Goal: Task Accomplishment & Management: Complete application form

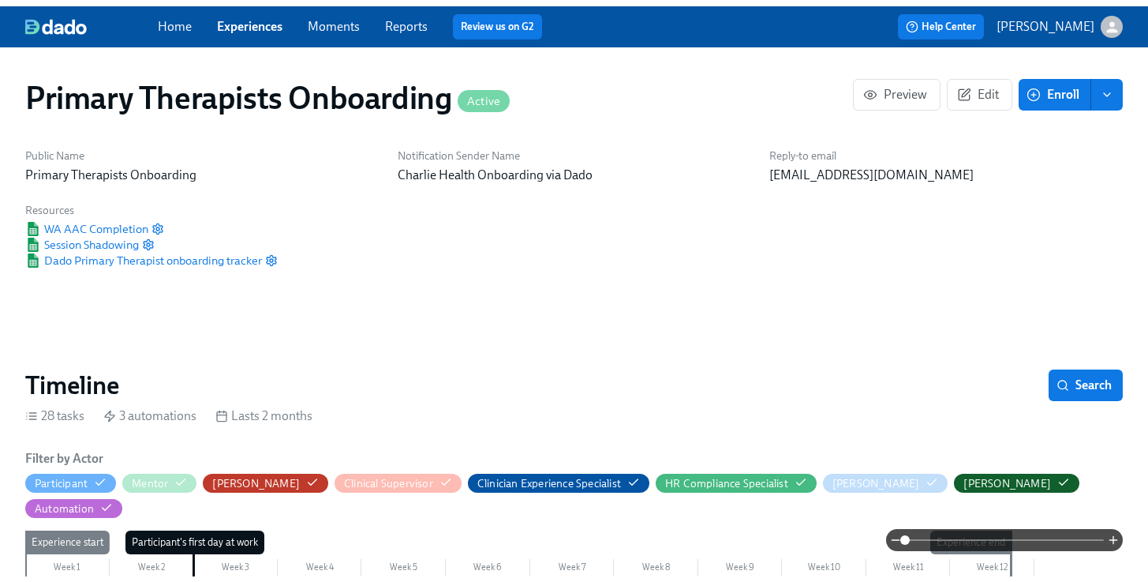
scroll to position [0, 18589]
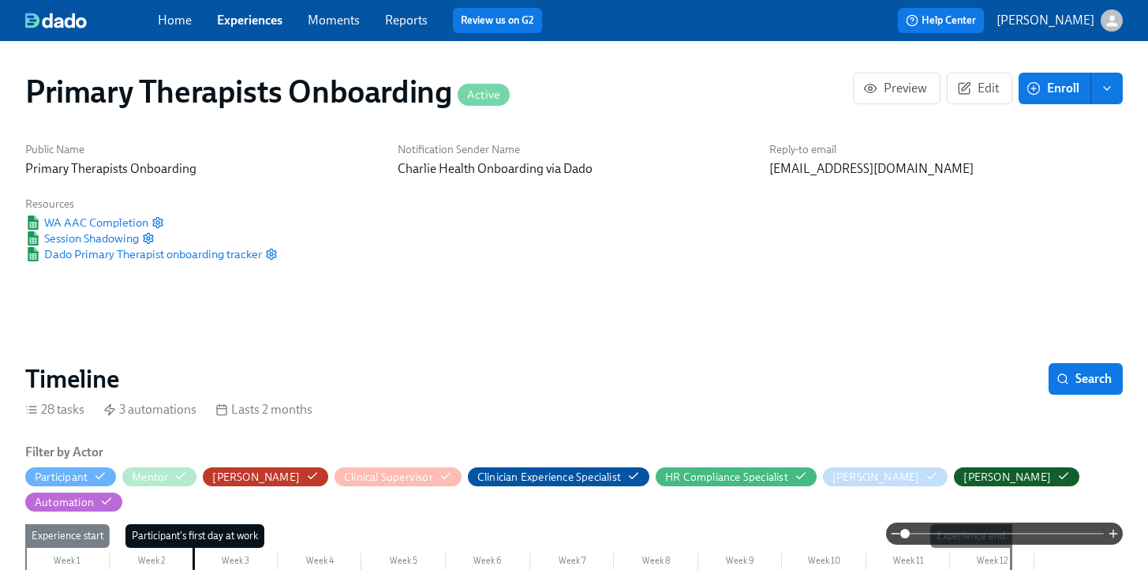
click at [252, 23] on link "Experiences" at bounding box center [249, 20] width 65 height 15
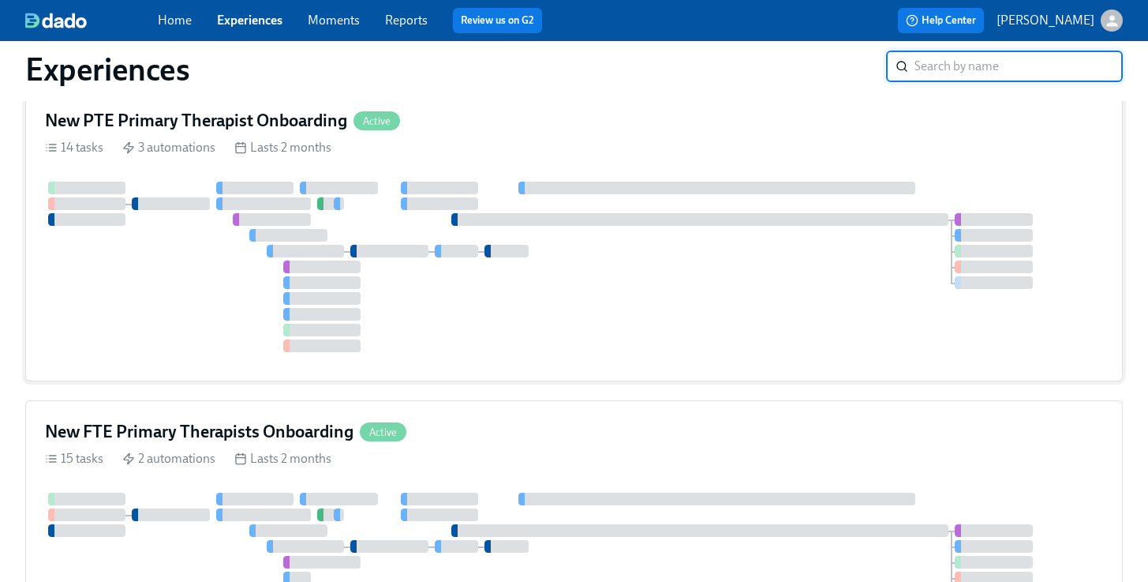
scroll to position [195, 0]
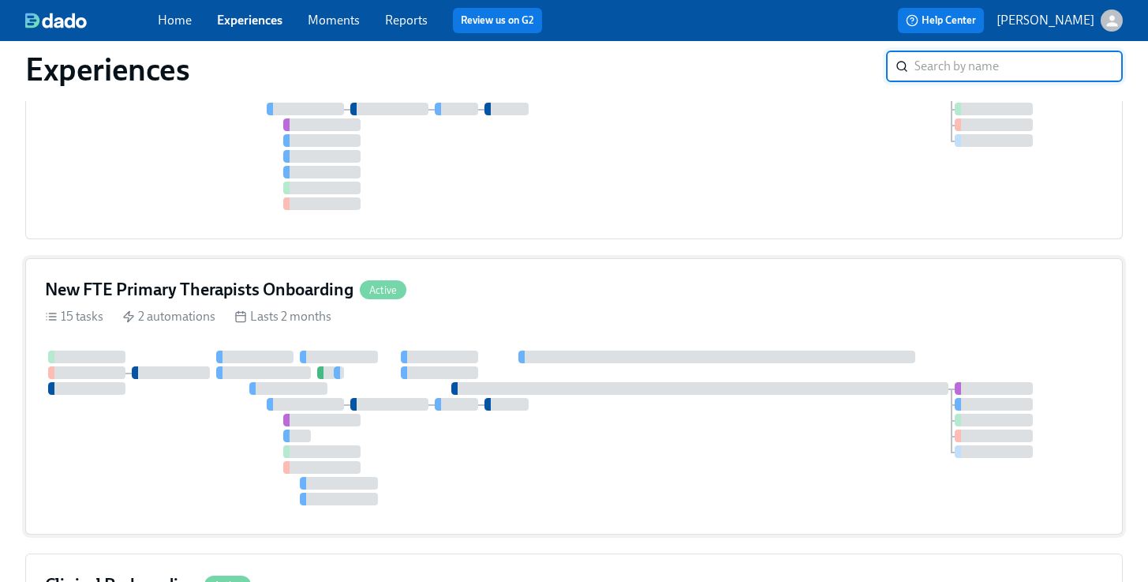
click at [453, 295] on div "New FTE Primary Therapists Onboarding Active" at bounding box center [574, 290] width 1058 height 24
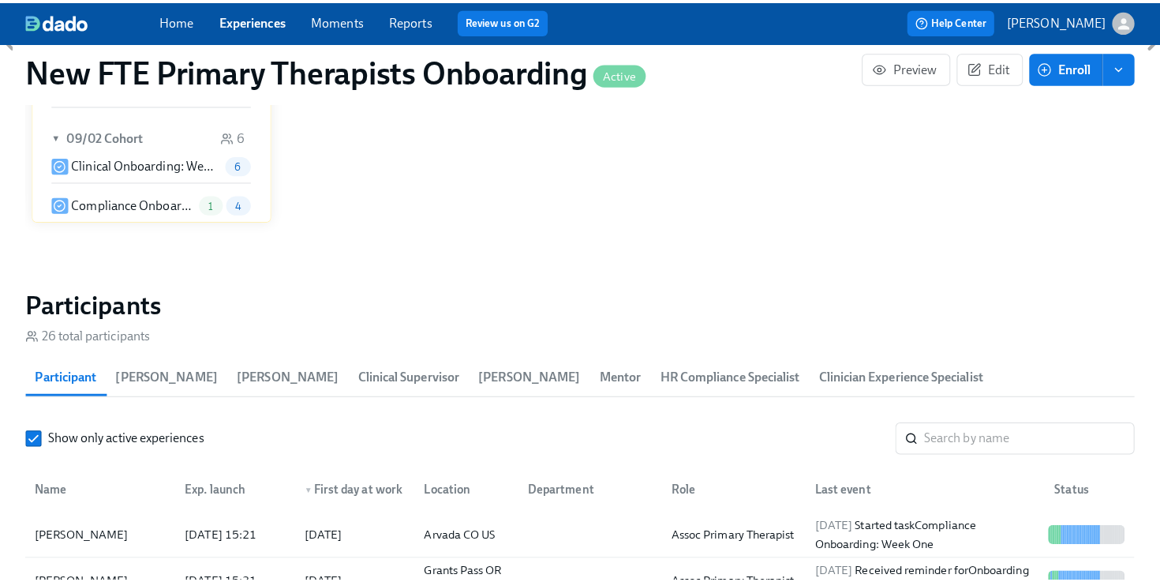
scroll to position [1277, 0]
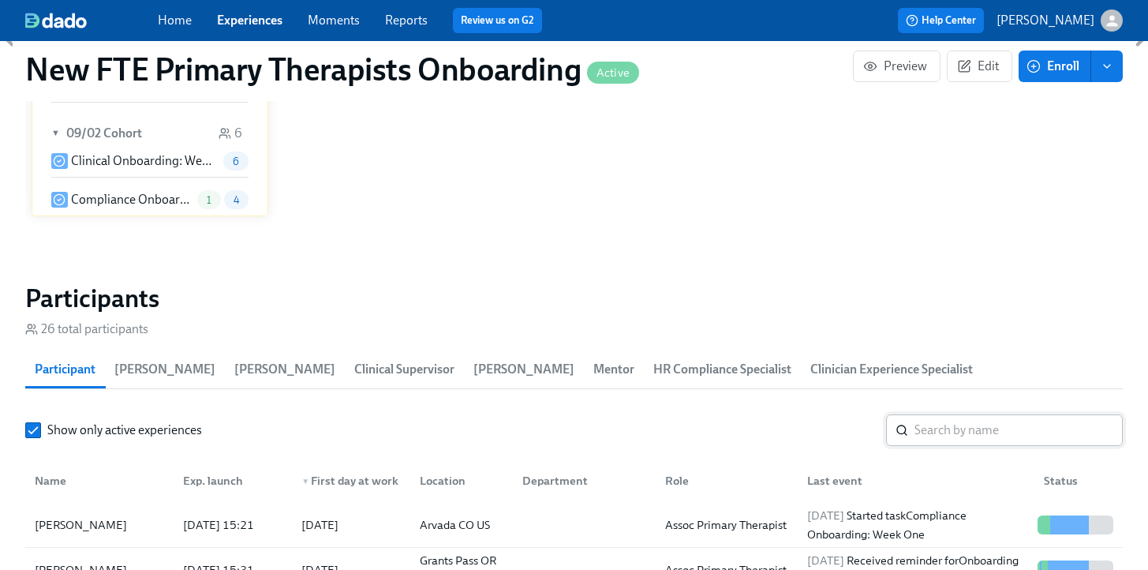
click at [966, 414] on input "search" at bounding box center [1019, 430] width 208 height 32
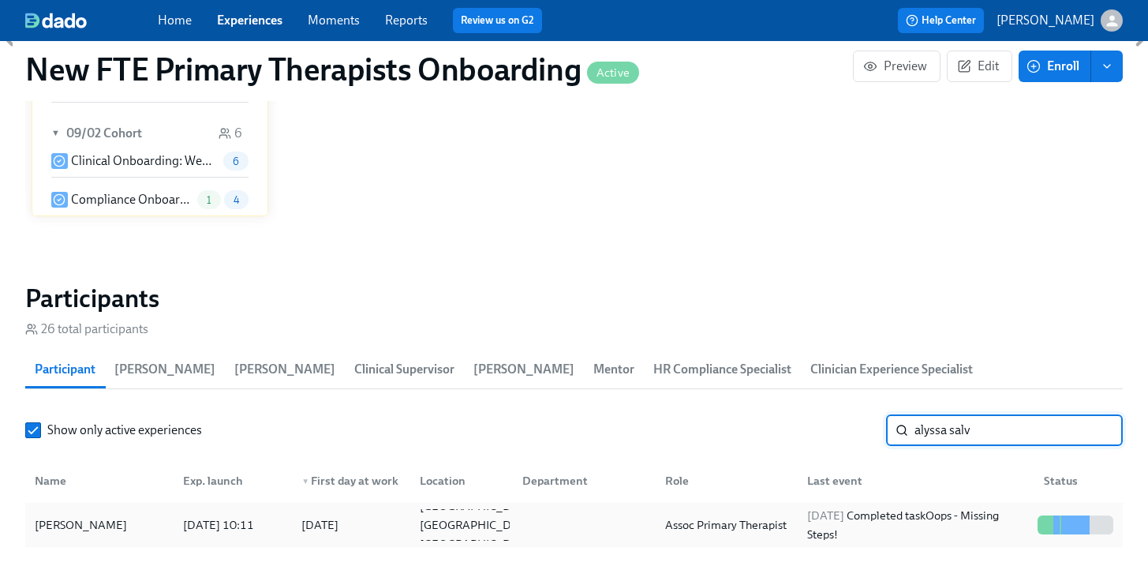
type input "alyssa salv"
click at [122, 509] on div "[PERSON_NAME]" at bounding box center [99, 525] width 142 height 32
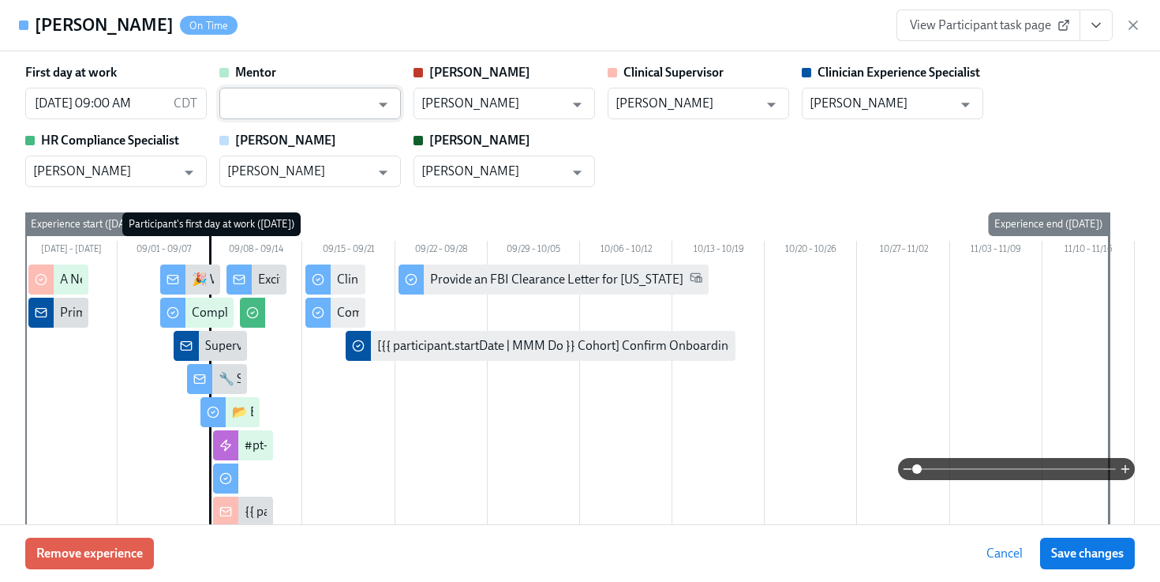
click at [301, 99] on input "text" at bounding box center [298, 104] width 143 height 32
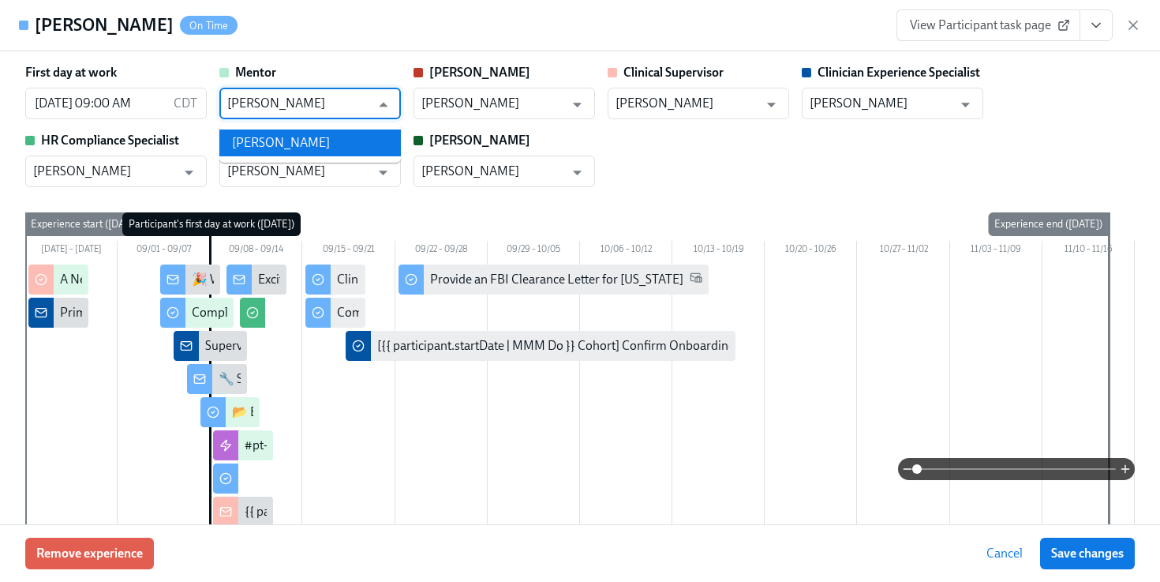
click at [306, 132] on li "[PERSON_NAME]" at bounding box center [309, 142] width 181 height 27
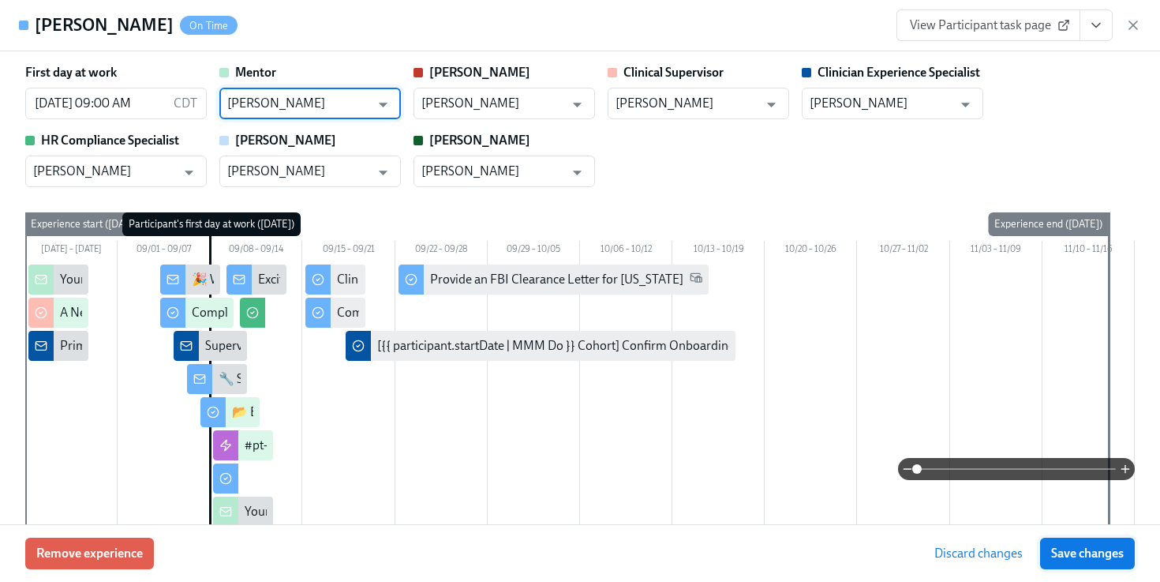
type input "[PERSON_NAME]"
click at [1076, 556] on span "Save changes" at bounding box center [1087, 553] width 73 height 16
type input "[PERSON_NAME]"
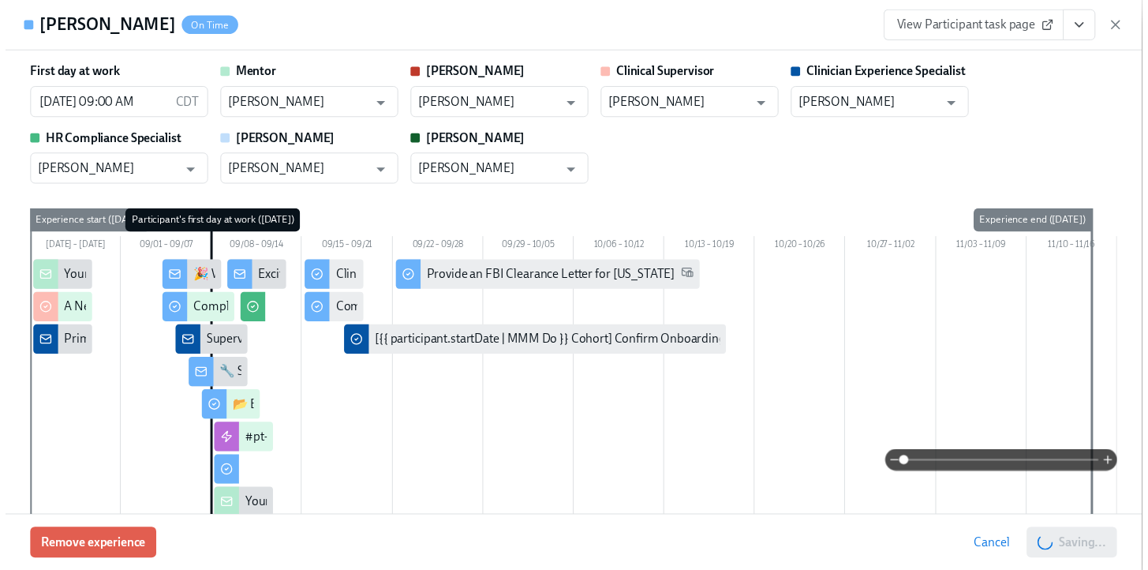
scroll to position [0, 6869]
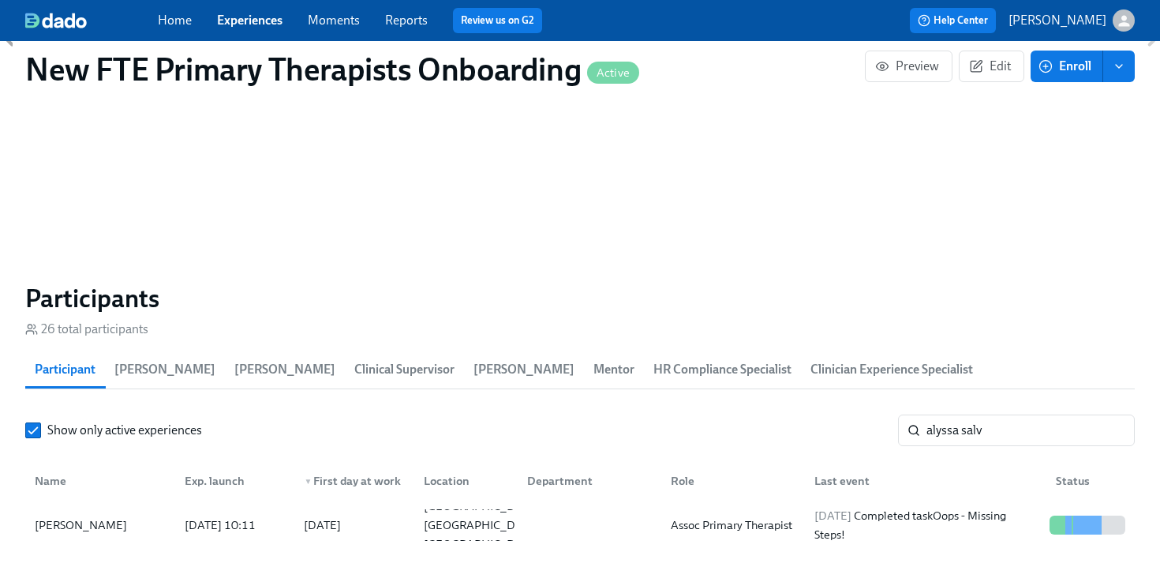
scroll to position [0, 6857]
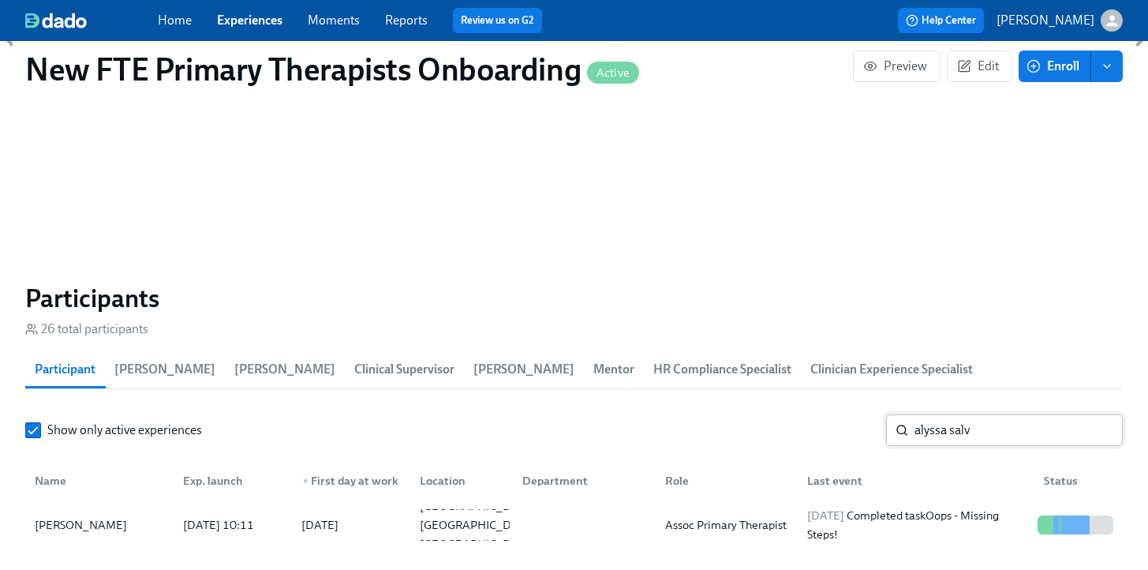
click at [1034, 414] on input "alyssa salv" at bounding box center [1019, 430] width 208 height 32
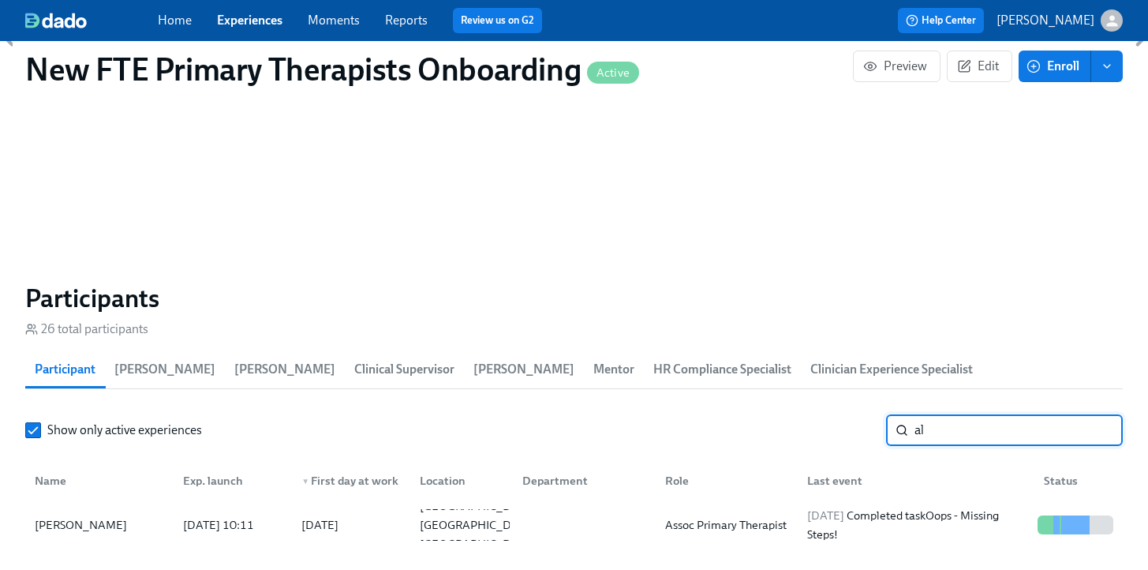
type input "a"
type input "nateya ha"
click at [75, 509] on div "[PERSON_NAME]" at bounding box center [99, 525] width 142 height 32
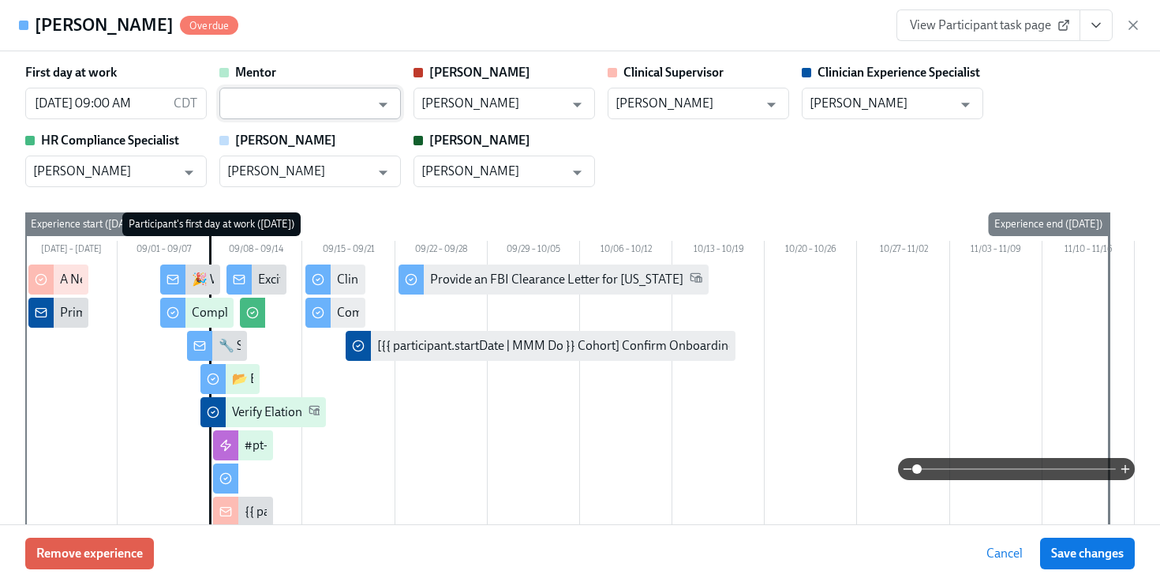
click at [327, 104] on input "text" at bounding box center [298, 104] width 143 height 32
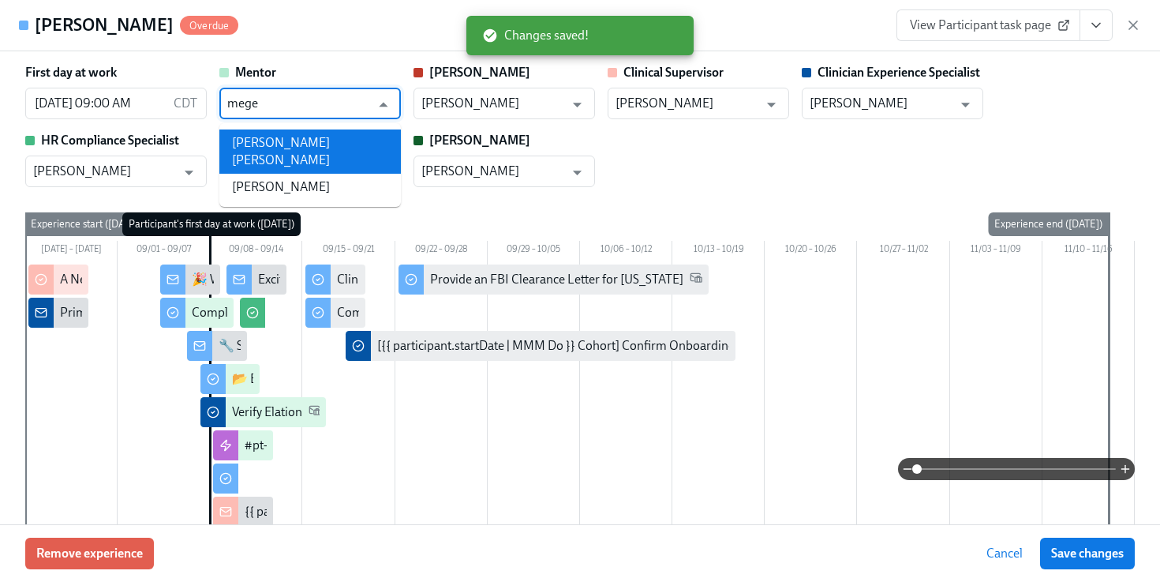
click at [343, 130] on li "[PERSON_NAME] [PERSON_NAME]" at bounding box center [309, 151] width 181 height 44
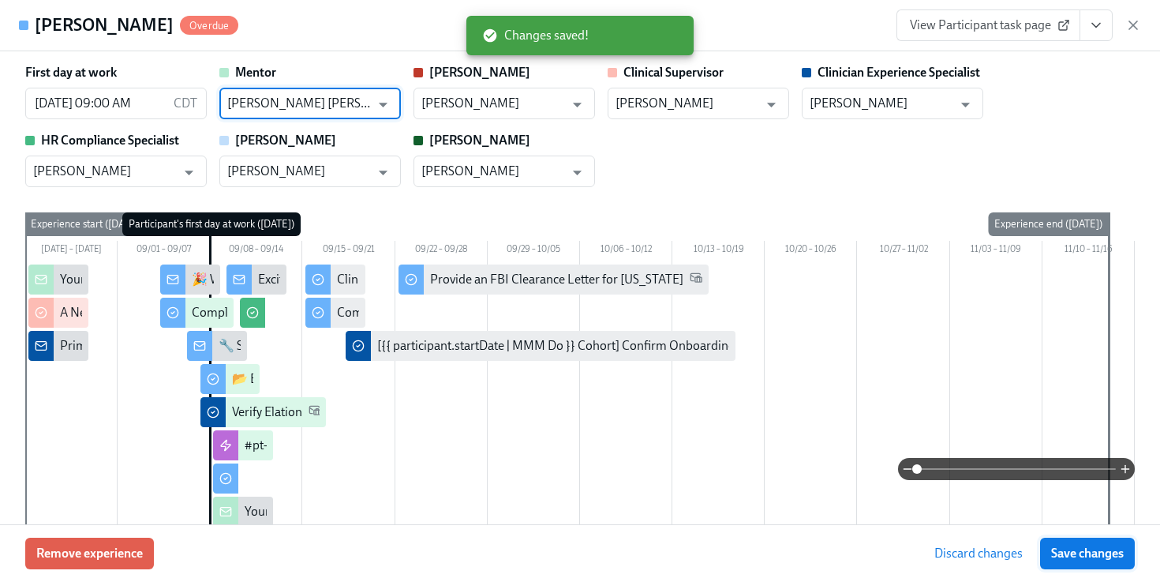
type input "[PERSON_NAME] [PERSON_NAME]"
drag, startPoint x: 1064, startPoint y: 552, endPoint x: 1041, endPoint y: 507, distance: 50.1
click at [1064, 554] on span "Save changes" at bounding box center [1087, 553] width 73 height 16
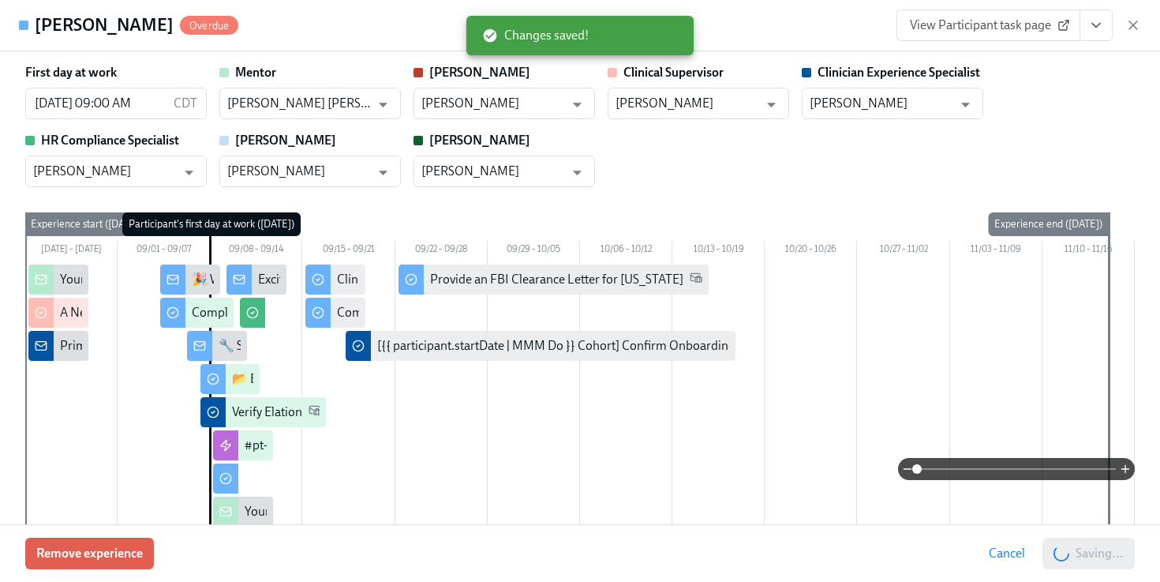
type input "[PERSON_NAME] [PERSON_NAME]"
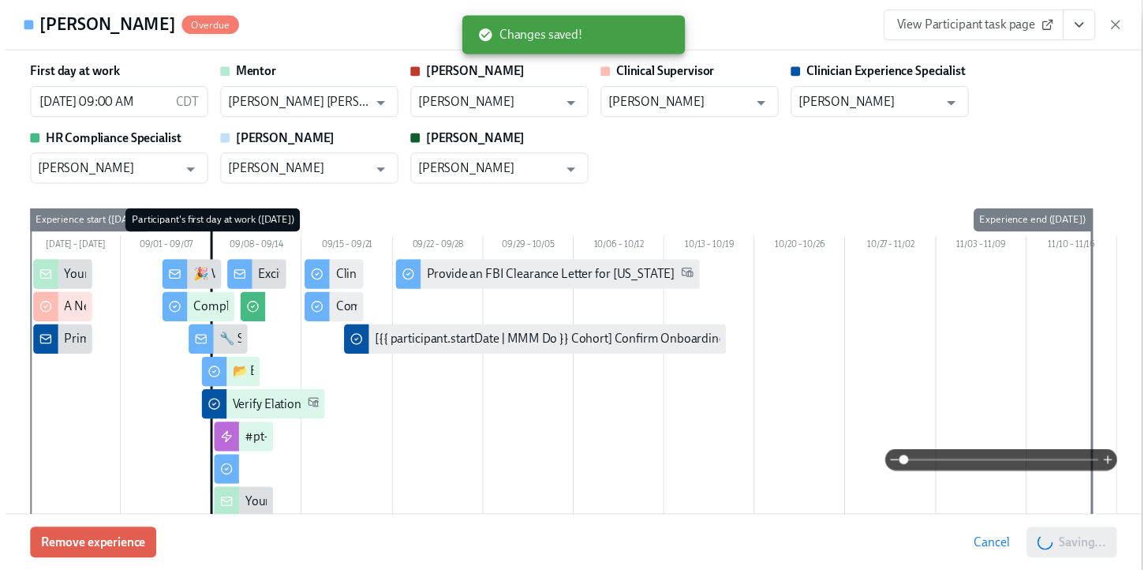
scroll to position [0, 6869]
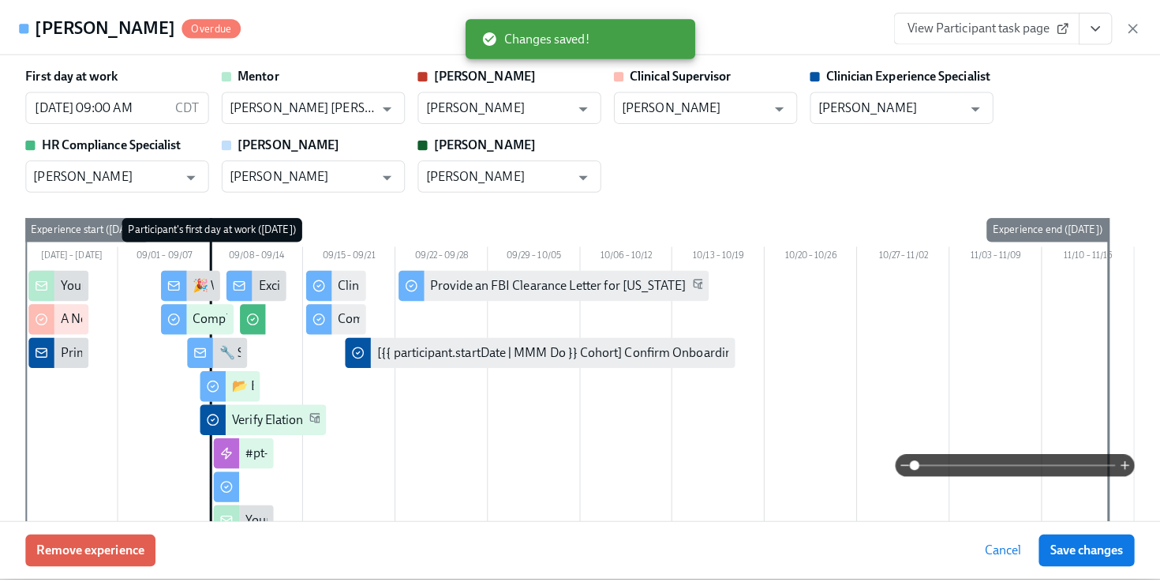
scroll to position [0, 6857]
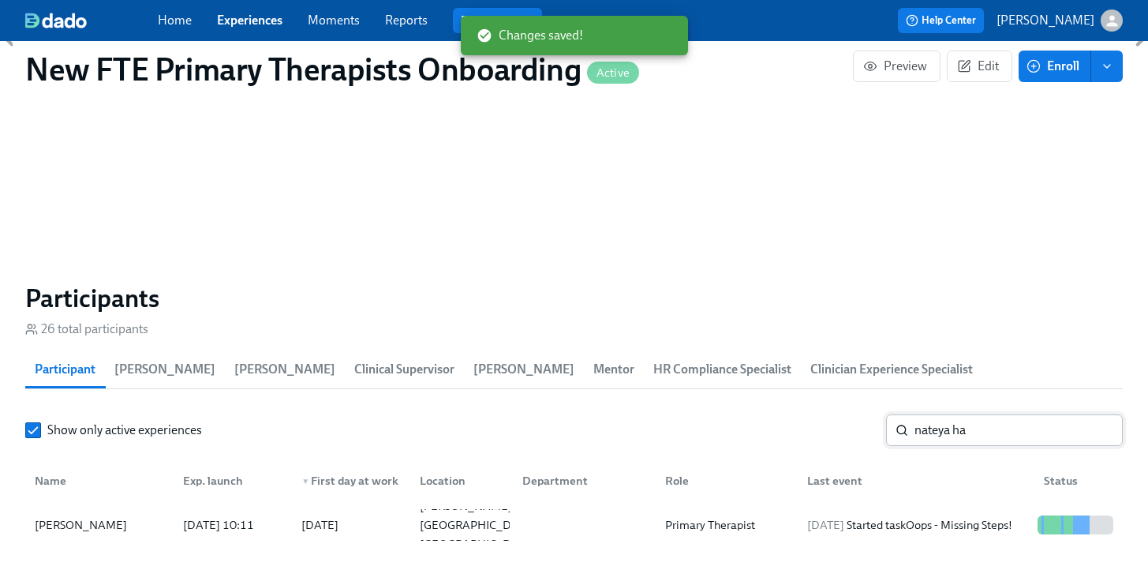
click at [1007, 414] on input "nateya ha" at bounding box center [1019, 430] width 208 height 32
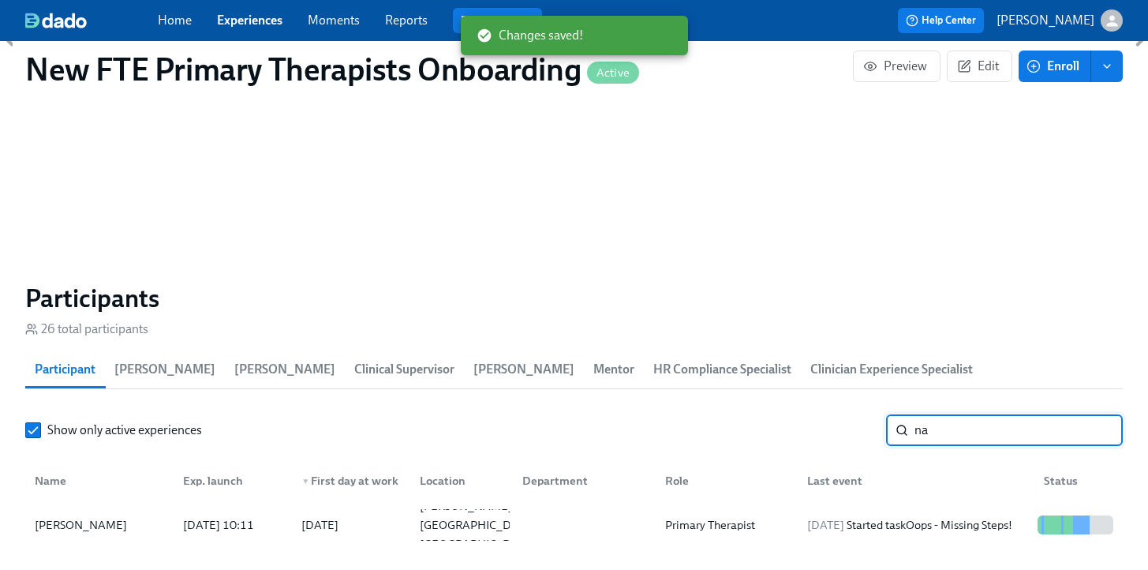
type input "n"
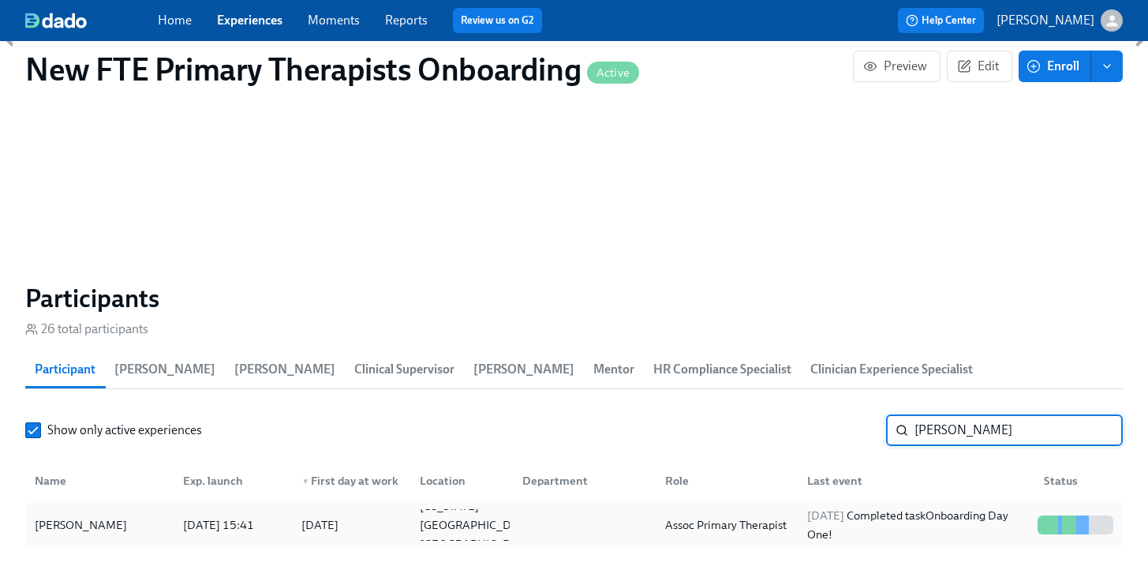
type input "[PERSON_NAME]"
click at [122, 509] on div "[PERSON_NAME]" at bounding box center [99, 525] width 142 height 32
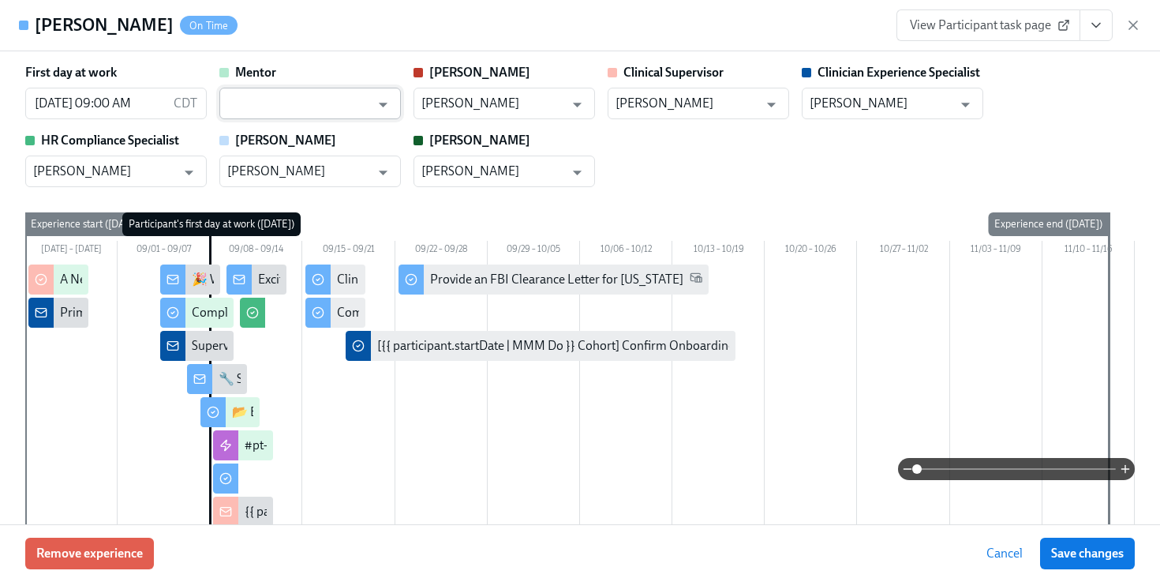
click at [335, 101] on input "text" at bounding box center [298, 104] width 143 height 32
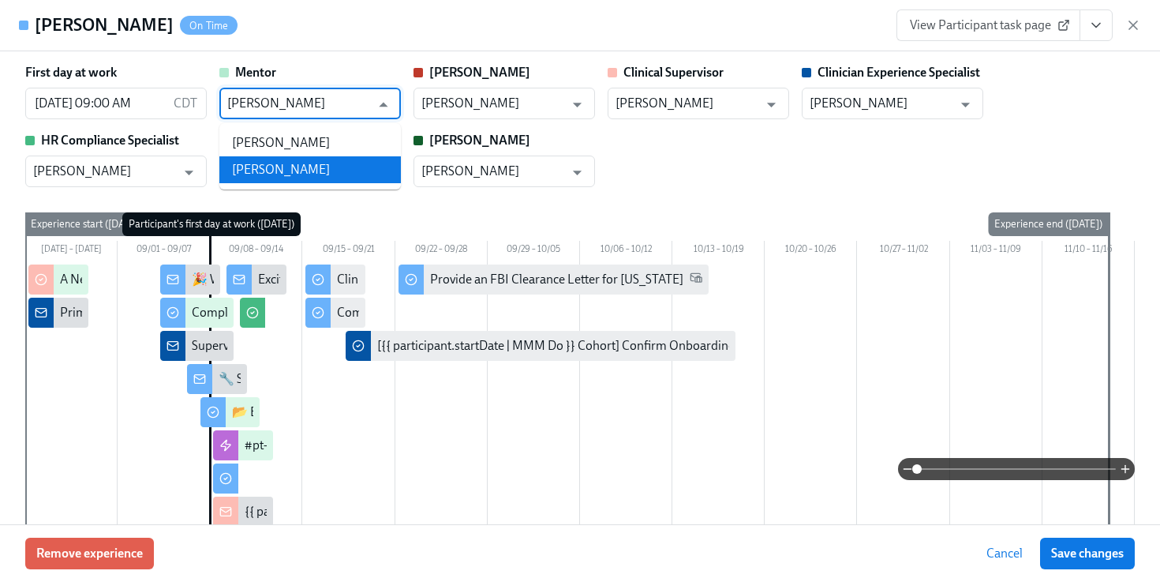
click at [364, 172] on li "[PERSON_NAME]" at bounding box center [309, 169] width 181 height 27
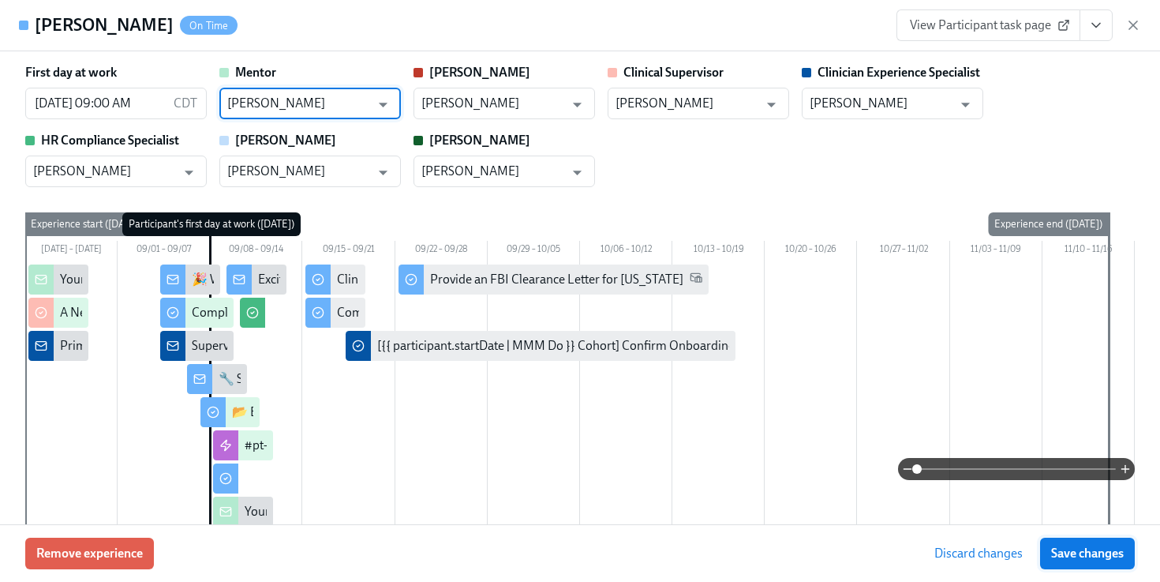
type input "[PERSON_NAME]"
click at [1076, 544] on button "Save changes" at bounding box center [1087, 553] width 95 height 32
type input "[PERSON_NAME]"
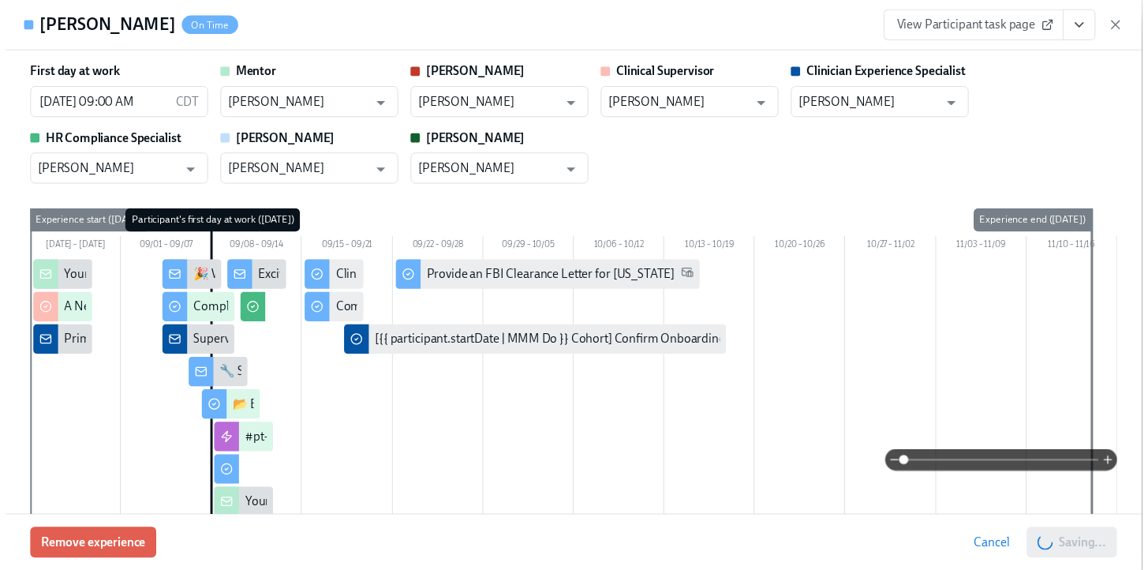
scroll to position [0, 6869]
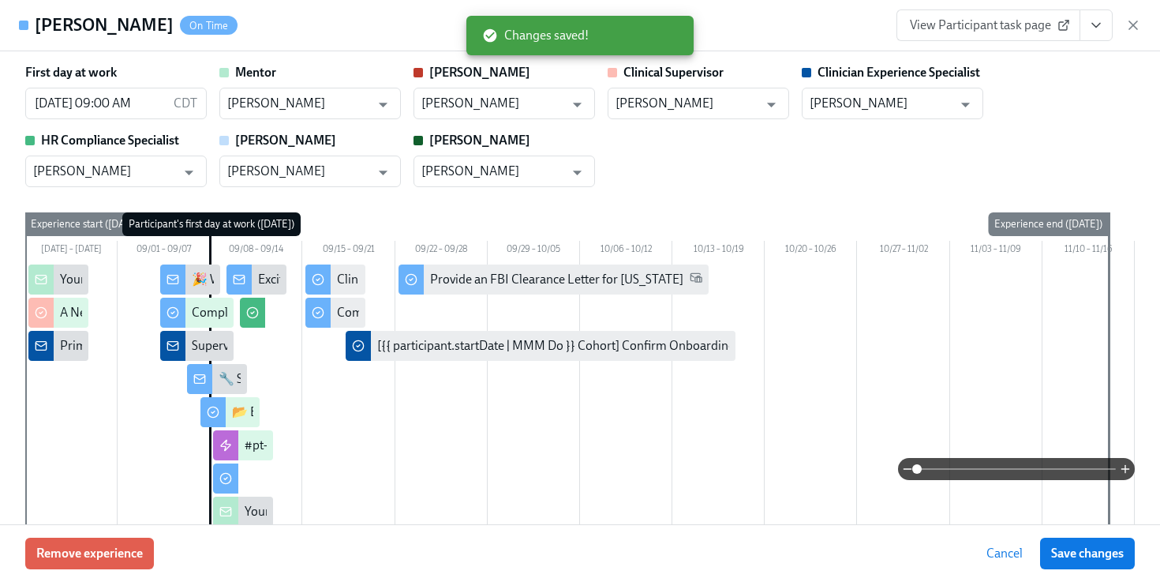
scroll to position [0, 6857]
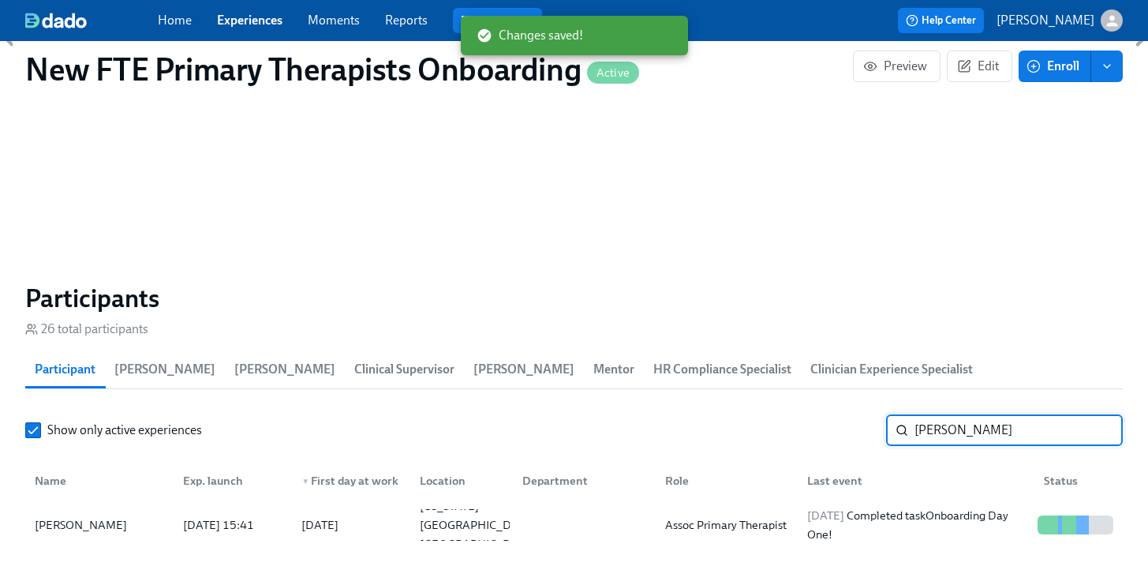
click at [1019, 415] on input "[PERSON_NAME]" at bounding box center [1019, 430] width 208 height 32
type input "l"
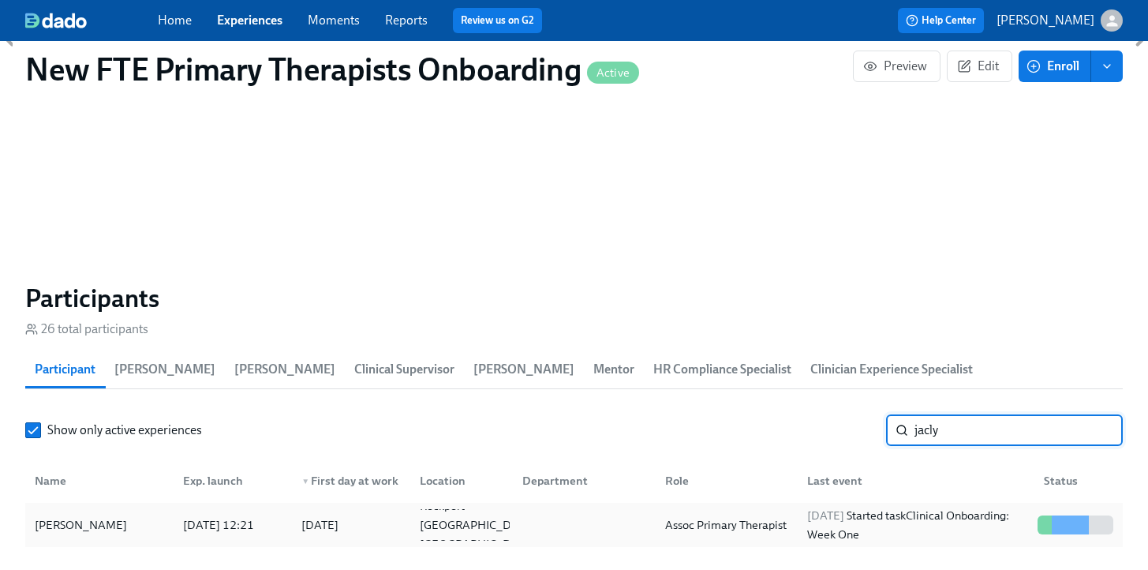
type input "jacly"
click at [98, 515] on div "[PERSON_NAME]" at bounding box center [80, 524] width 105 height 19
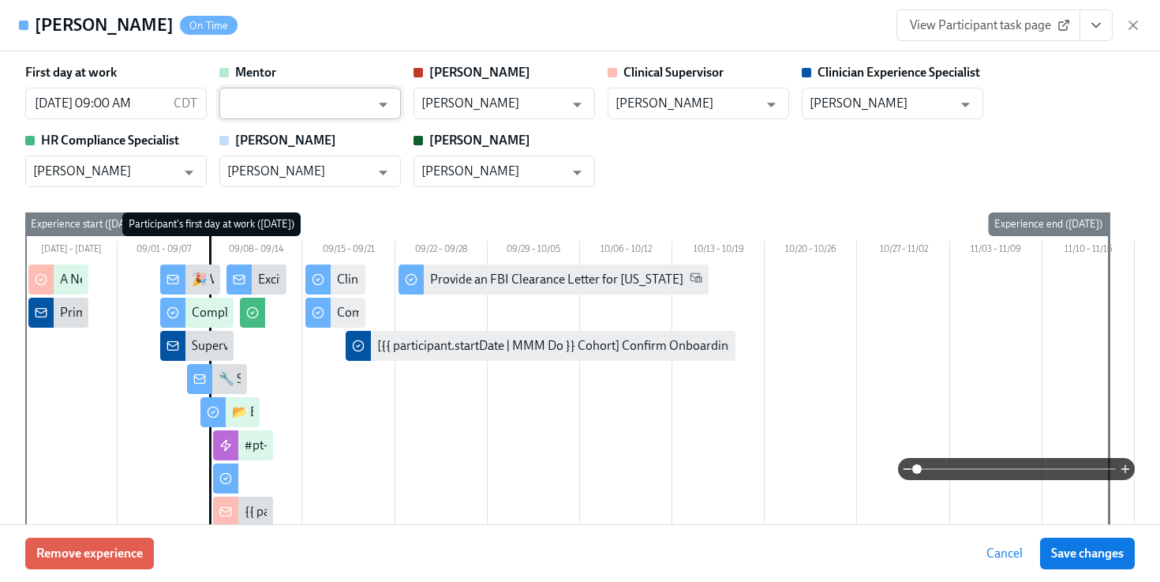
click at [260, 98] on input "text" at bounding box center [298, 104] width 143 height 32
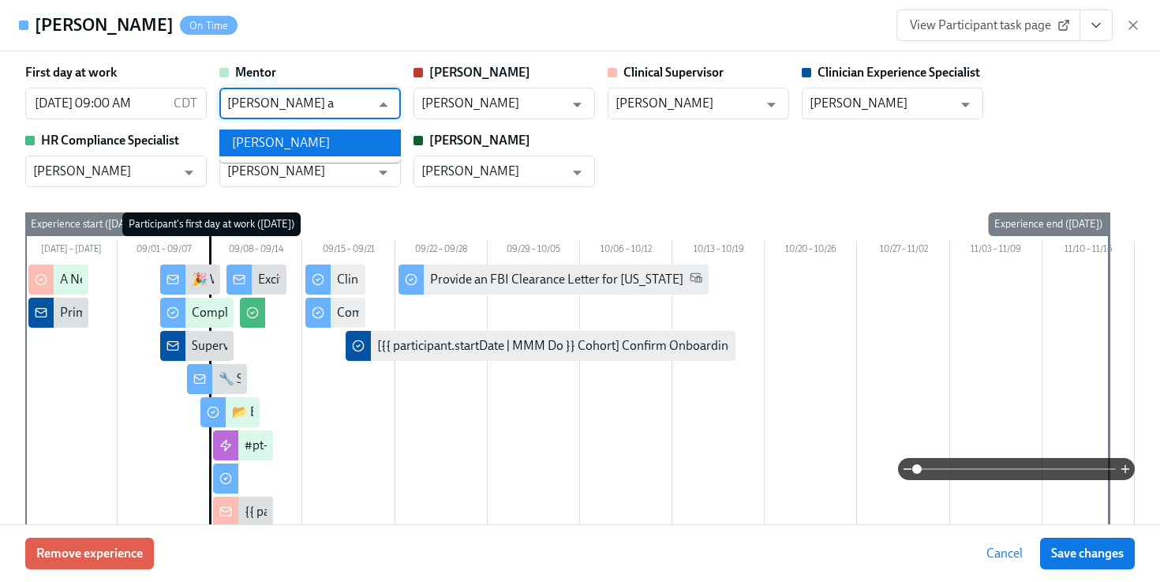
click at [271, 149] on li "[PERSON_NAME]" at bounding box center [309, 142] width 181 height 27
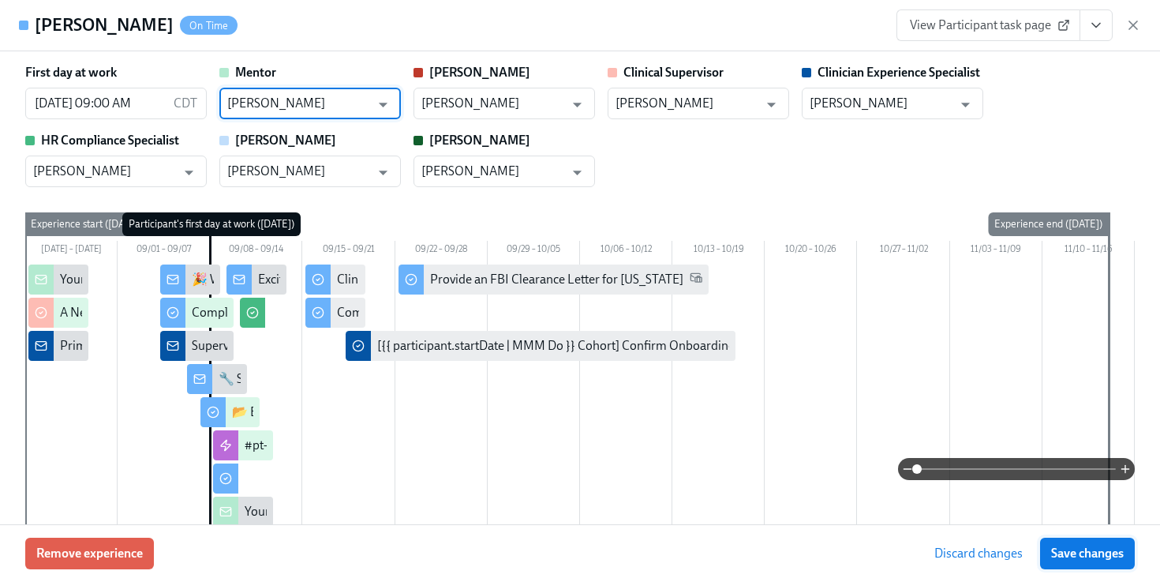
type input "[PERSON_NAME]"
click at [1094, 541] on button "Save changes" at bounding box center [1087, 553] width 95 height 32
type input "[PERSON_NAME]"
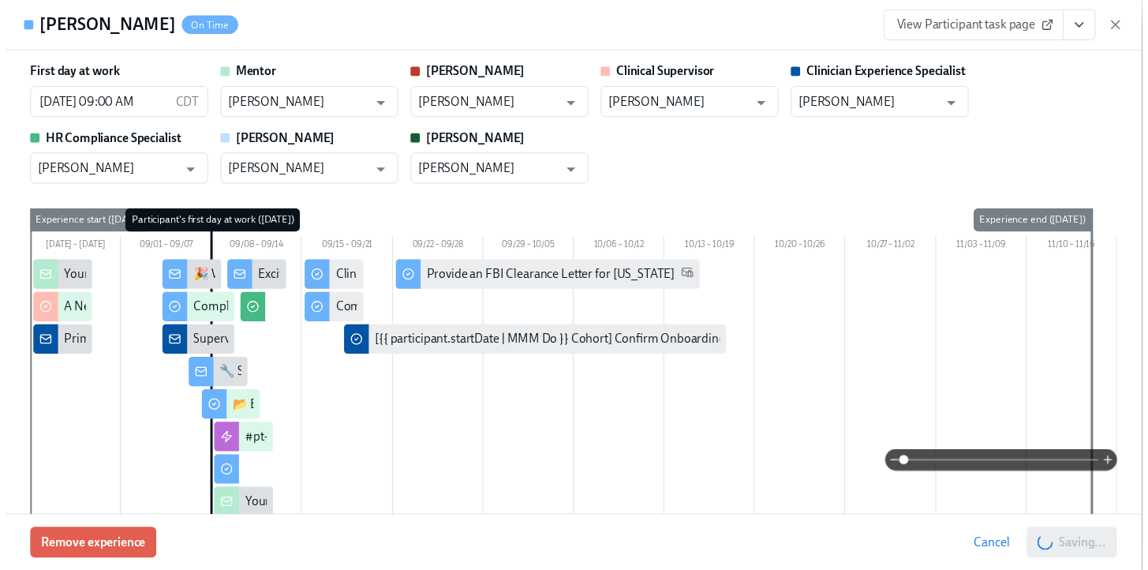
scroll to position [0, 6869]
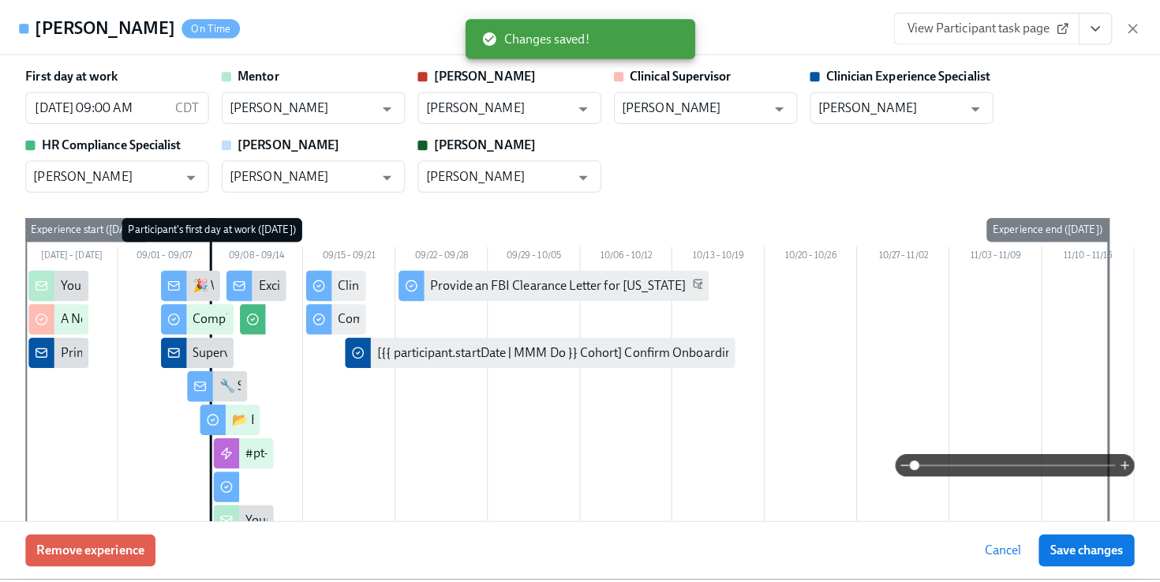
scroll to position [0, 6857]
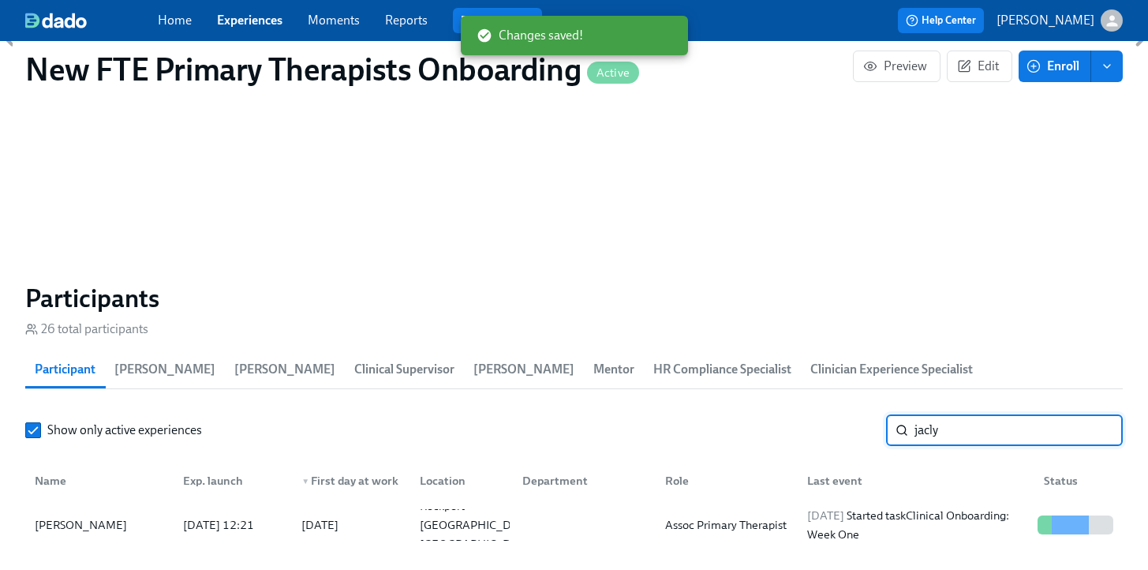
click at [984, 414] on input "jacly" at bounding box center [1019, 430] width 208 height 32
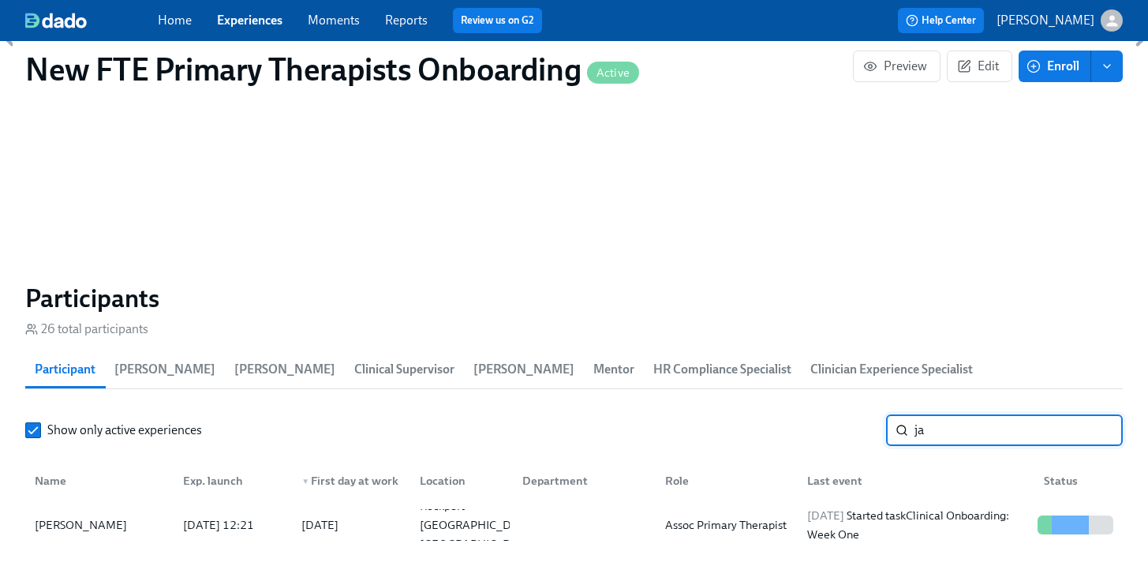
type input "j"
type input "[PERSON_NAME]"
click at [102, 515] on div "[PERSON_NAME]" at bounding box center [80, 524] width 105 height 19
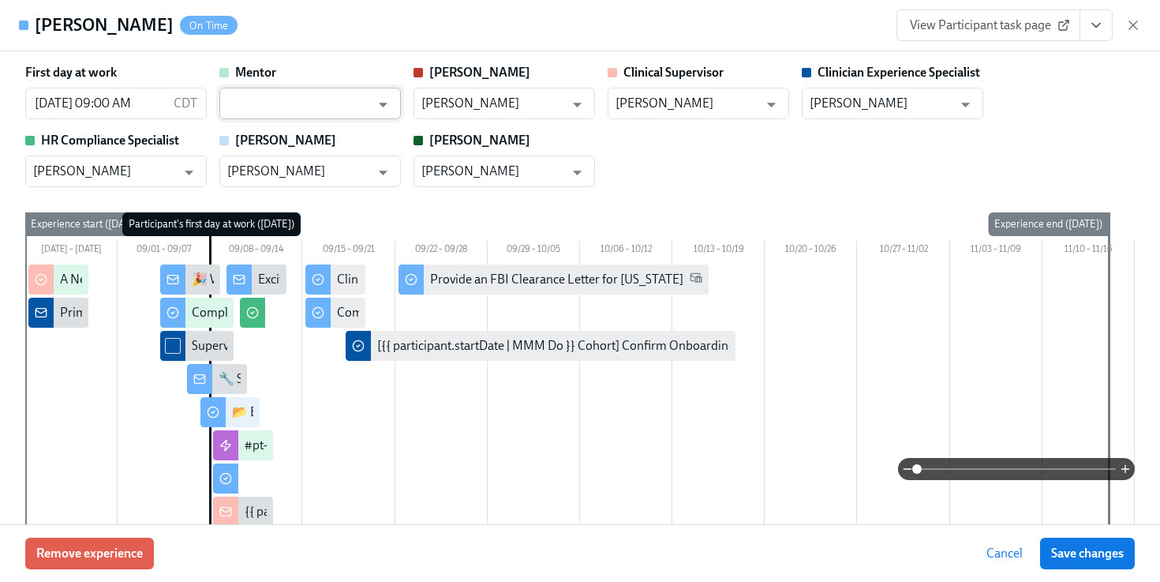
click at [249, 103] on input "text" at bounding box center [298, 104] width 143 height 32
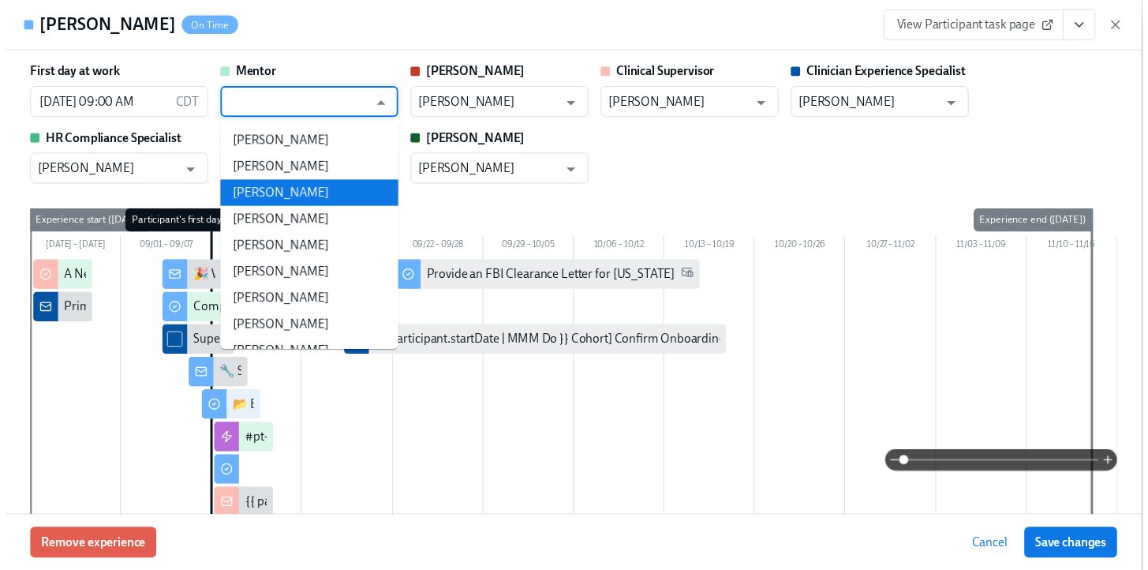
scroll to position [0, 6869]
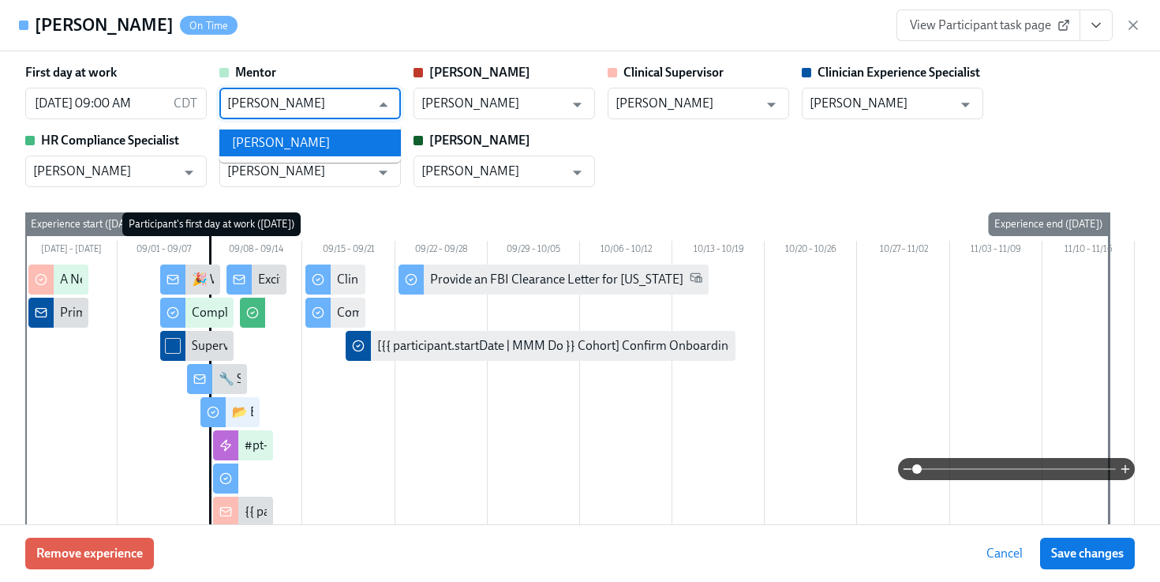
click at [286, 141] on li "[PERSON_NAME]" at bounding box center [309, 142] width 181 height 27
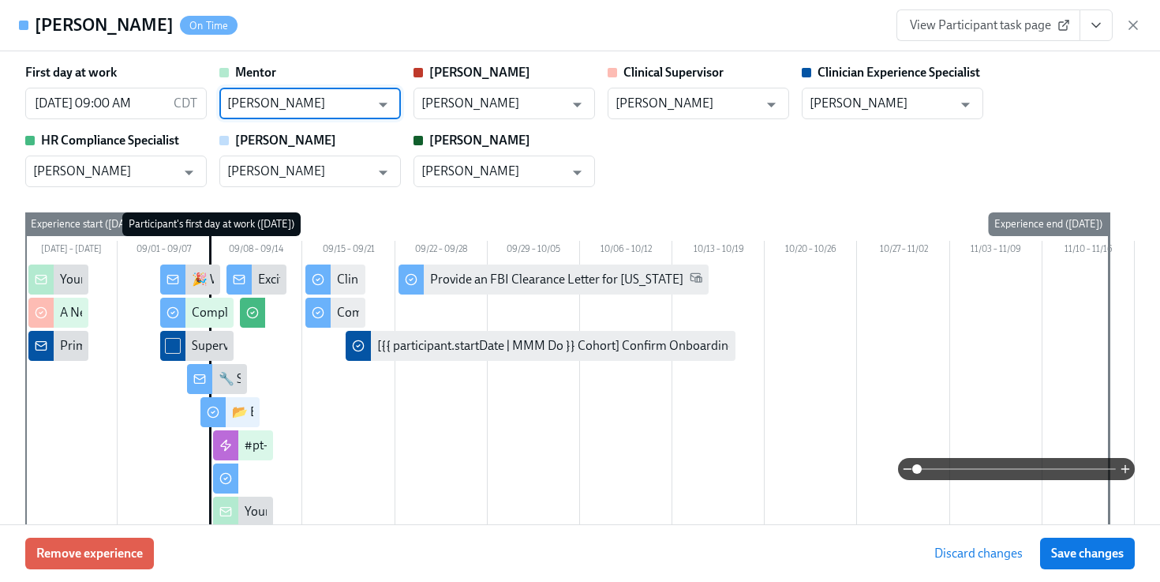
type input "[PERSON_NAME]"
click at [1113, 548] on span "Save changes" at bounding box center [1087, 553] width 73 height 16
type input "[PERSON_NAME]"
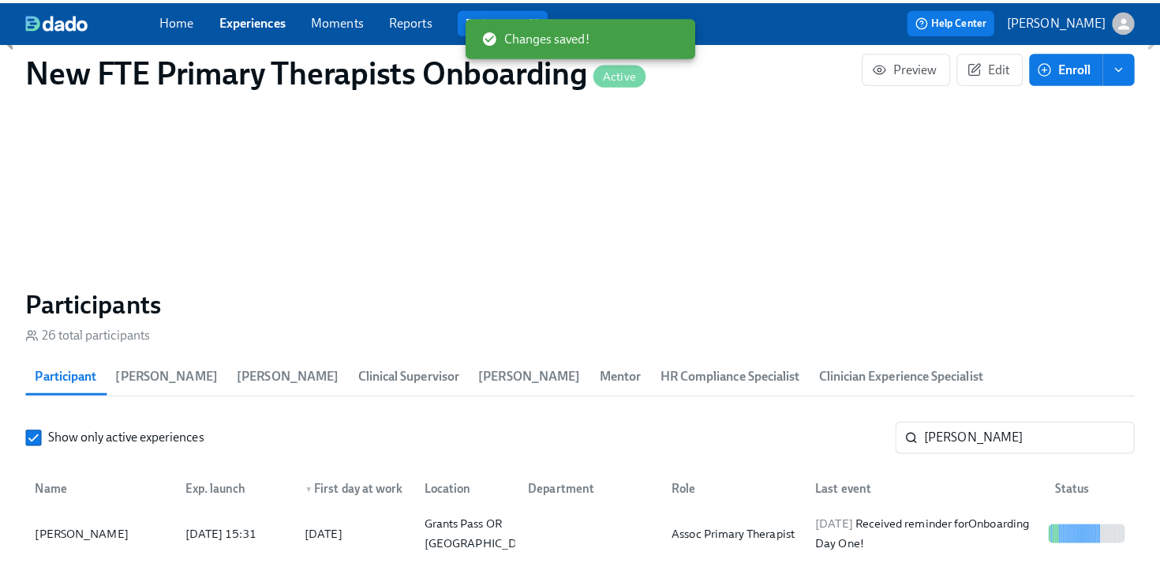
scroll to position [0, 6857]
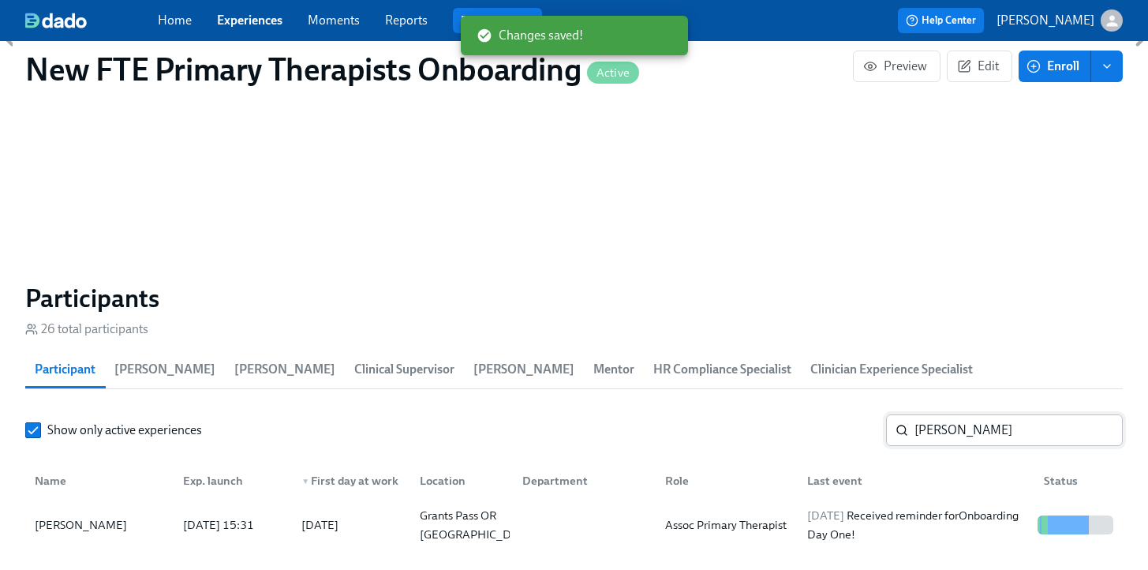
click at [984, 414] on input "[PERSON_NAME]" at bounding box center [1019, 430] width 208 height 32
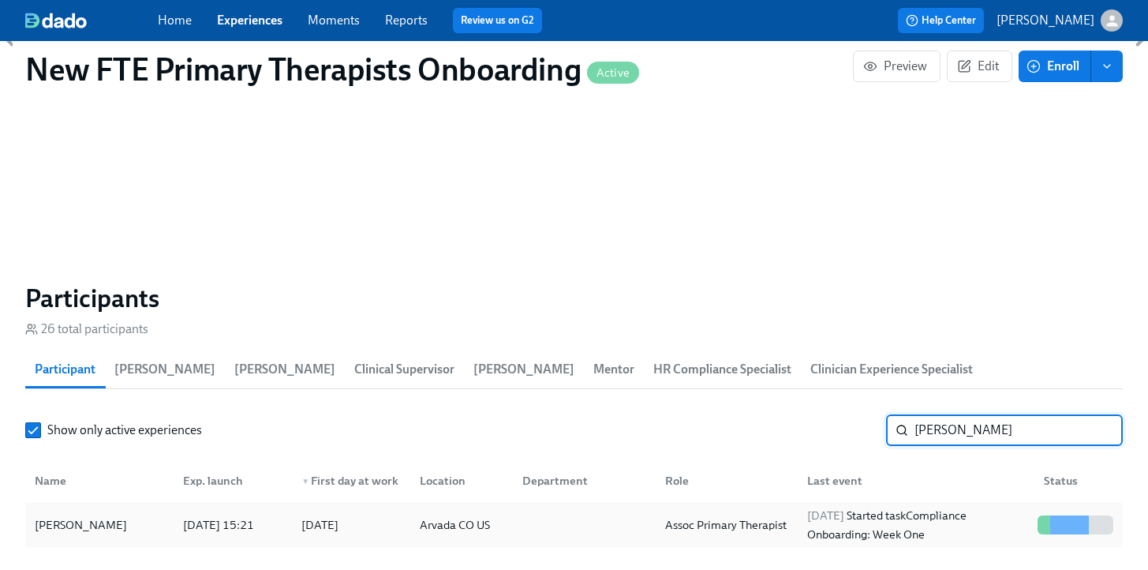
type input "[PERSON_NAME]"
click at [124, 509] on div "[PERSON_NAME]" at bounding box center [99, 525] width 142 height 32
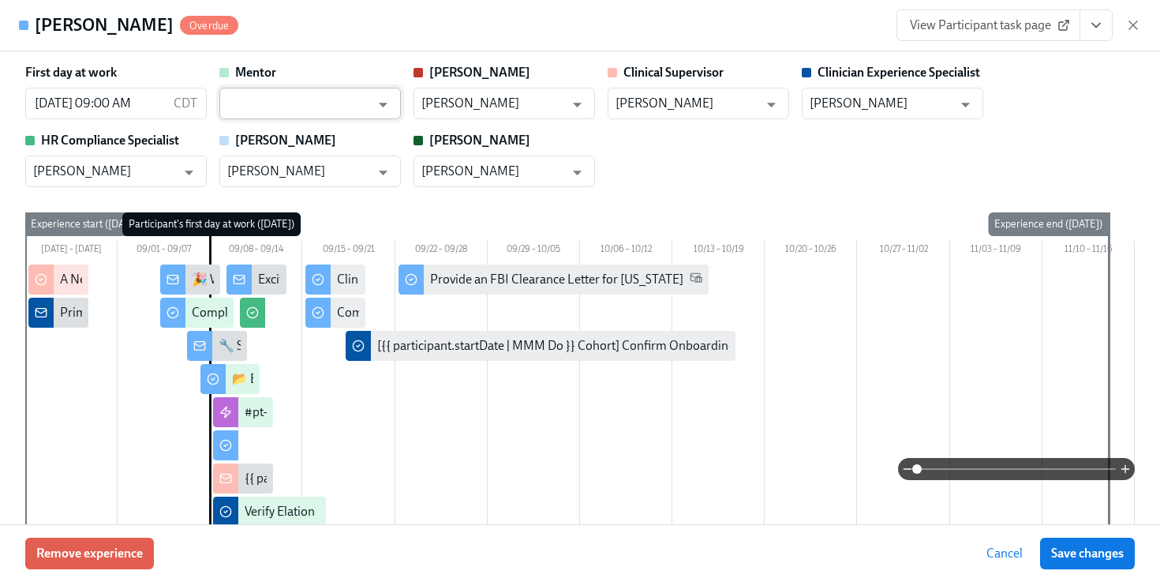
click at [352, 108] on input "text" at bounding box center [298, 104] width 143 height 32
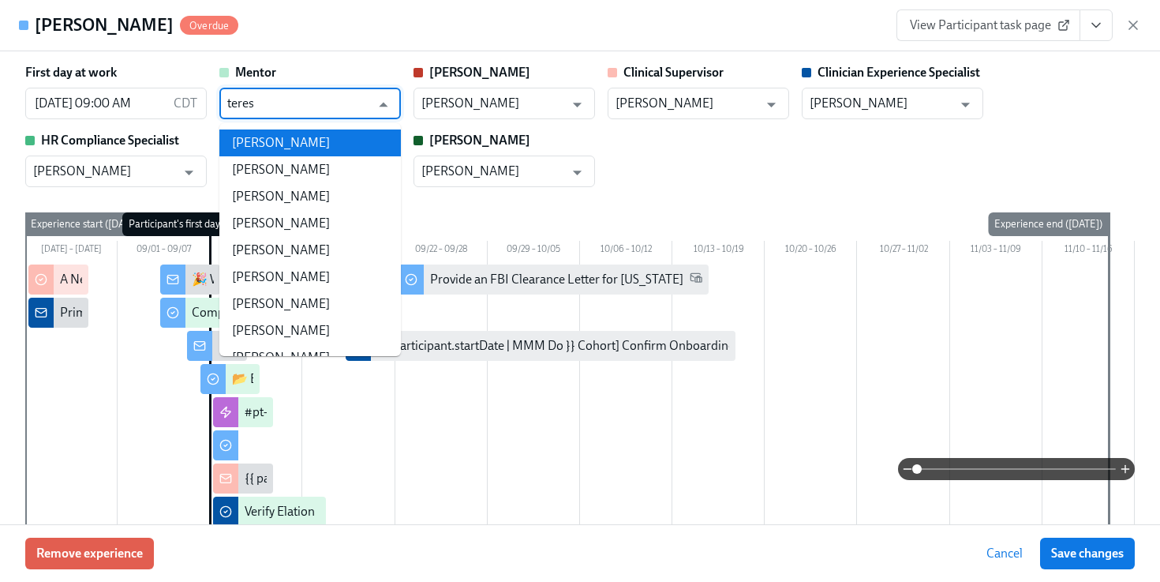
click at [330, 138] on li "[PERSON_NAME]" at bounding box center [309, 142] width 181 height 27
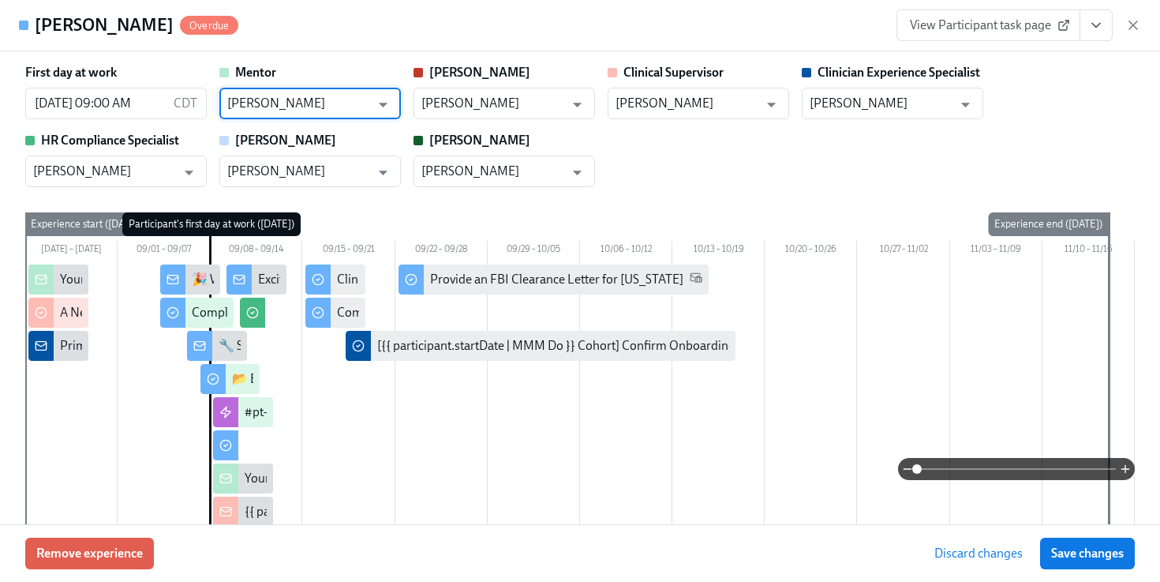
type input "[PERSON_NAME]"
click at [1113, 540] on button "Save changes" at bounding box center [1087, 553] width 95 height 32
type input "[PERSON_NAME]"
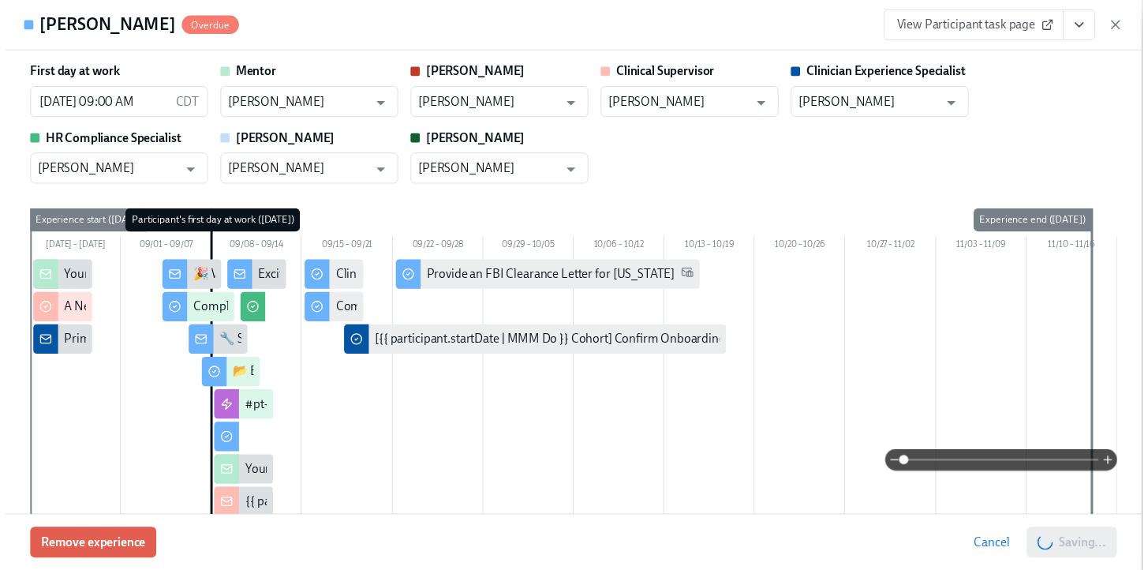
scroll to position [0, 6869]
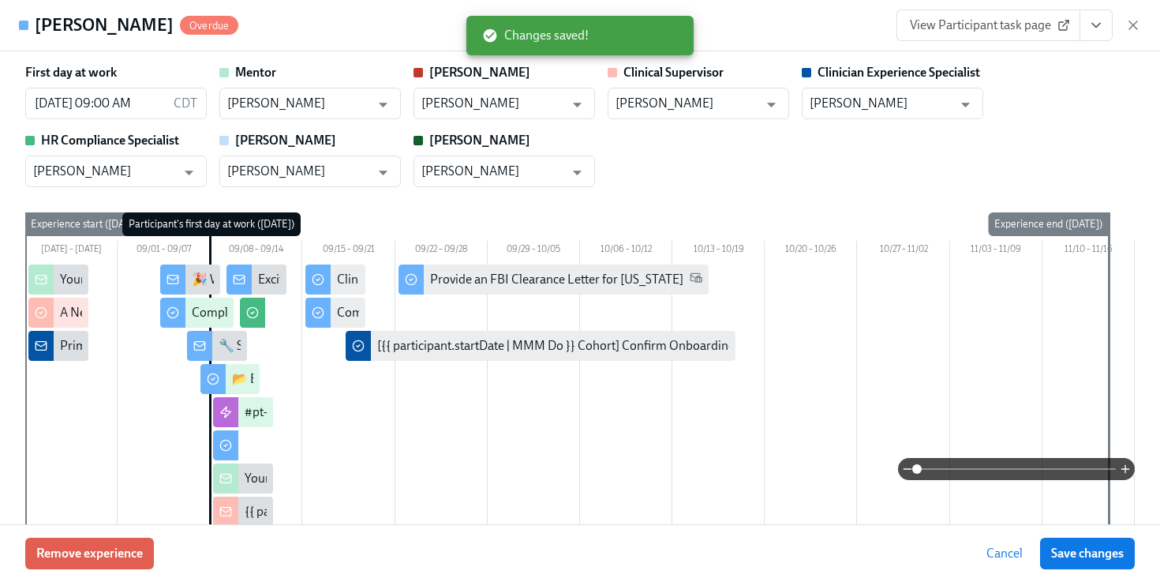
scroll to position [0, 6857]
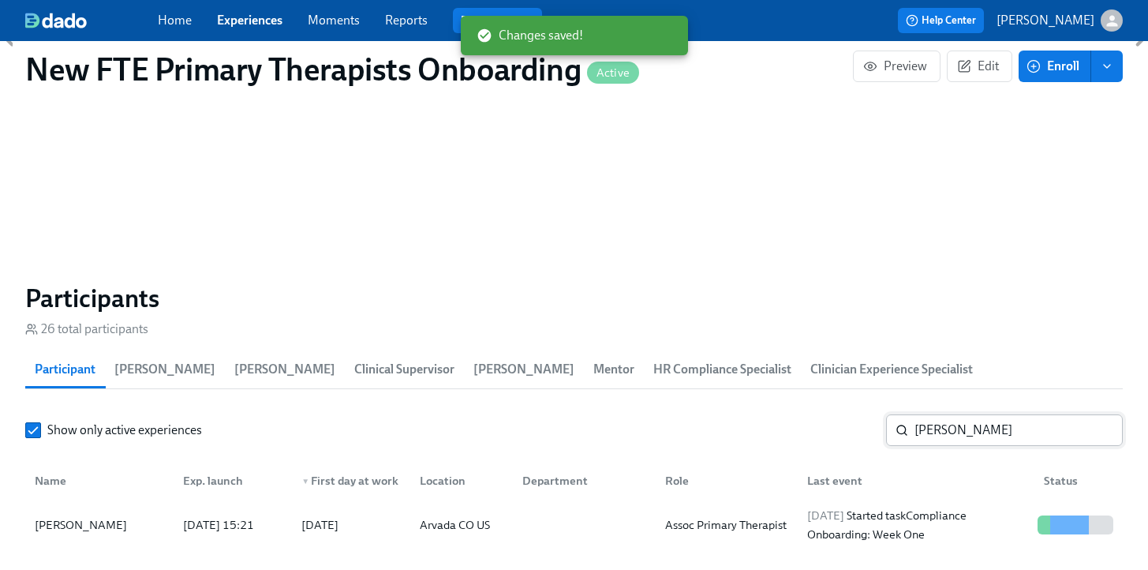
click at [1000, 414] on input "[PERSON_NAME]" at bounding box center [1019, 430] width 208 height 32
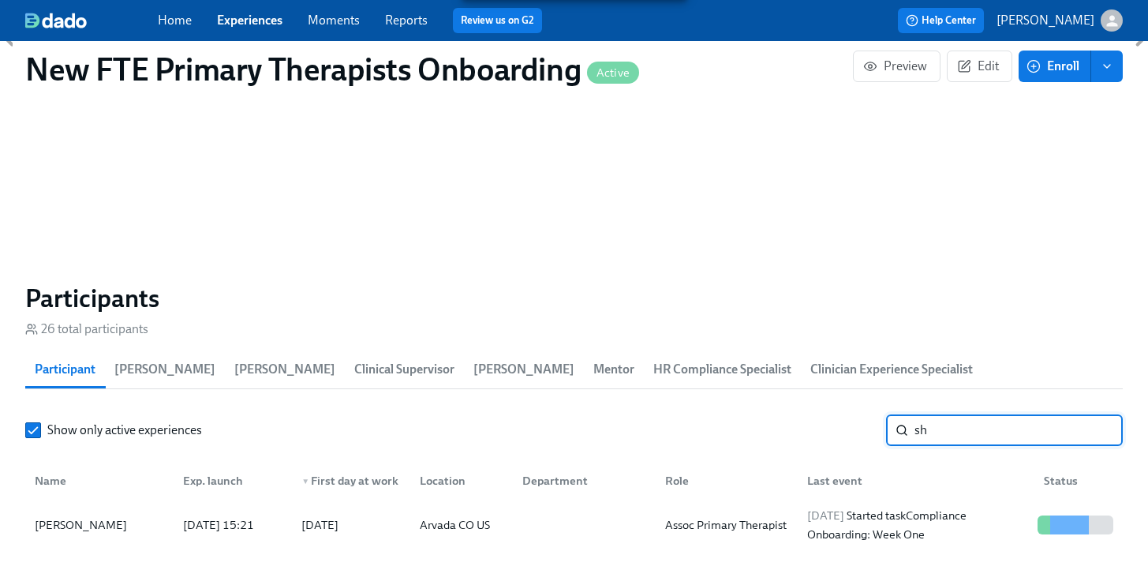
type input "s"
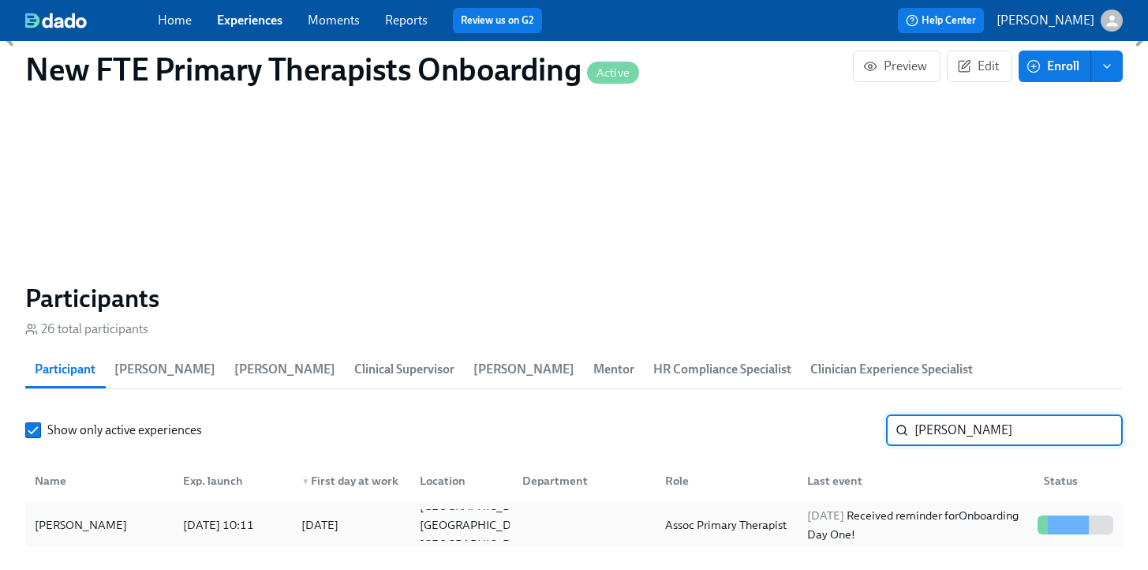
type input "[PERSON_NAME]"
click at [84, 515] on div "[PERSON_NAME]" at bounding box center [80, 524] width 105 height 19
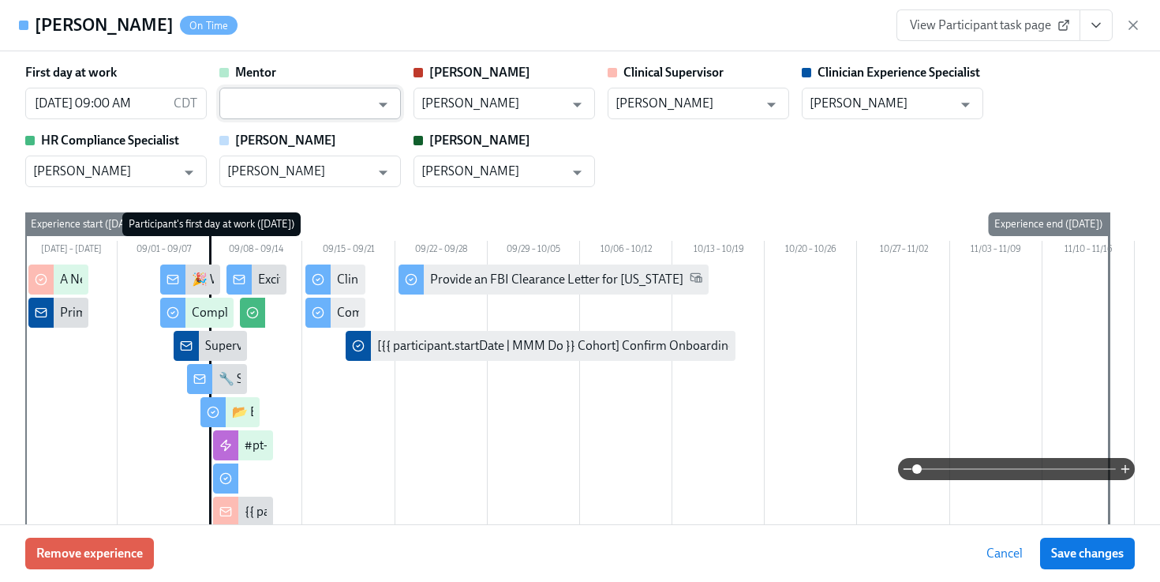
click at [271, 102] on input "text" at bounding box center [298, 104] width 143 height 32
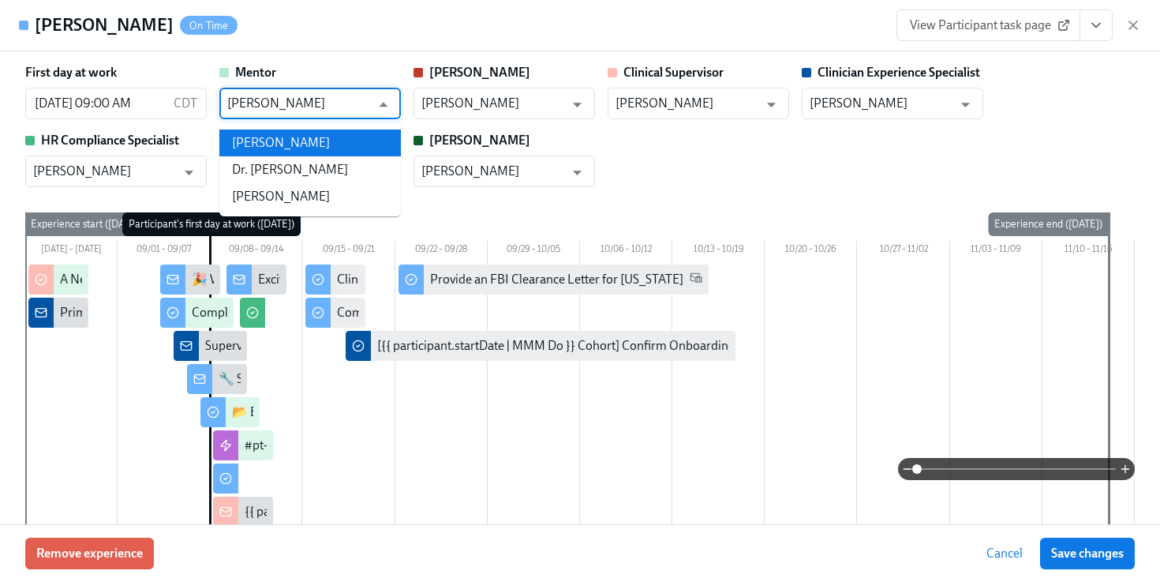
click at [300, 140] on li "[PERSON_NAME]" at bounding box center [309, 142] width 181 height 27
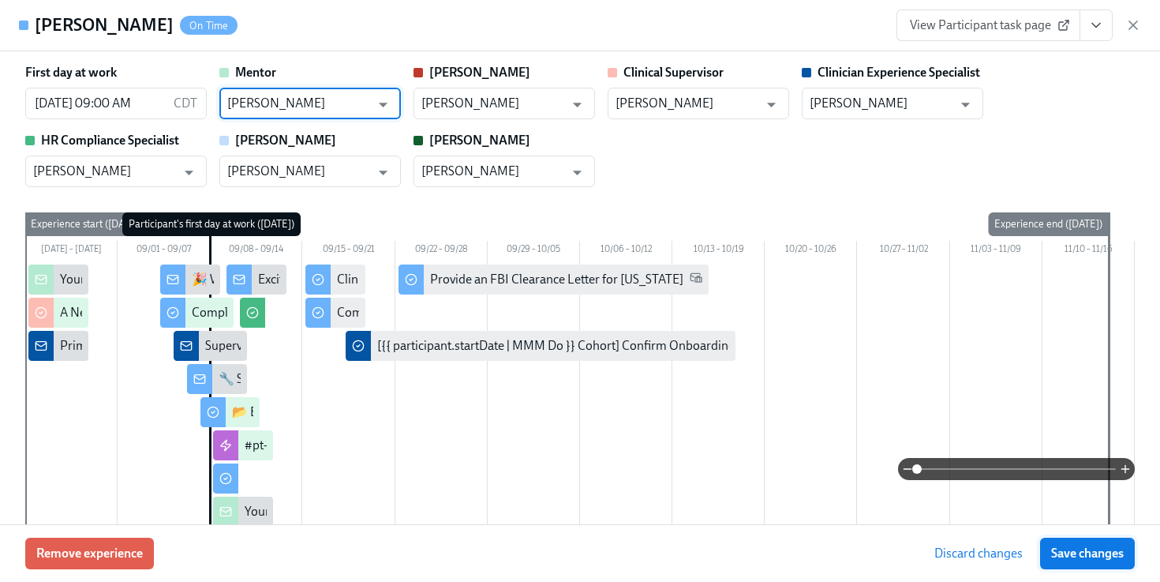
type input "[PERSON_NAME]"
click at [1069, 553] on span "Save changes" at bounding box center [1087, 553] width 73 height 16
type input "[PERSON_NAME]"
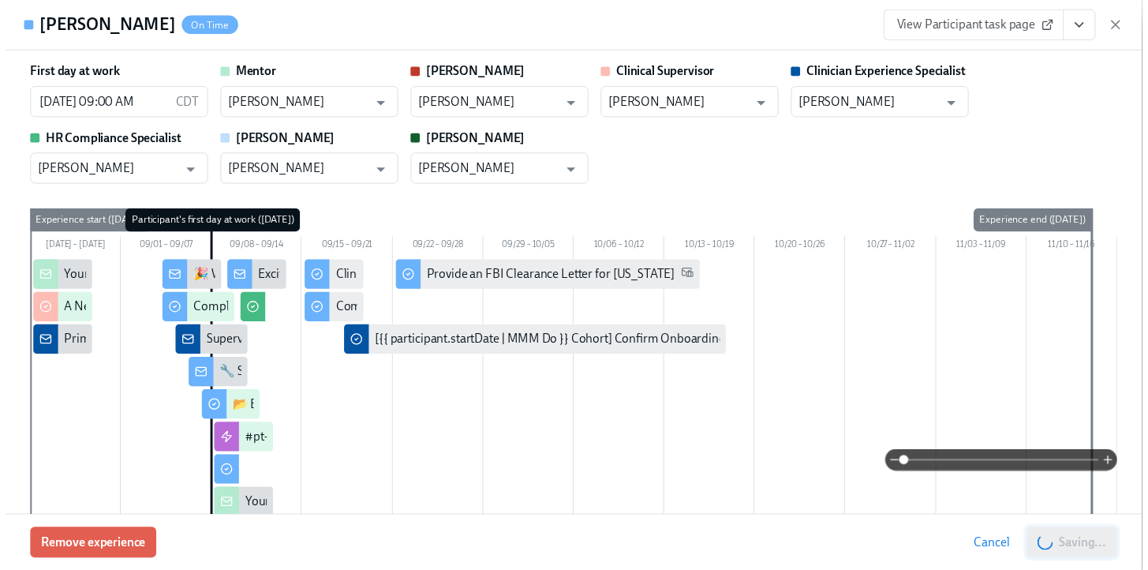
scroll to position [0, 6869]
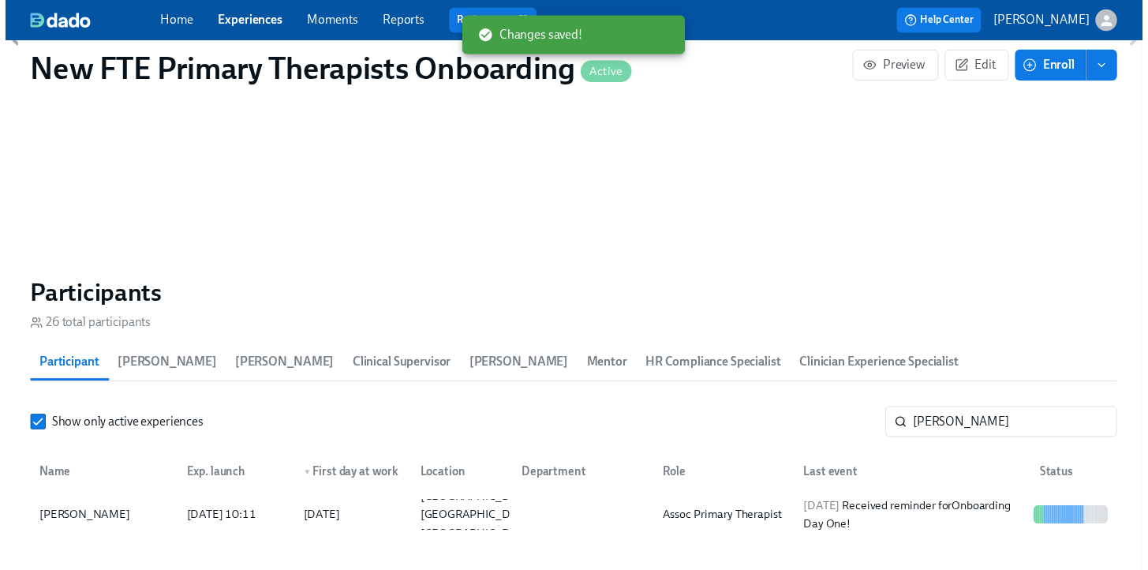
scroll to position [0, 6857]
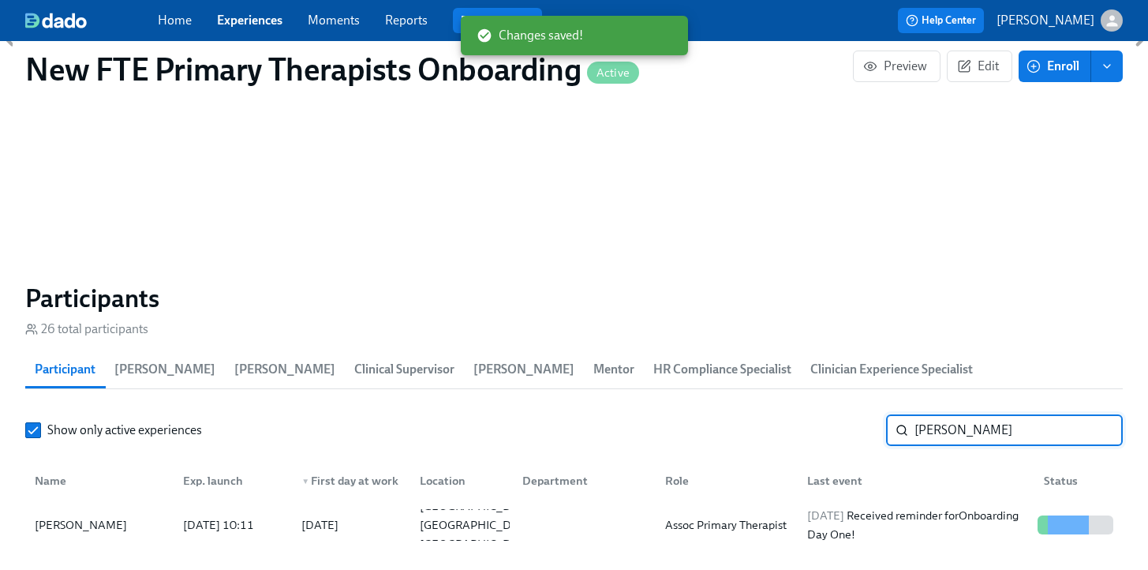
click at [990, 414] on input "[PERSON_NAME]" at bounding box center [1019, 430] width 208 height 32
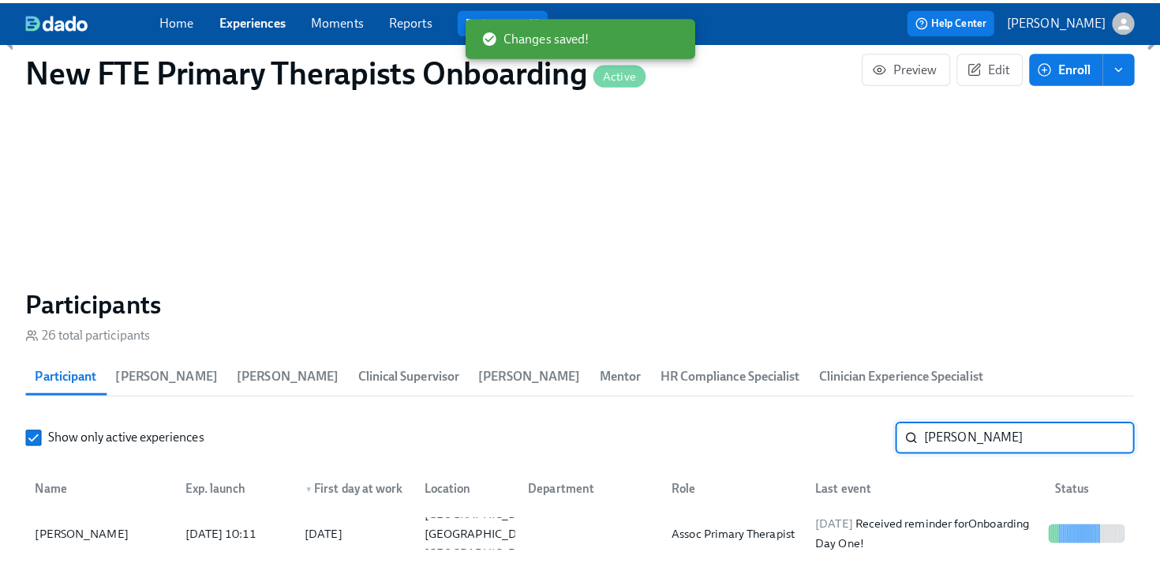
scroll to position [0, 6857]
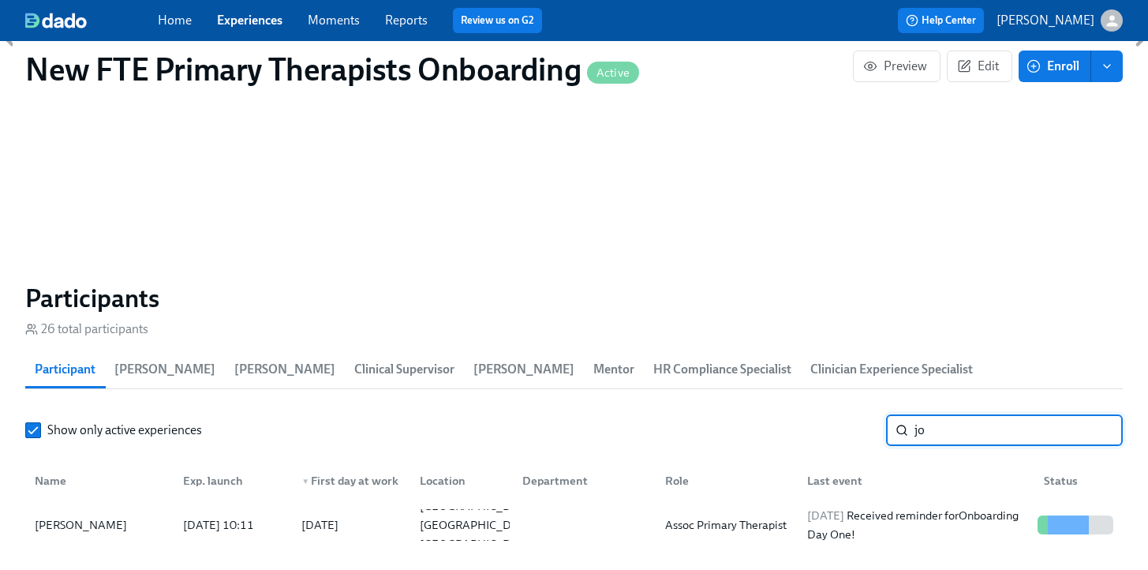
type input "j"
type input "matthew sm"
click at [74, 515] on div "[PERSON_NAME]" at bounding box center [80, 524] width 105 height 19
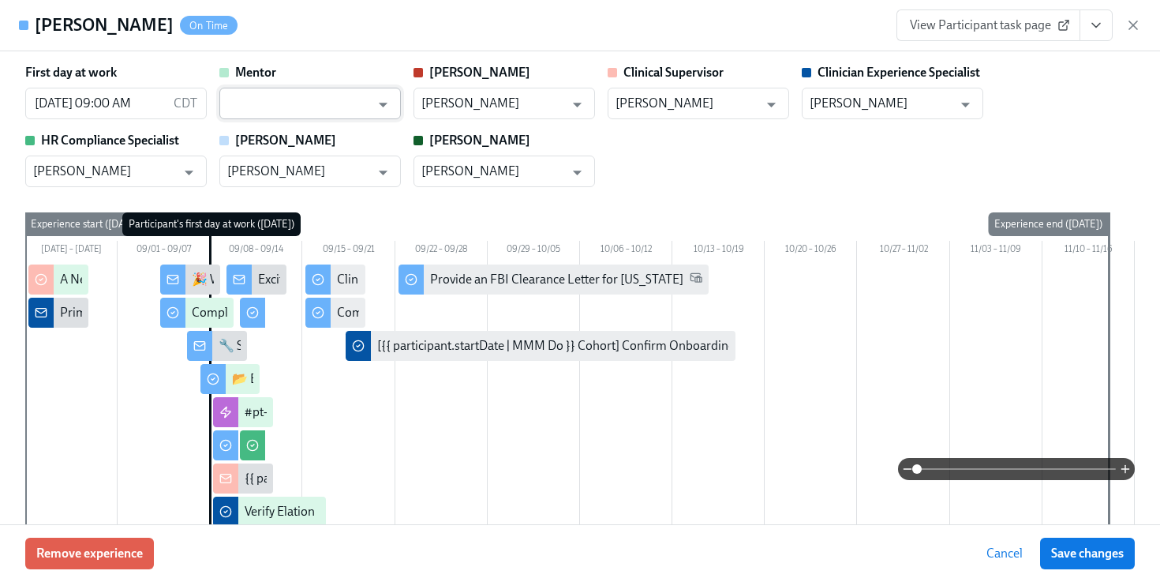
click at [282, 117] on input "text" at bounding box center [298, 104] width 143 height 32
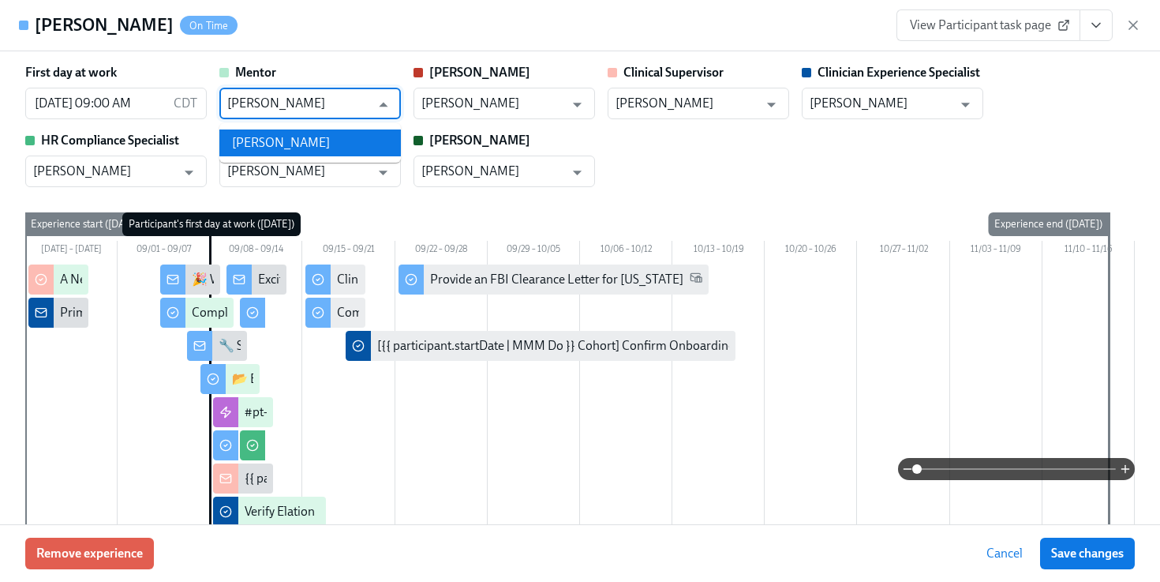
click at [311, 153] on li "[PERSON_NAME]" at bounding box center [309, 142] width 181 height 27
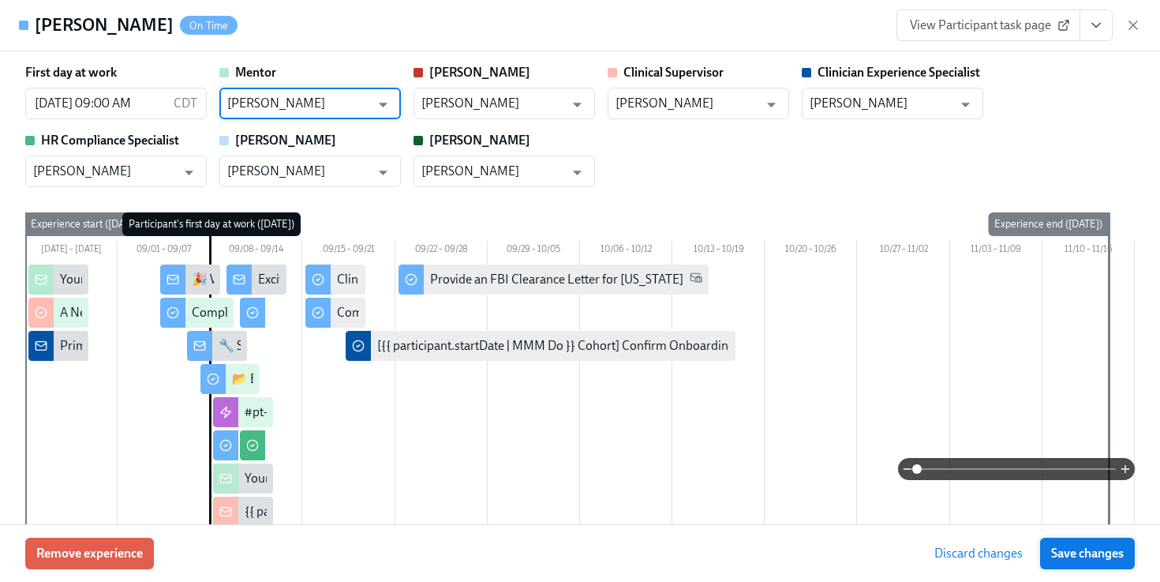
type input "[PERSON_NAME]"
click at [1105, 552] on span "Save changes" at bounding box center [1087, 553] width 73 height 16
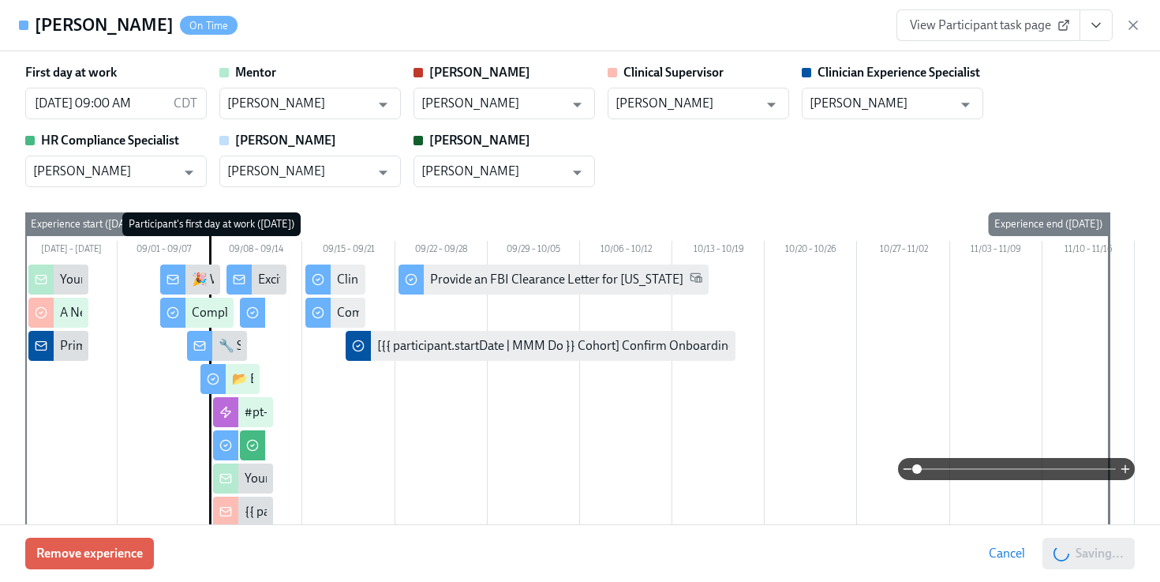
type input "[PERSON_NAME]"
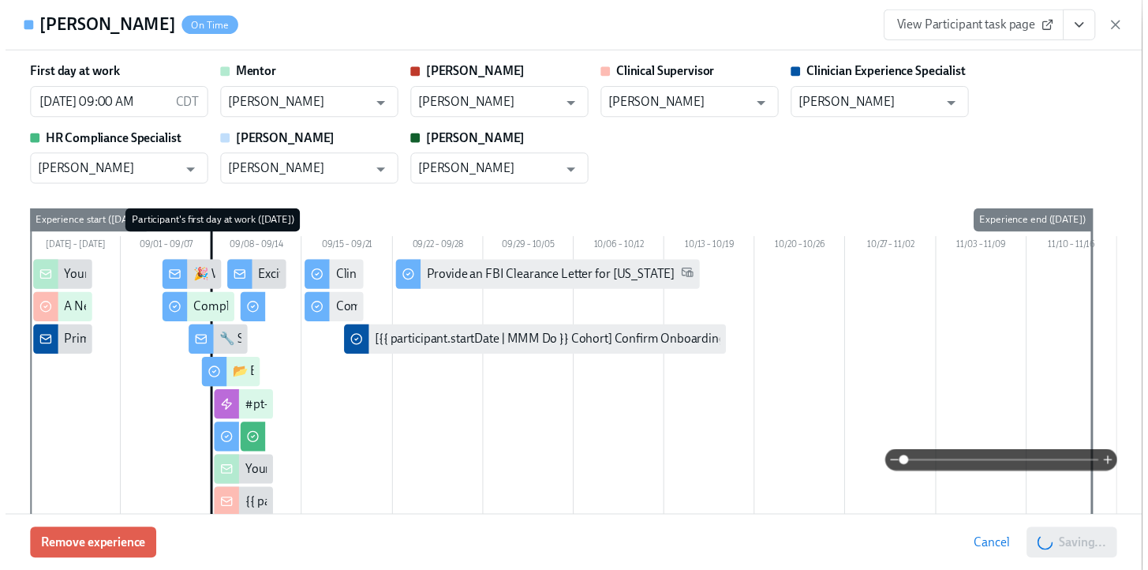
scroll to position [0, 6869]
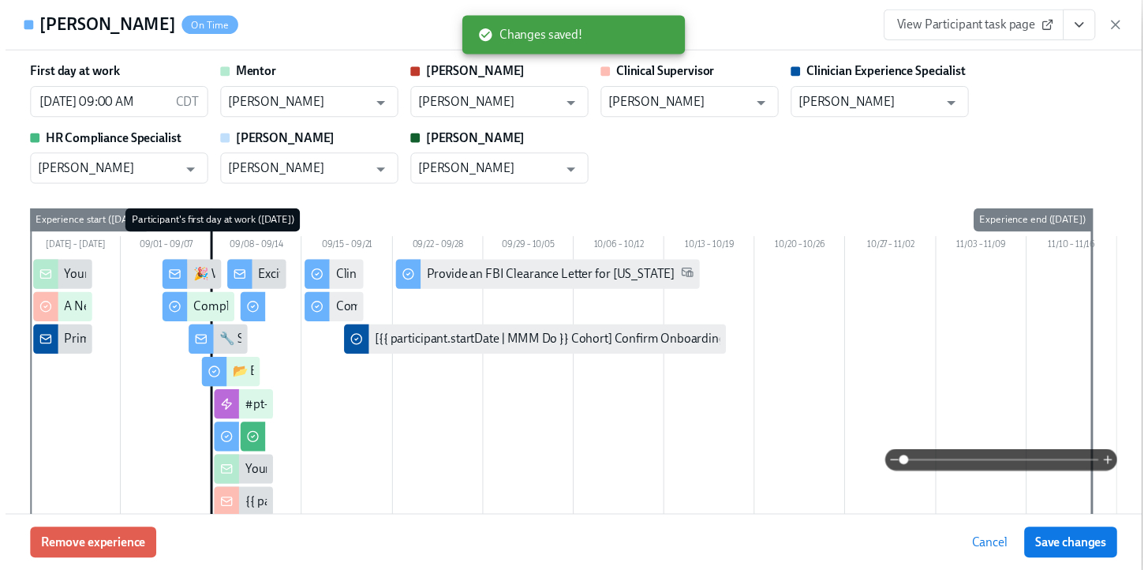
scroll to position [0, 6857]
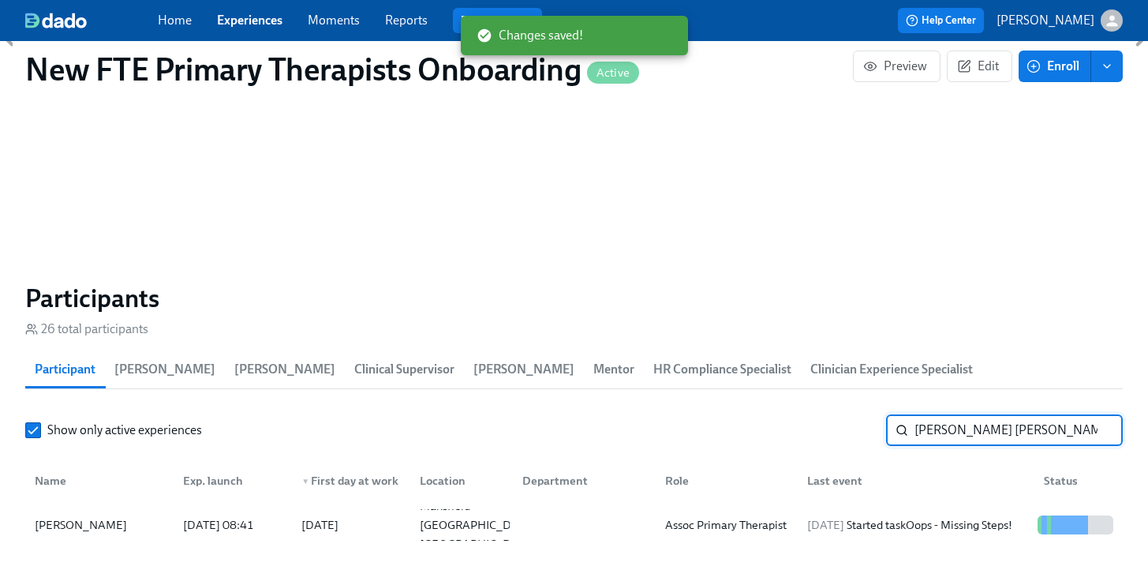
drag, startPoint x: 1001, startPoint y: 413, endPoint x: 920, endPoint y: 392, distance: 83.1
click at [920, 414] on input "matthew sm" at bounding box center [1019, 430] width 208 height 32
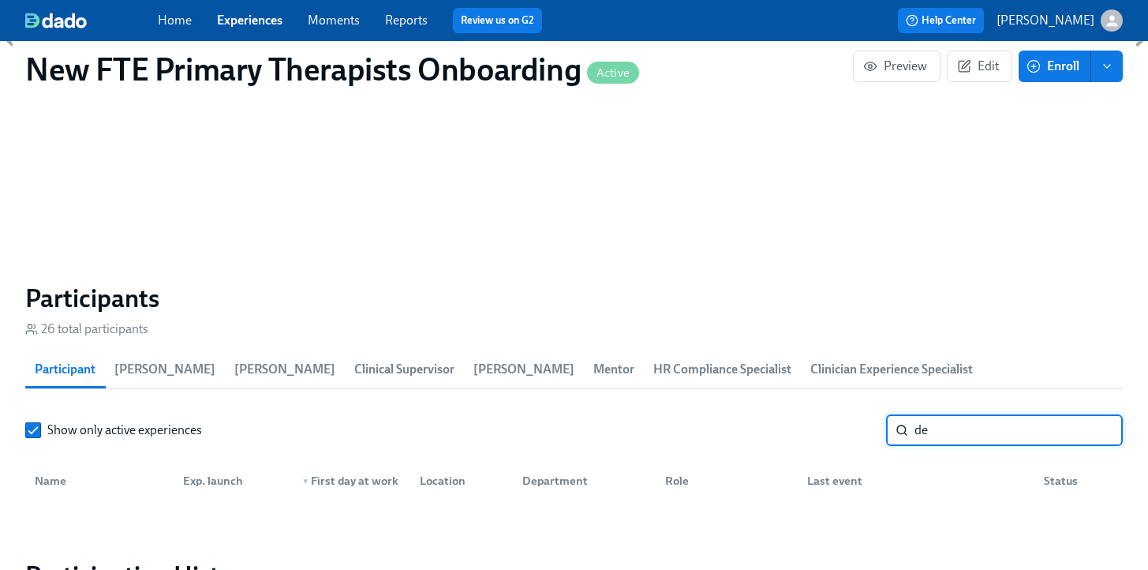
type input "d"
type input "j"
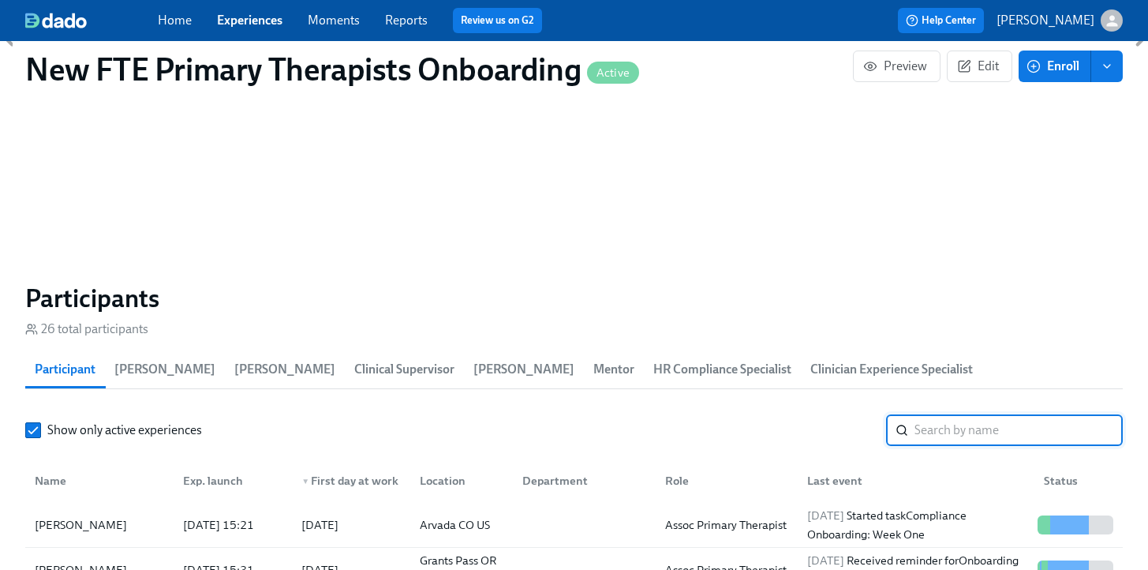
click at [258, 9] on div "Home Experiences Moments Reports Review us on G2" at bounding box center [399, 20] width 483 height 25
click at [258, 21] on link "Experiences" at bounding box center [249, 20] width 65 height 15
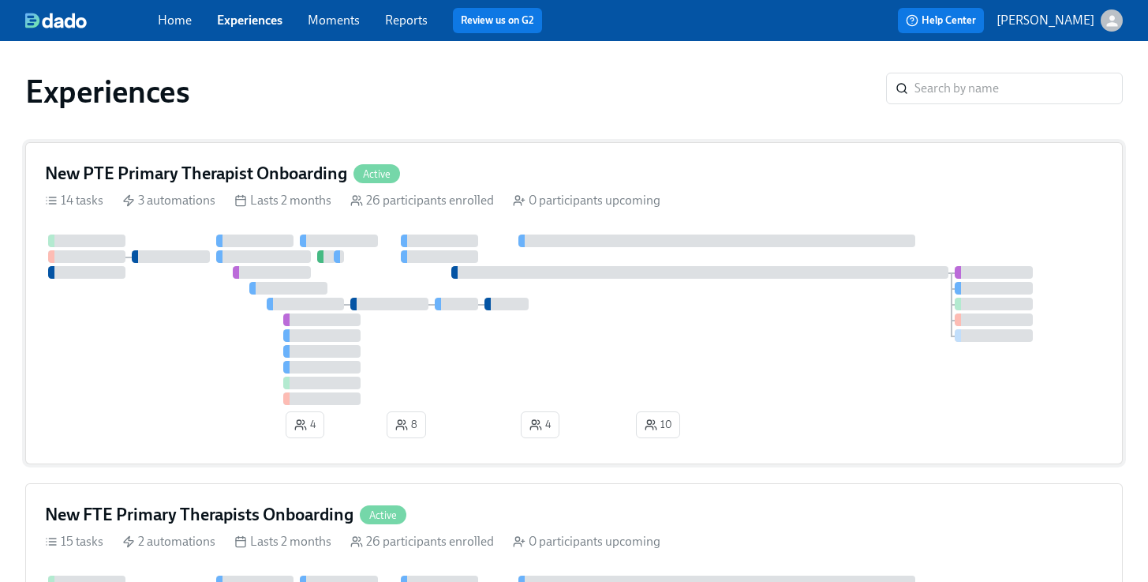
click at [447, 178] on div "New PTE Primary Therapist Onboarding Active" at bounding box center [574, 174] width 1058 height 24
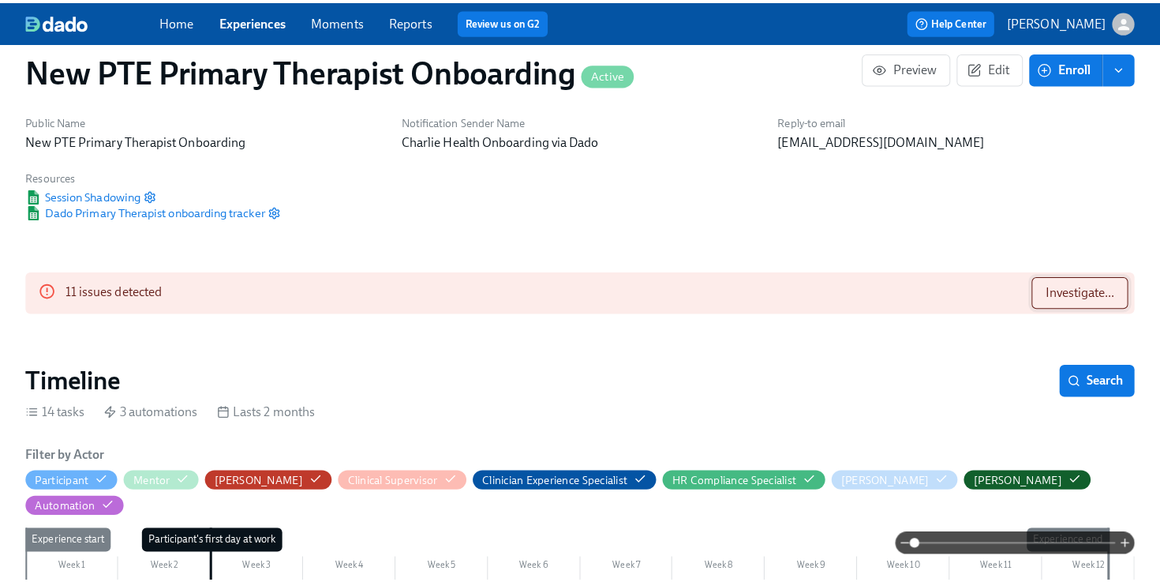
scroll to position [0, 6477]
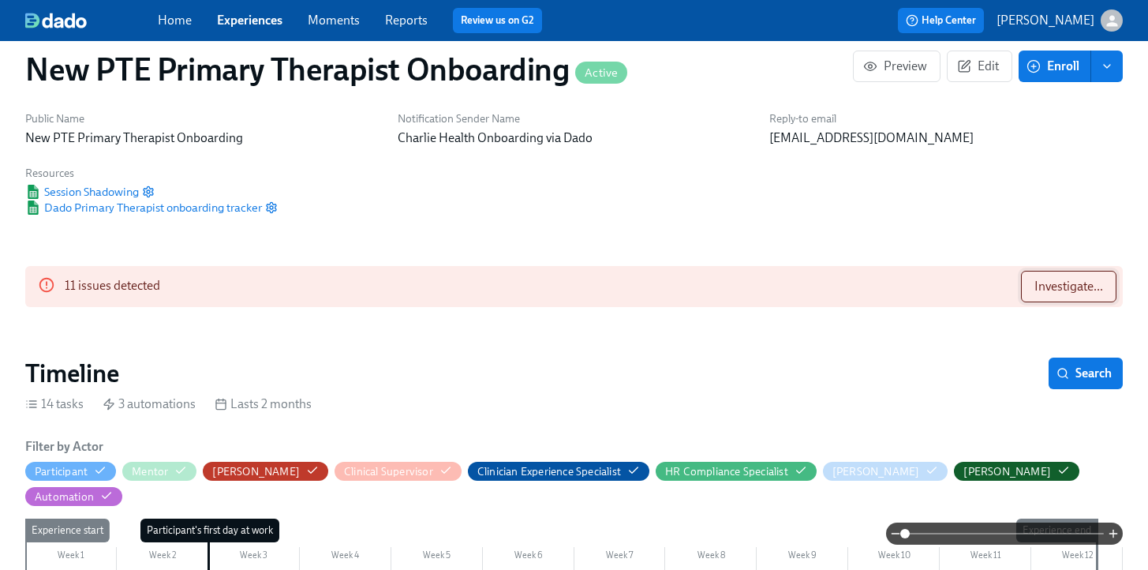
click at [1087, 288] on span "Investigate..." at bounding box center [1068, 287] width 69 height 16
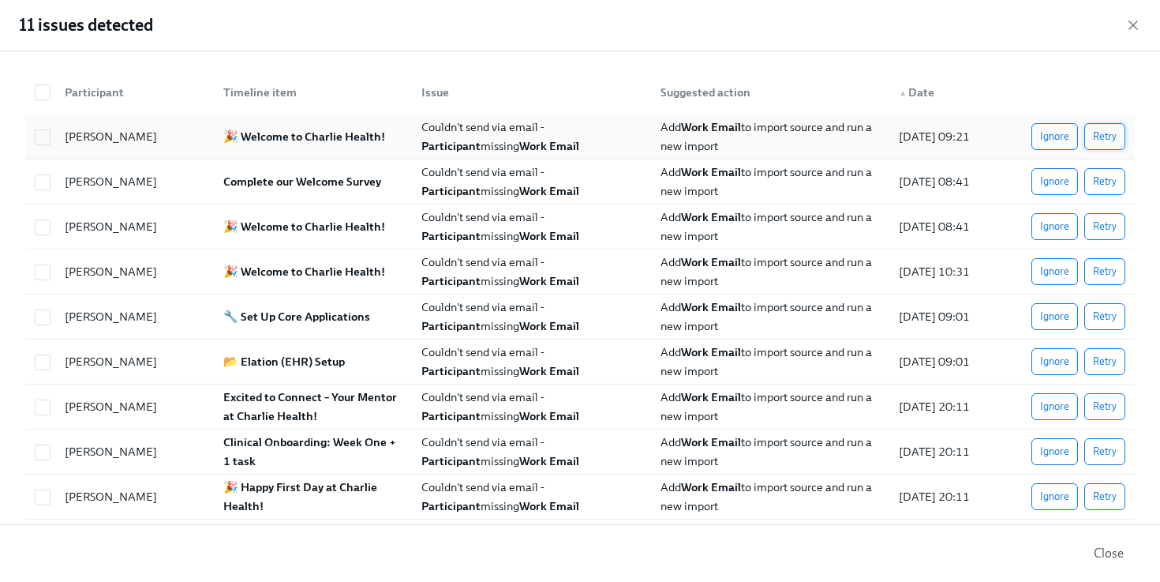
click at [1093, 130] on span "Retry" at bounding box center [1105, 137] width 24 height 16
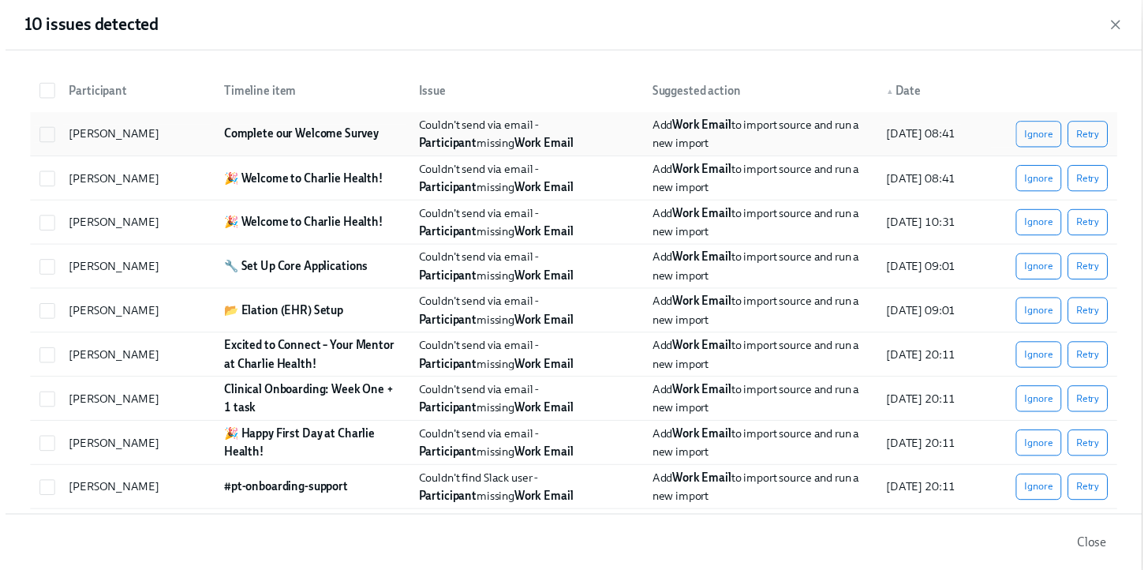
scroll to position [0, 6869]
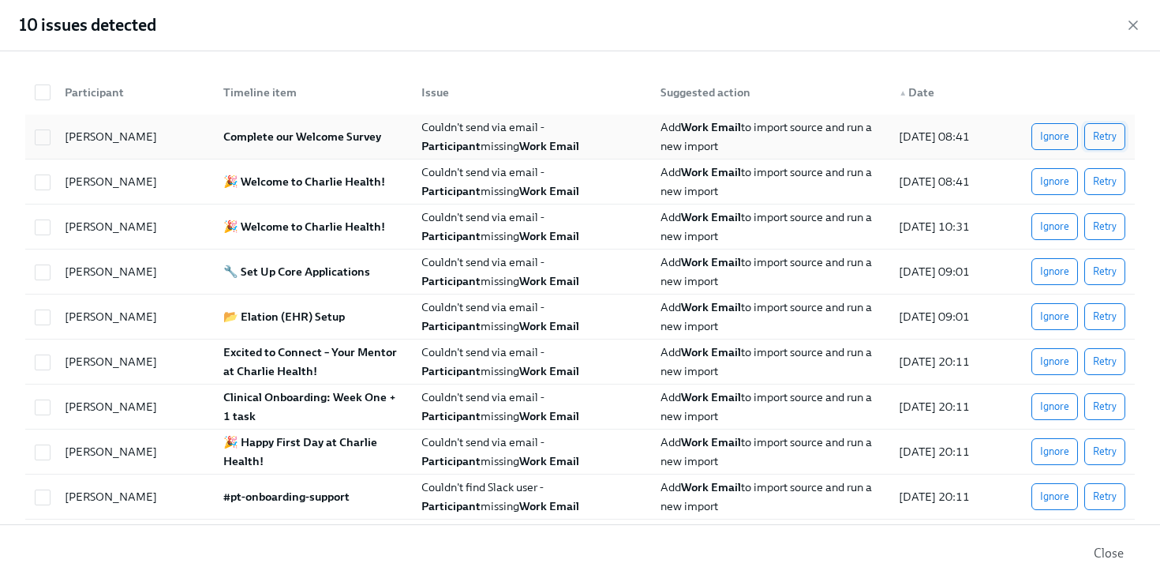
click at [1101, 144] on span "Retry" at bounding box center [1105, 137] width 24 height 16
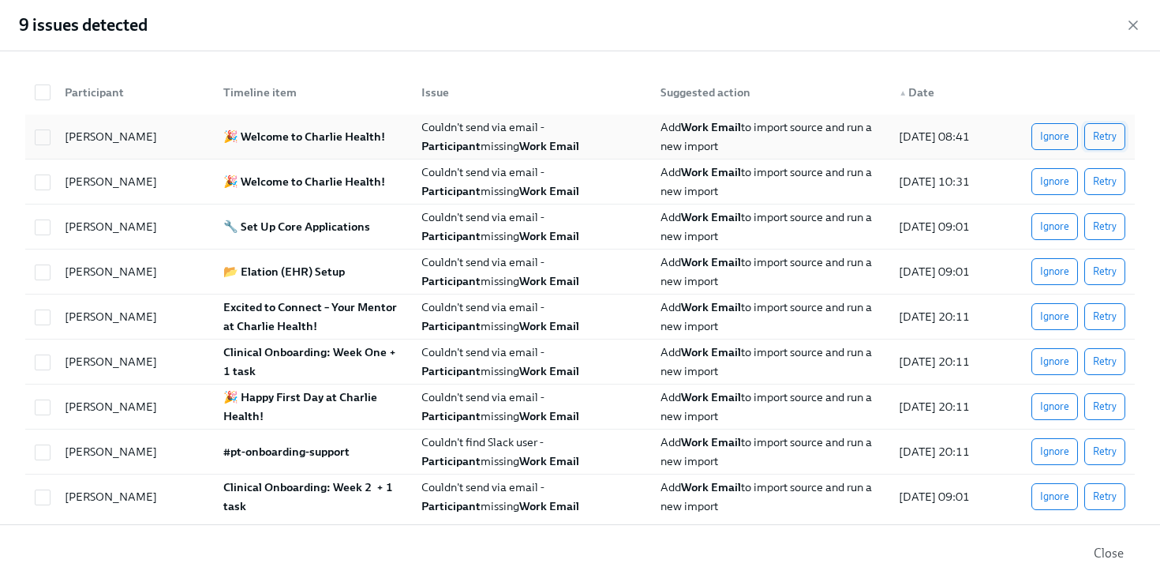
click at [1094, 137] on span "Retry" at bounding box center [1105, 137] width 24 height 16
click at [1107, 140] on button "Retry" at bounding box center [1104, 136] width 41 height 27
click at [1093, 181] on span "Retry" at bounding box center [1105, 182] width 24 height 16
click at [1099, 233] on span "Retry" at bounding box center [1105, 227] width 24 height 16
click at [1098, 268] on span "Retry" at bounding box center [1105, 272] width 24 height 16
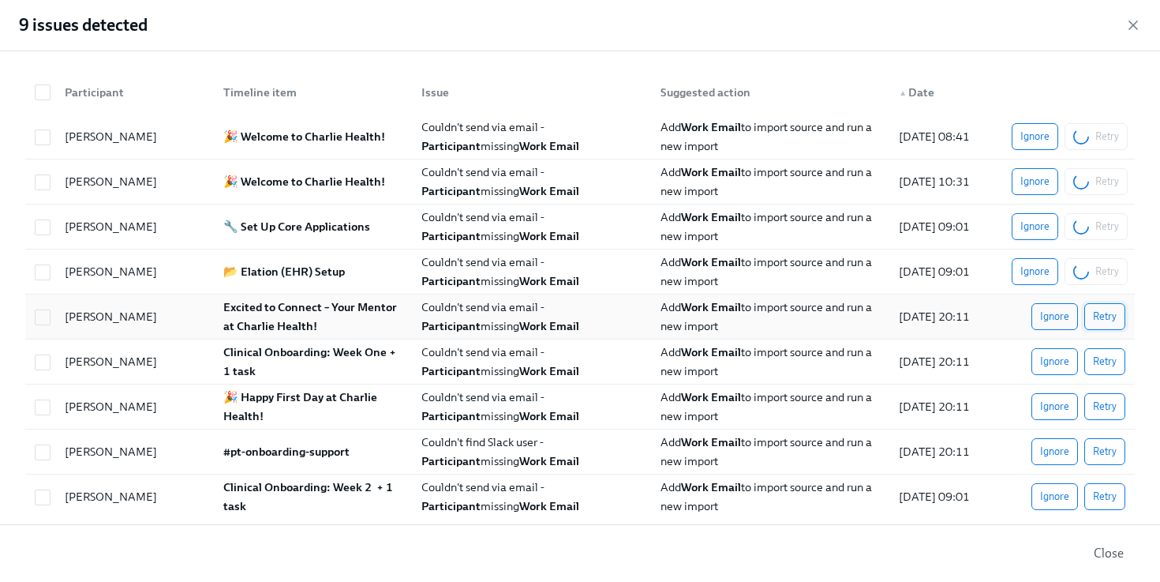
click at [1098, 309] on span "Retry" at bounding box center [1105, 317] width 24 height 16
click at [1099, 369] on span "Retry" at bounding box center [1105, 362] width 24 height 16
drag, startPoint x: 1093, startPoint y: 406, endPoint x: 1095, endPoint y: 449, distance: 43.5
click at [1093, 406] on span "Retry" at bounding box center [1105, 406] width 24 height 16
click at [1094, 449] on span "Retry" at bounding box center [1105, 451] width 24 height 16
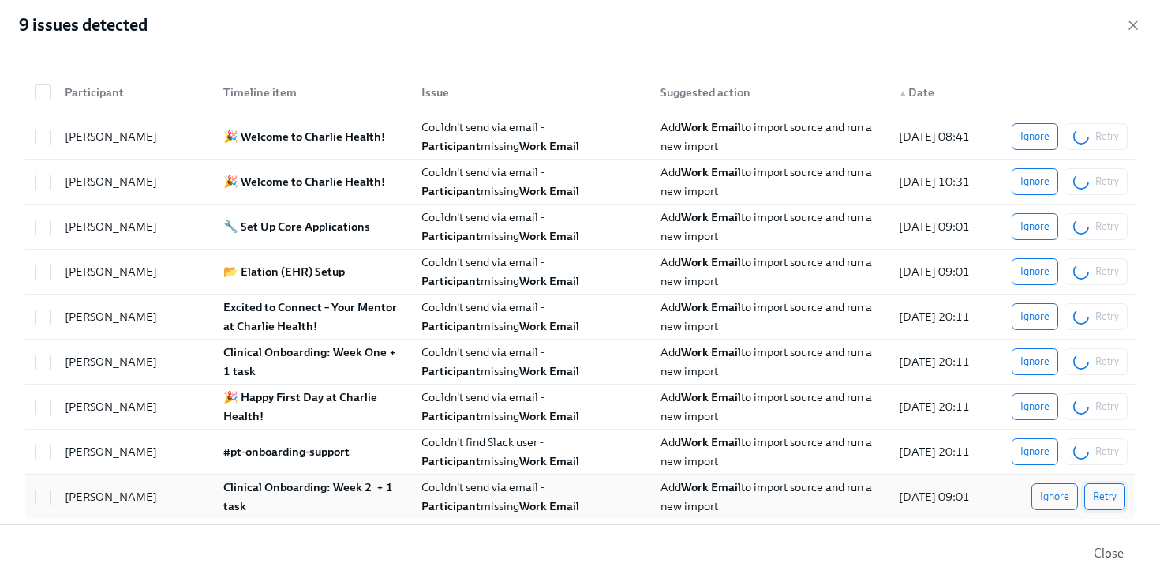
click at [1093, 501] on span "Retry" at bounding box center [1105, 496] width 24 height 16
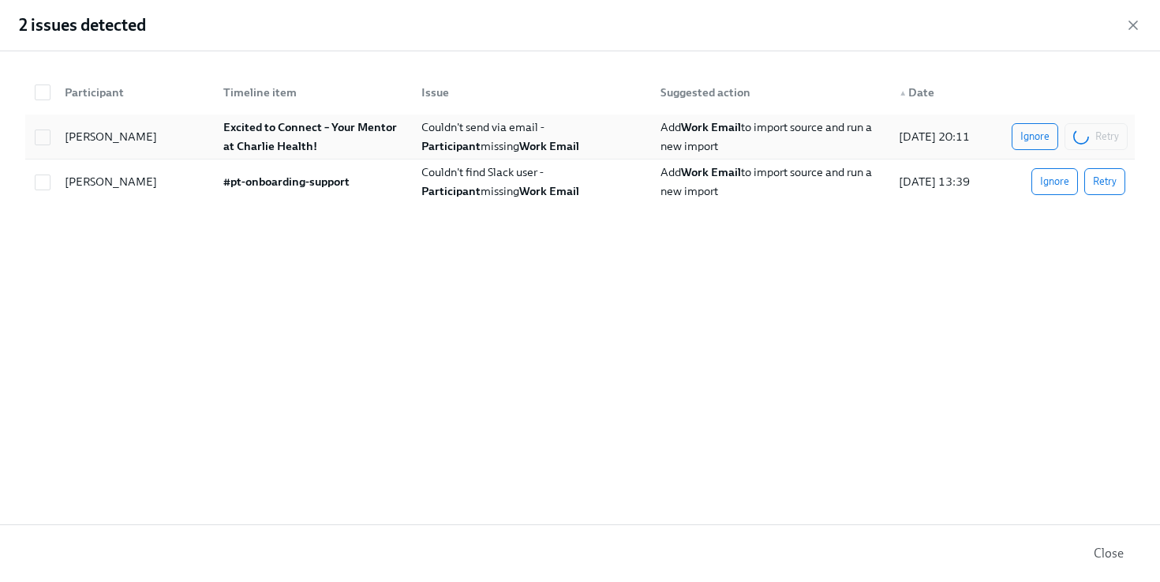
click at [1105, 130] on div "Ignore Retry" at bounding box center [1070, 136] width 116 height 27
click at [1135, 22] on icon "button" at bounding box center [1133, 25] width 8 height 8
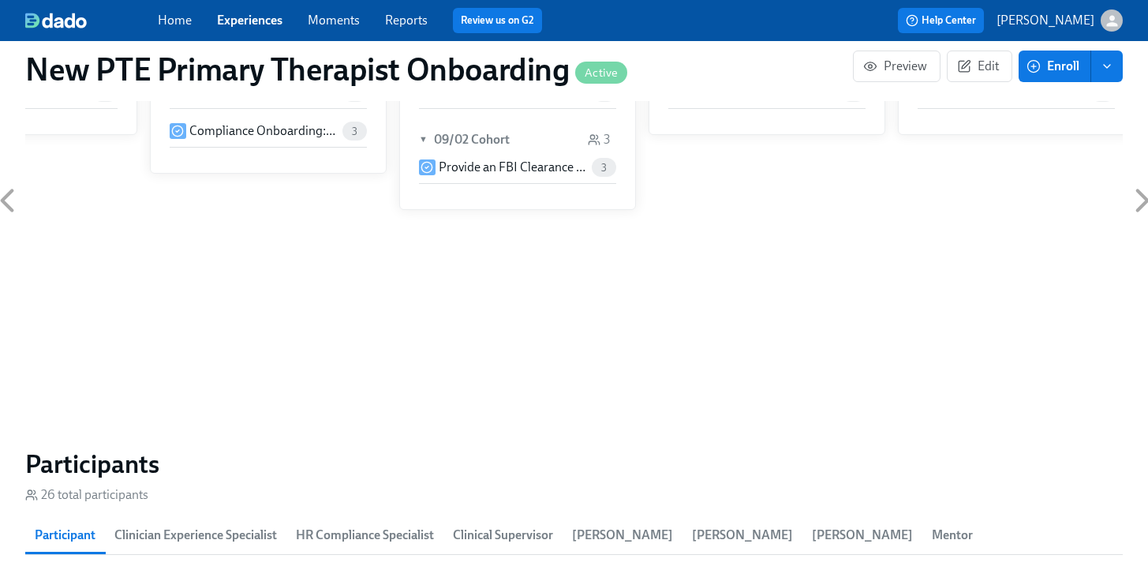
scroll to position [1364, 0]
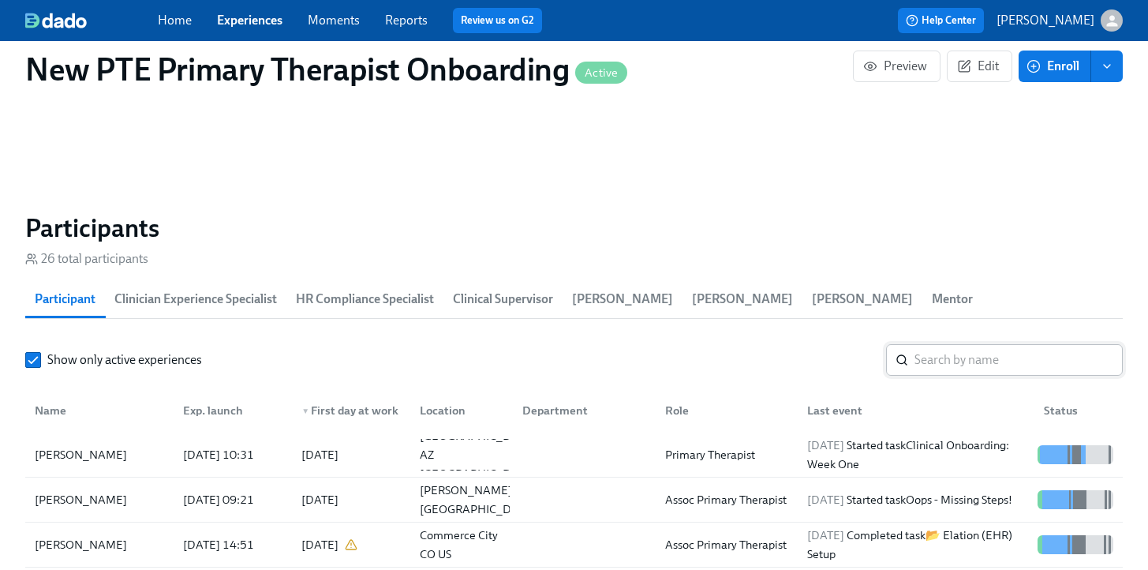
click at [987, 344] on input "search" at bounding box center [1019, 360] width 208 height 32
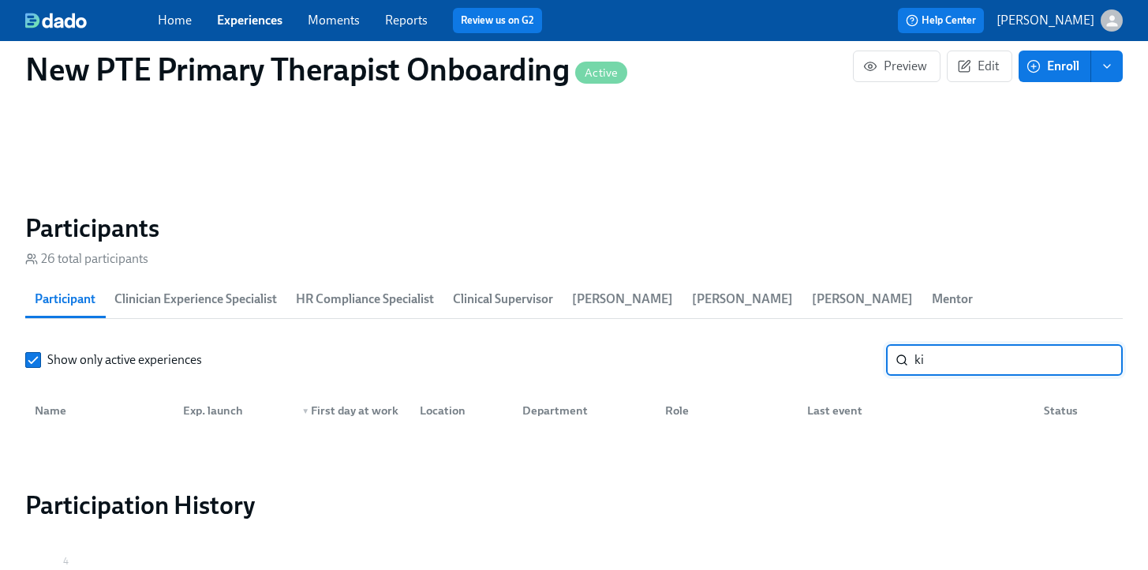
type input "k"
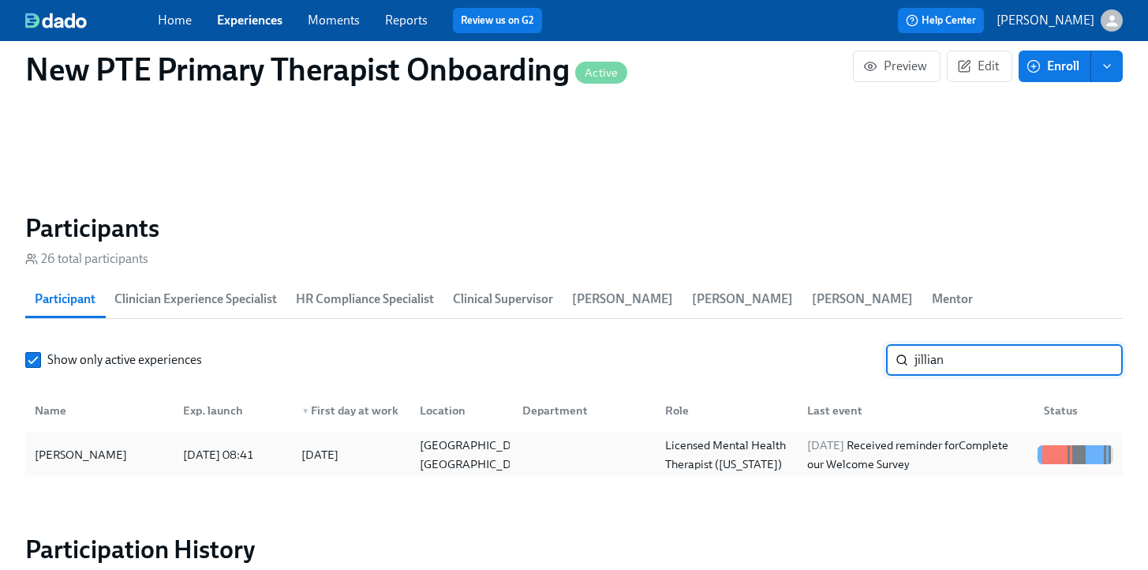
type input "jillian"
click at [120, 439] on div "[PERSON_NAME]" at bounding box center [99, 455] width 142 height 32
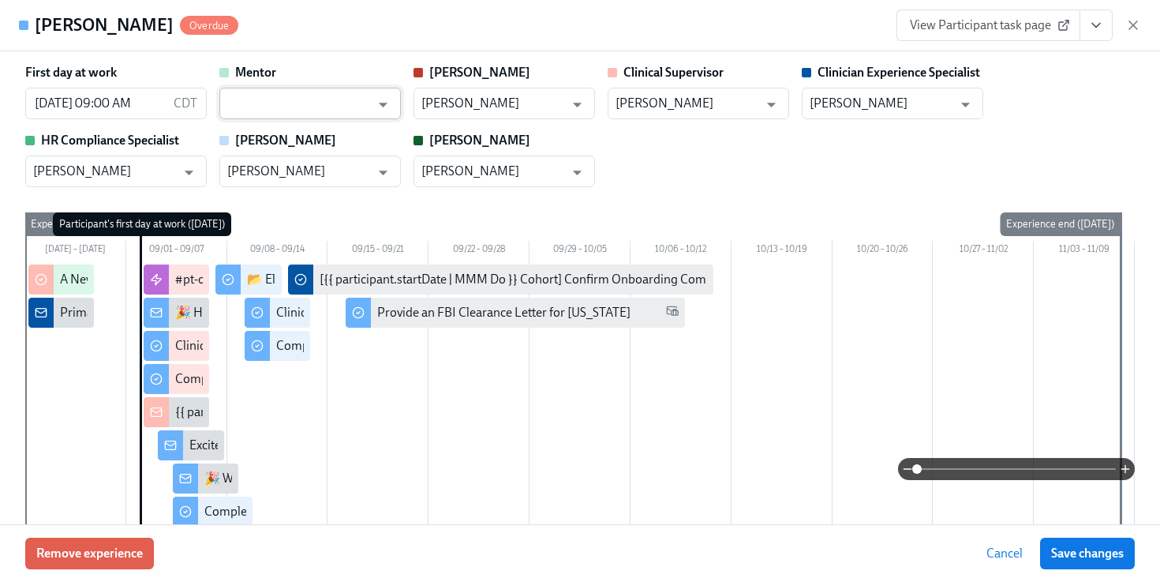
click at [299, 92] on input "text" at bounding box center [298, 104] width 143 height 32
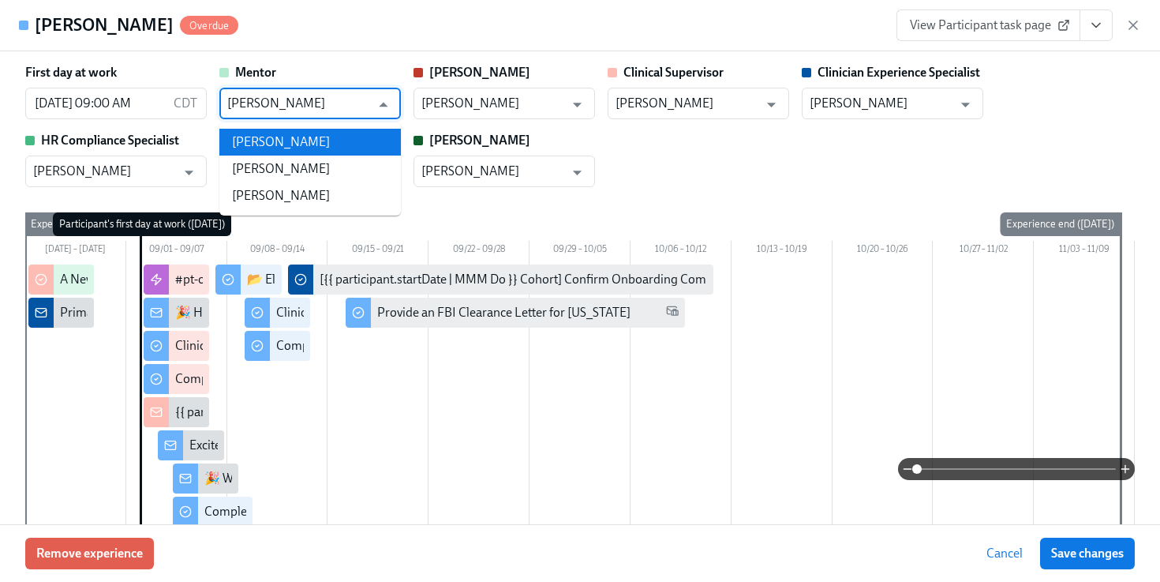
click at [327, 139] on li "[PERSON_NAME]" at bounding box center [309, 142] width 181 height 27
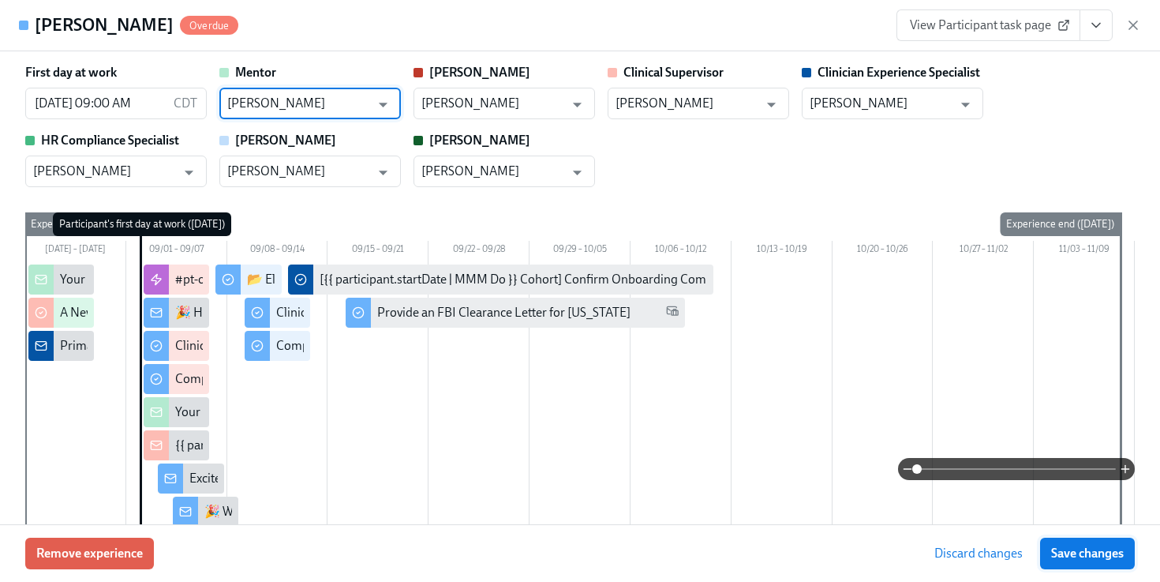
type input "[PERSON_NAME]"
click at [1101, 559] on span "Save changes" at bounding box center [1087, 553] width 73 height 16
type input "[PERSON_NAME]"
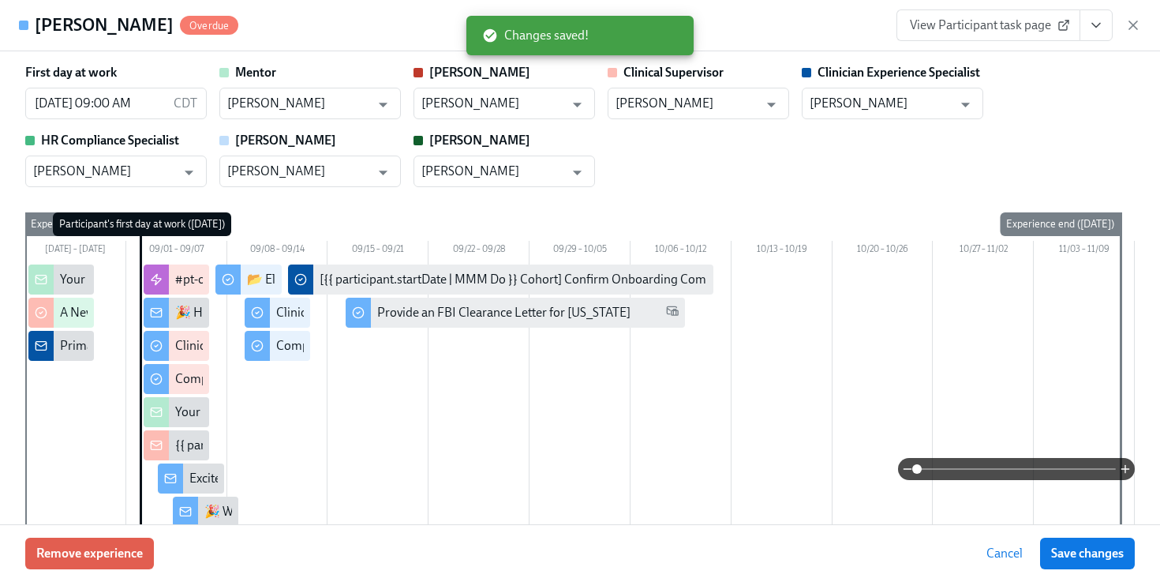
scroll to position [0, 6857]
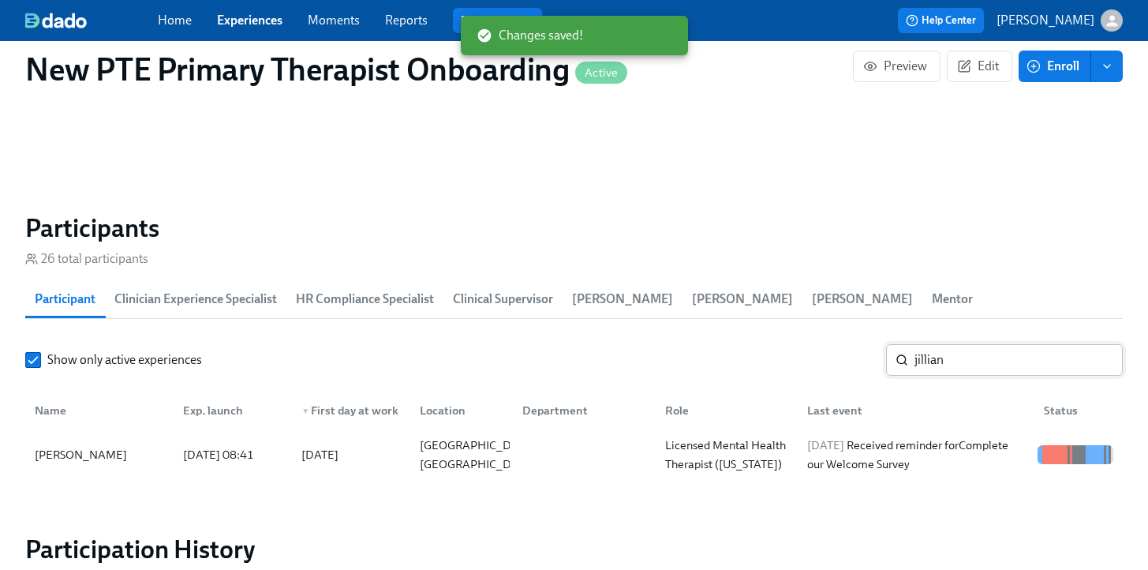
click at [978, 344] on input "jillian" at bounding box center [1019, 360] width 208 height 32
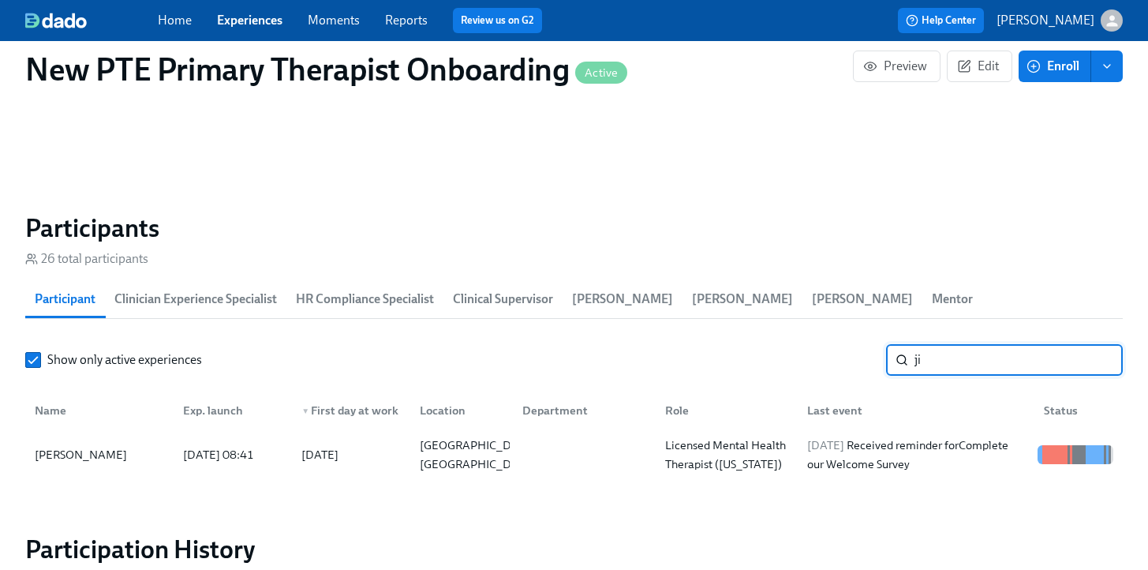
type input "j"
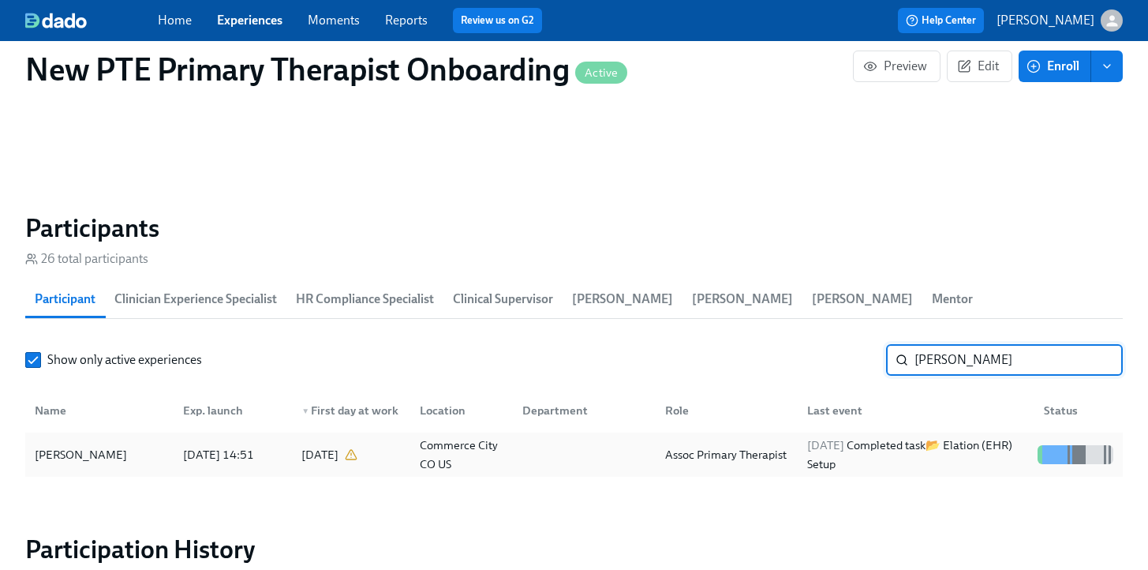
type input "brandon"
click at [129, 439] on div "[PERSON_NAME]" at bounding box center [99, 455] width 142 height 32
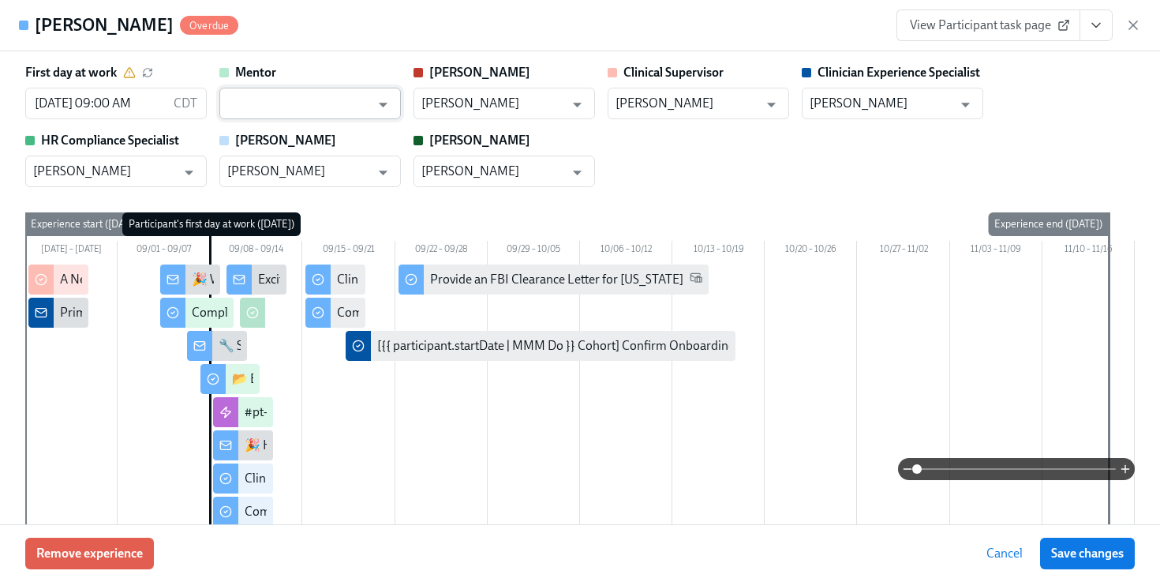
click at [283, 103] on input "text" at bounding box center [298, 104] width 143 height 32
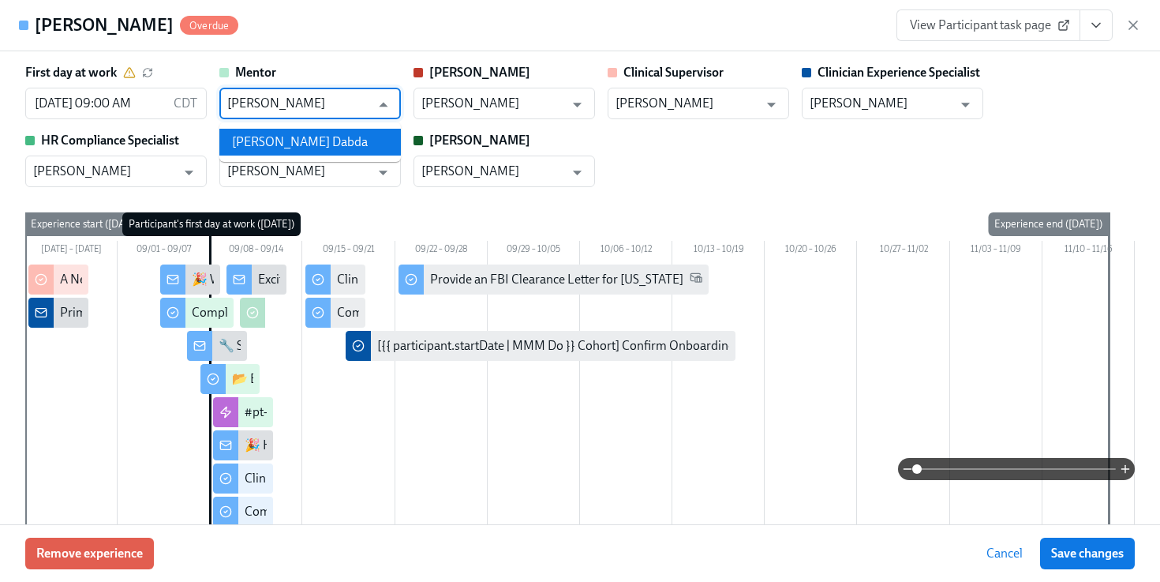
click at [289, 139] on li "[PERSON_NAME] Dabda" at bounding box center [309, 142] width 181 height 27
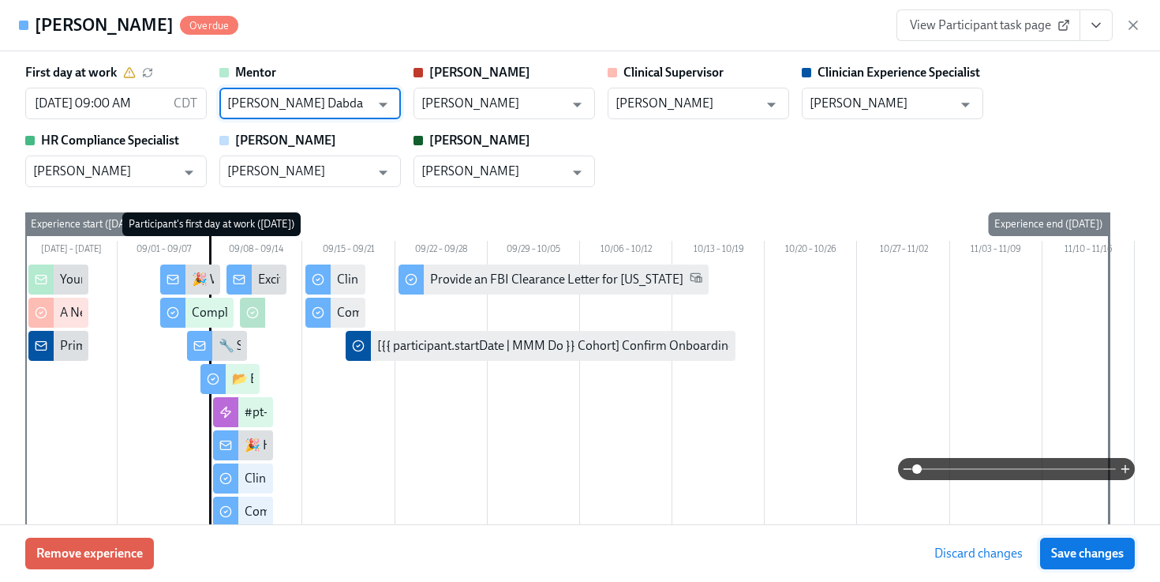
type input "[PERSON_NAME] Dabda"
click at [1092, 564] on button "Save changes" at bounding box center [1087, 553] width 95 height 32
type input "[PERSON_NAME] Dabda"
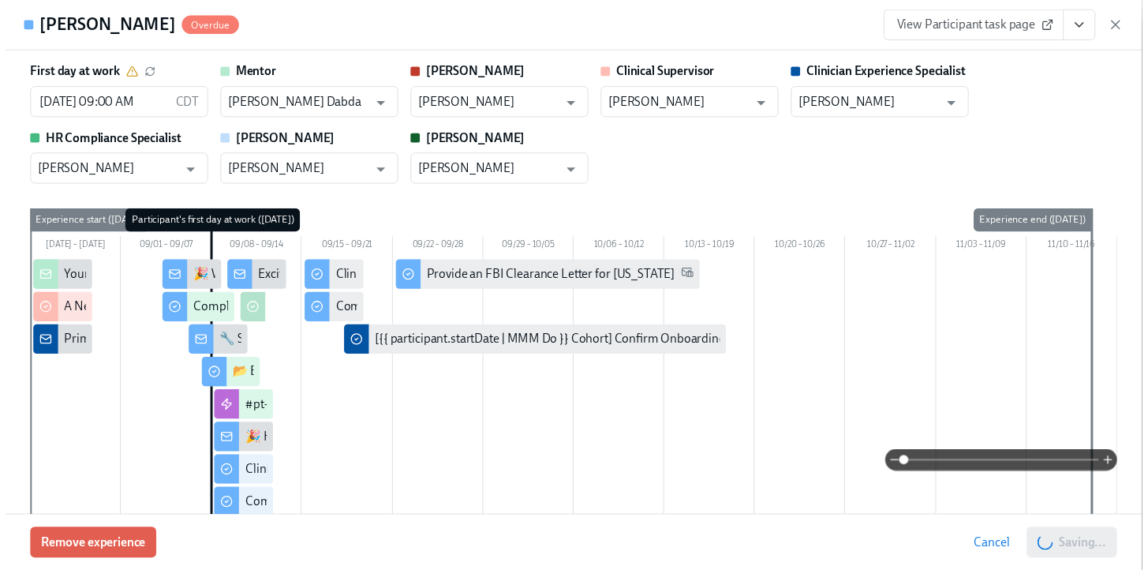
scroll to position [0, 6869]
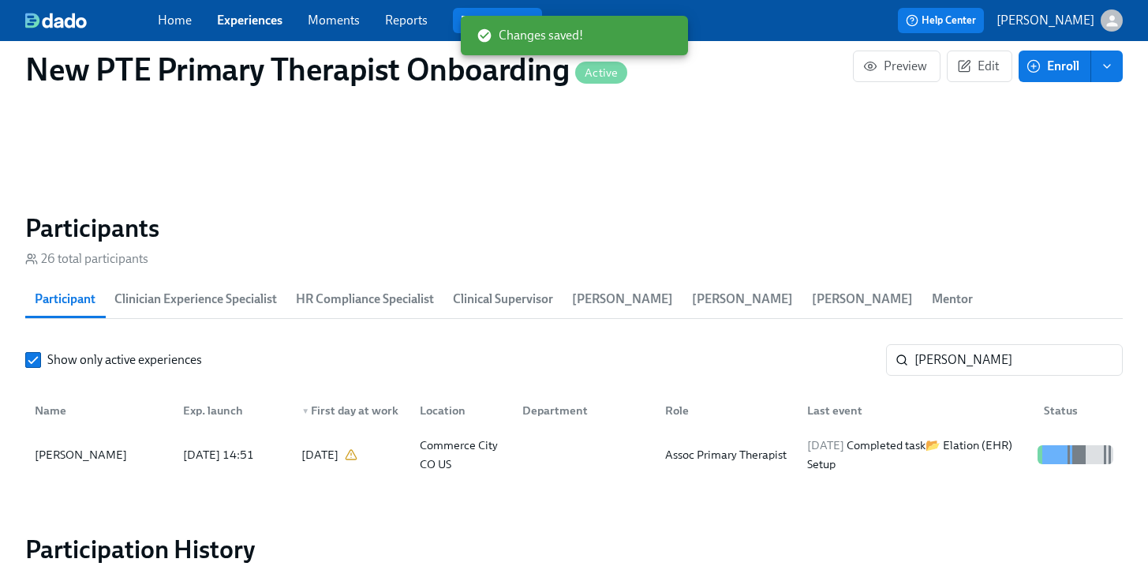
scroll to position [0, 6857]
click at [1012, 344] on input "brandon" at bounding box center [1019, 360] width 208 height 32
type input "brandon\"
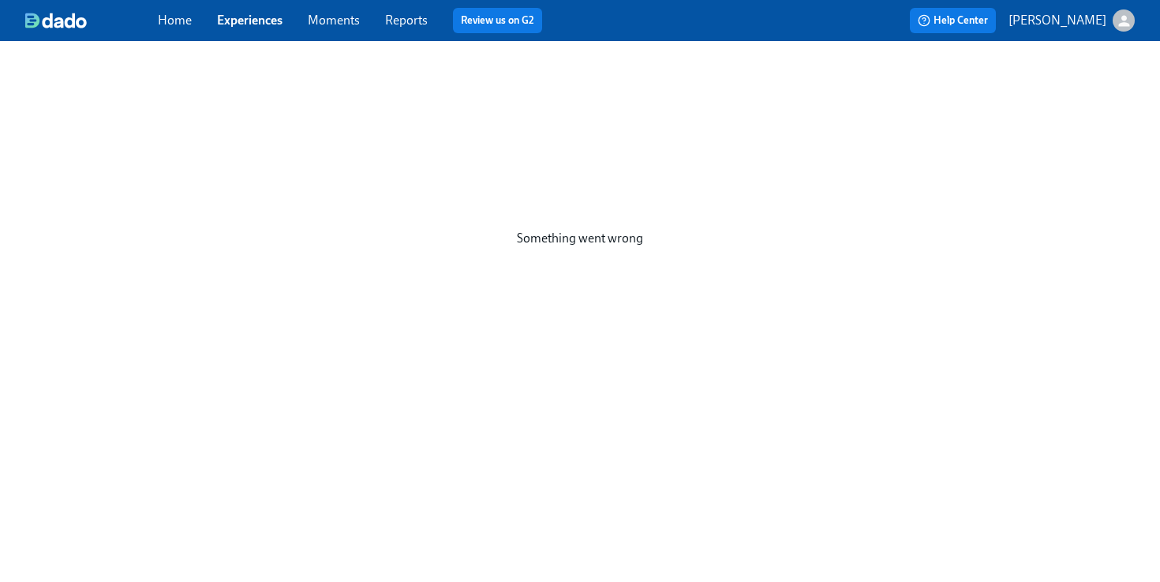
click at [251, 24] on link "Experiences" at bounding box center [249, 20] width 65 height 15
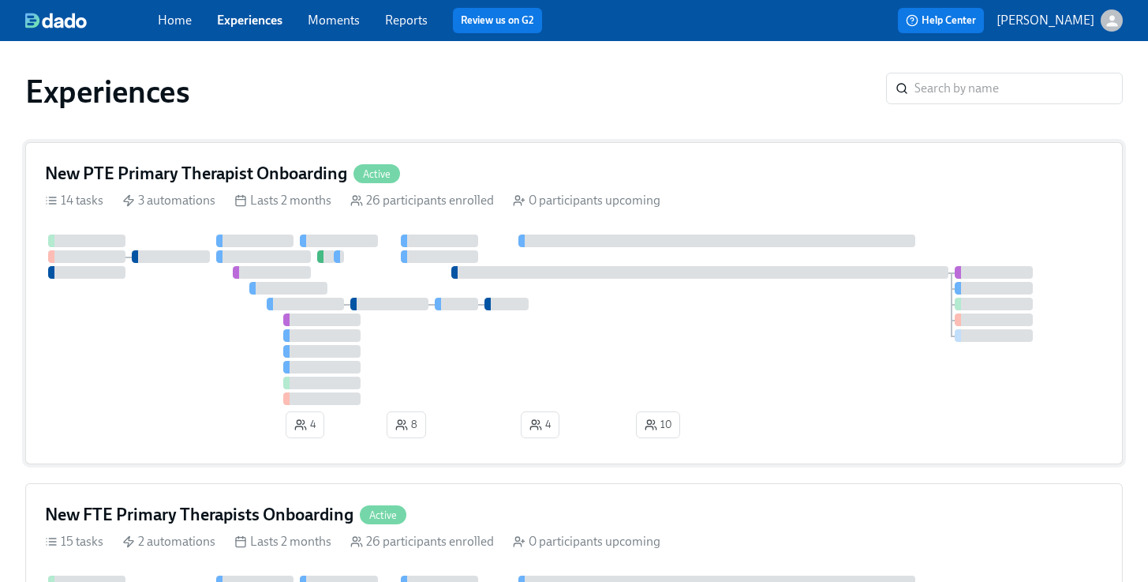
click at [503, 155] on div "New PTE Primary Therapist Onboarding Active 14 tasks 3 automations Lasts 2 mont…" at bounding box center [574, 303] width 1098 height 322
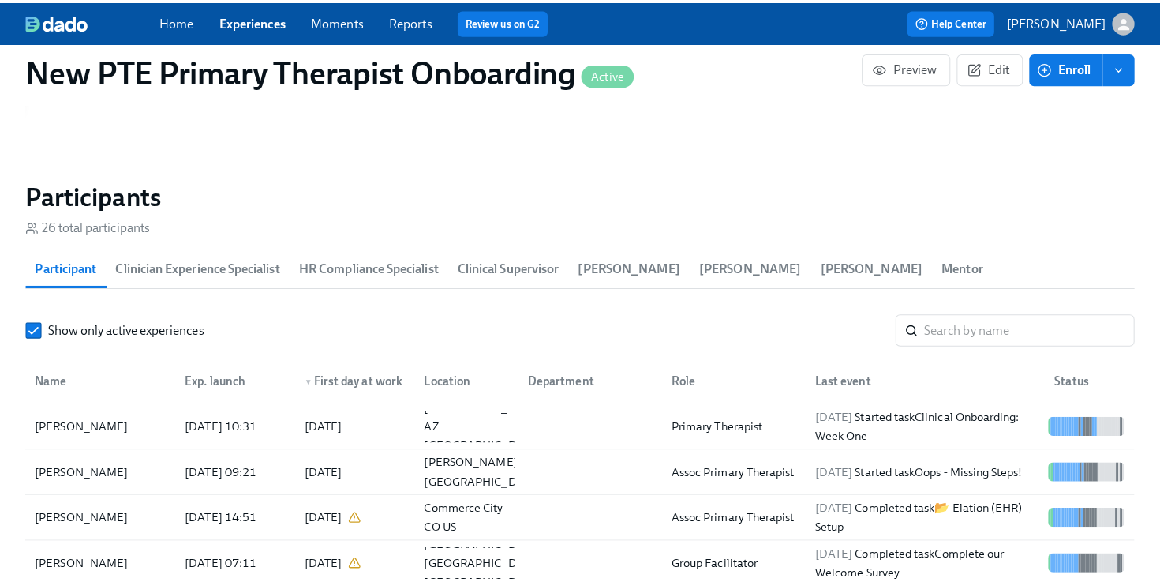
scroll to position [1536, 0]
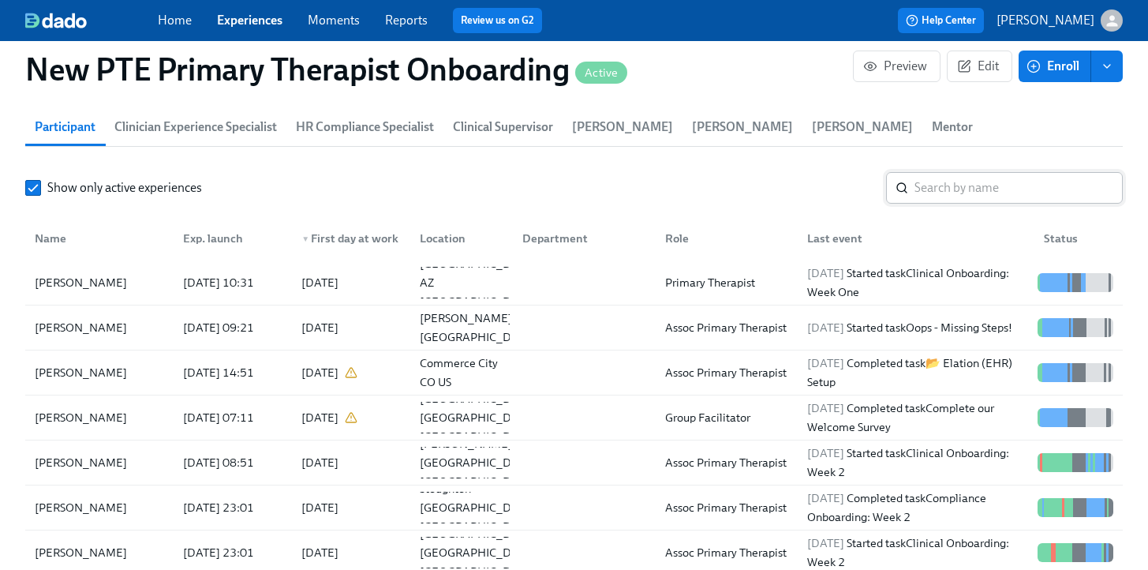
click at [1005, 172] on input "search" at bounding box center [1019, 188] width 208 height 32
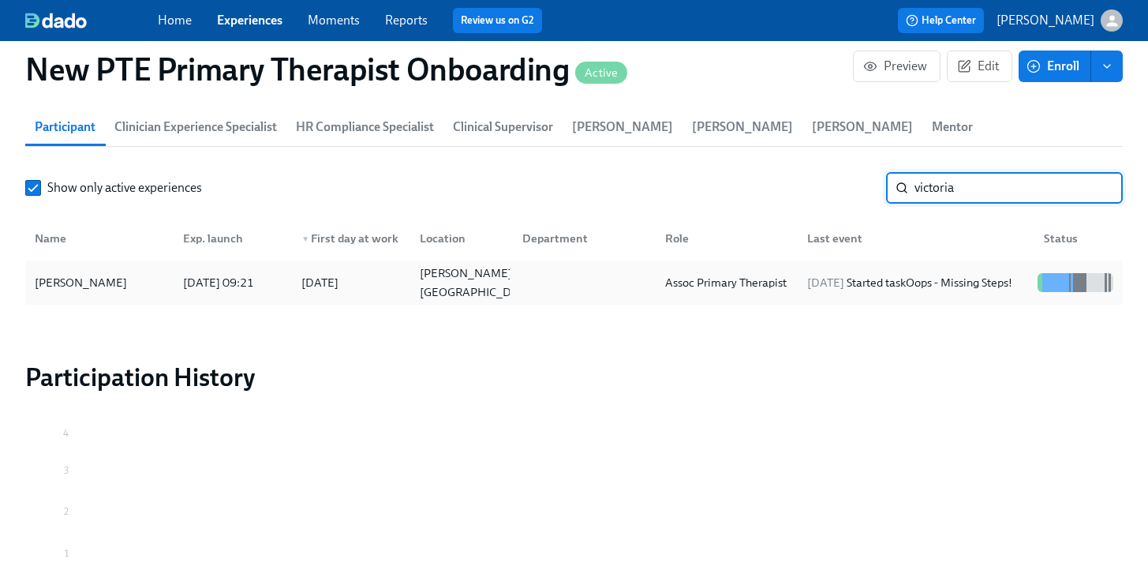
type input "victoria"
click at [124, 273] on div "[PERSON_NAME]" at bounding box center [80, 282] width 105 height 19
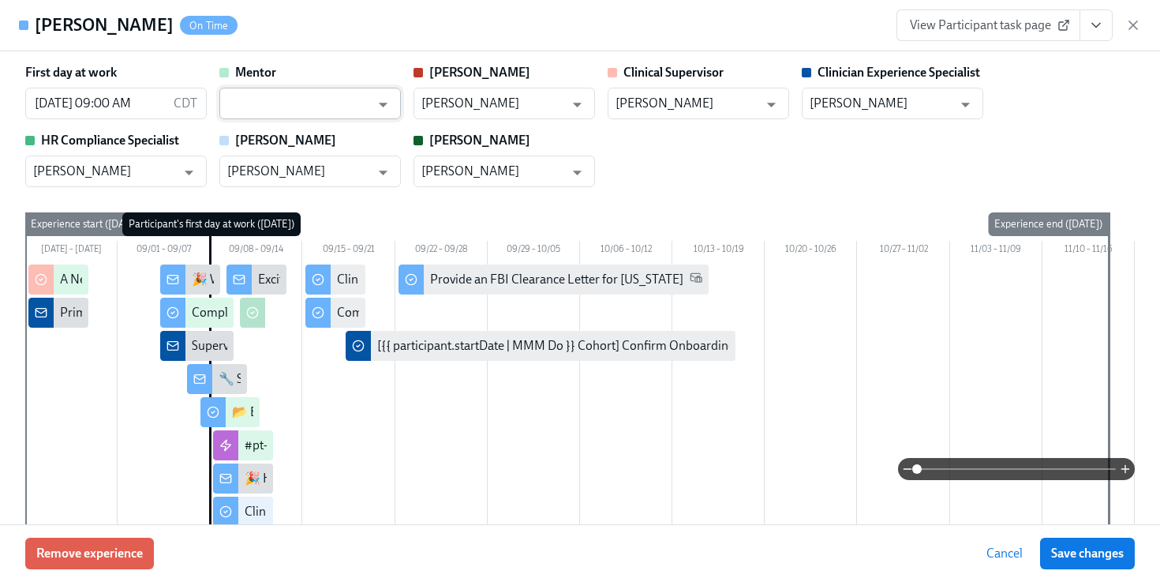
click at [299, 97] on input "text" at bounding box center [298, 104] width 143 height 32
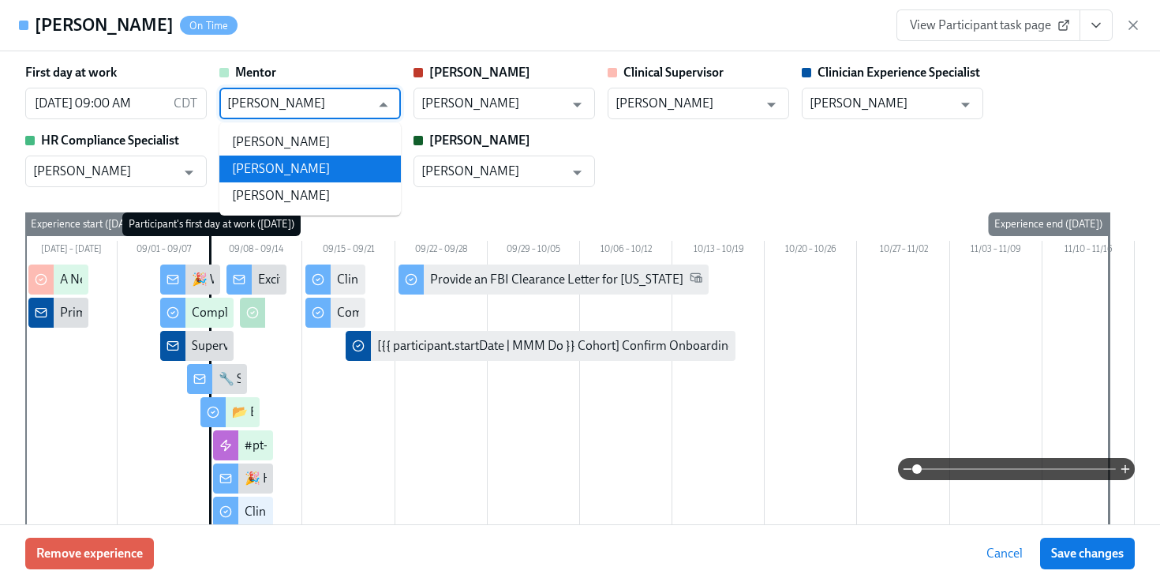
click at [331, 181] on li "[PERSON_NAME]" at bounding box center [309, 168] width 181 height 27
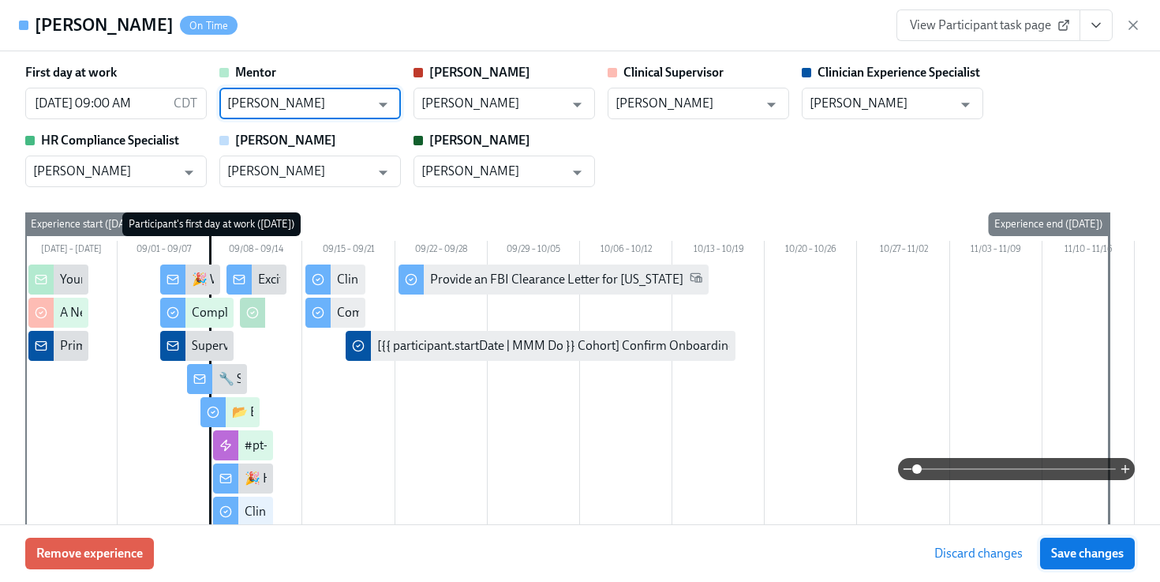
type input "[PERSON_NAME]"
click at [1109, 552] on span "Save changes" at bounding box center [1087, 553] width 73 height 16
type input "[PERSON_NAME]"
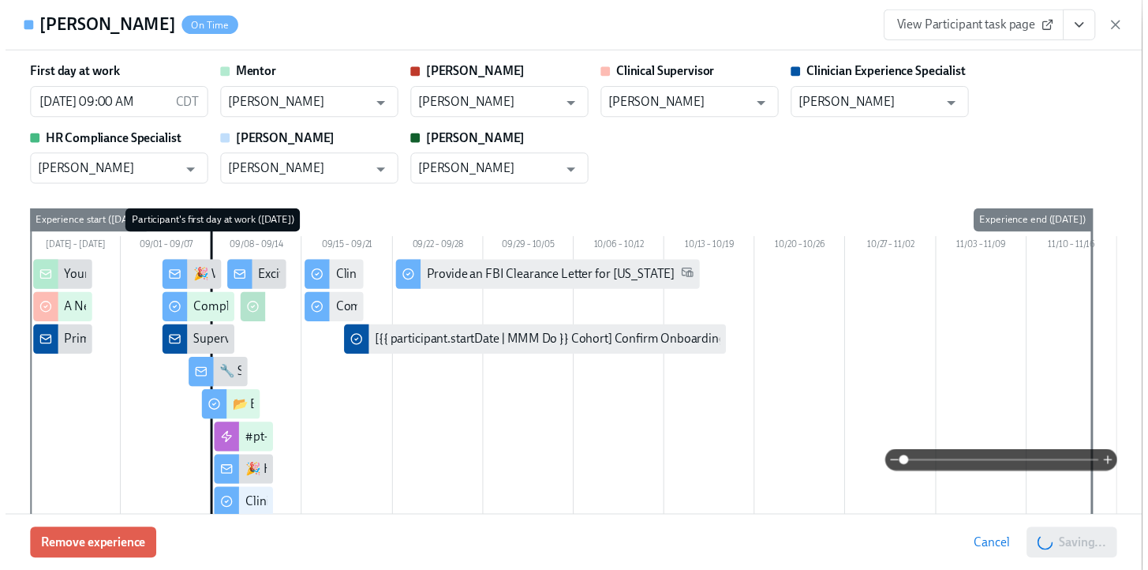
scroll to position [0, 6869]
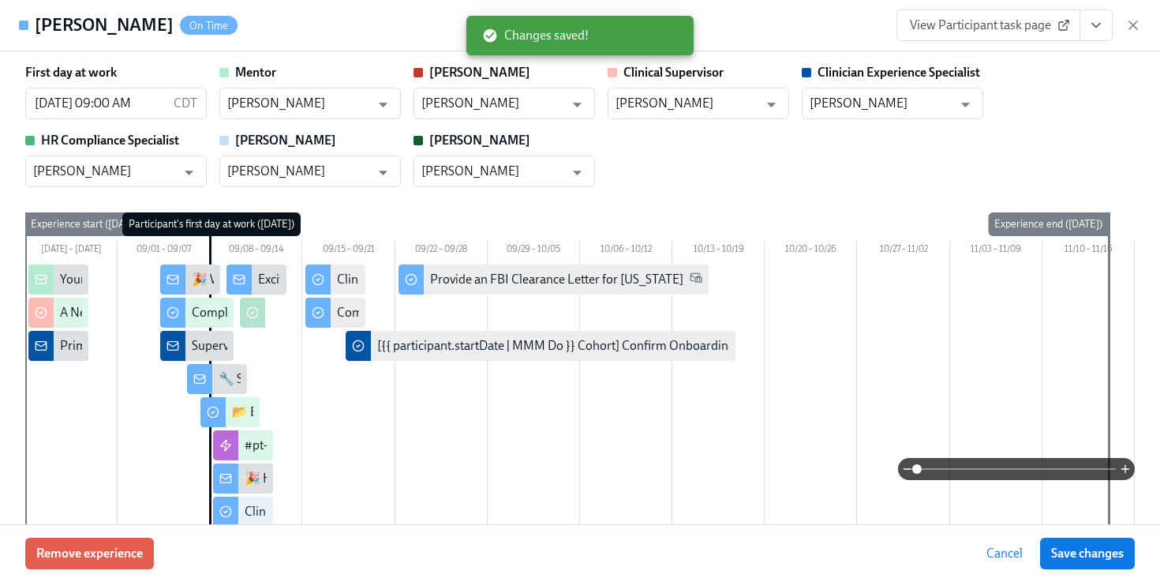
scroll to position [0, 6857]
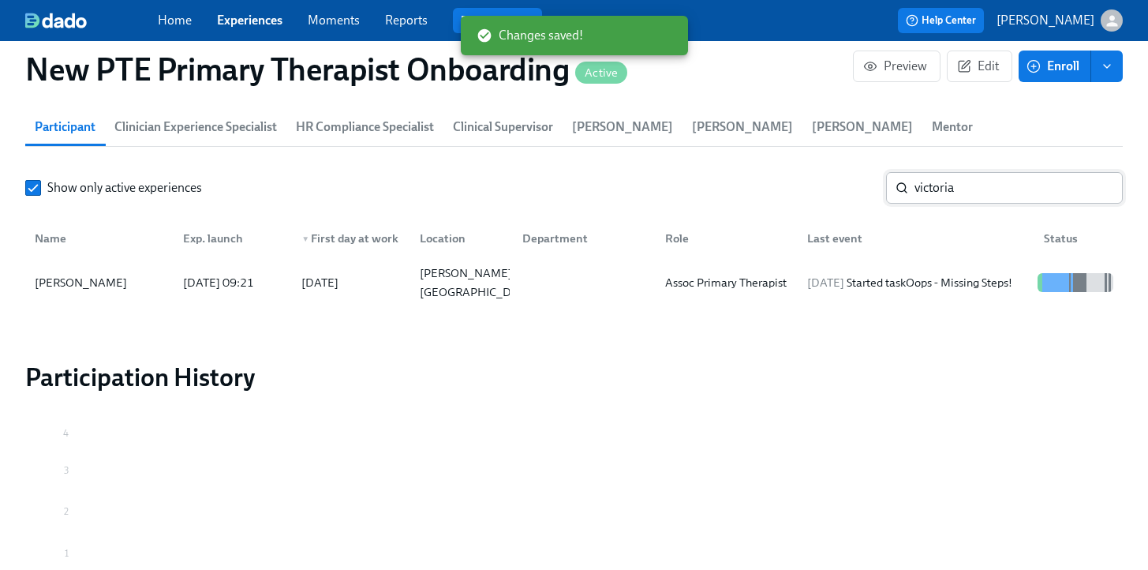
click at [963, 172] on input "victoria" at bounding box center [1019, 188] width 208 height 32
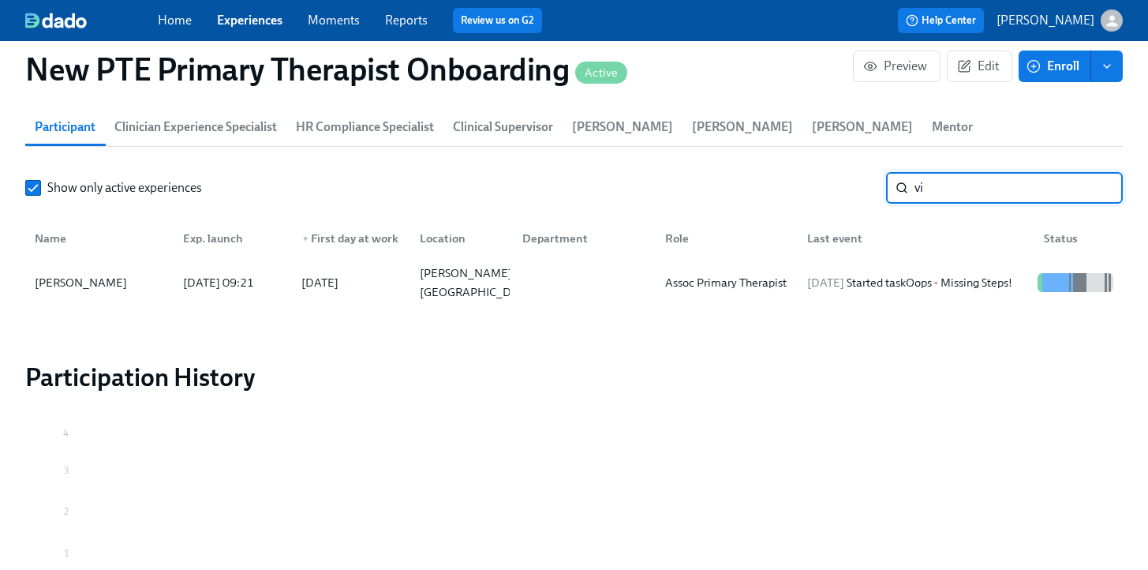
type input "v"
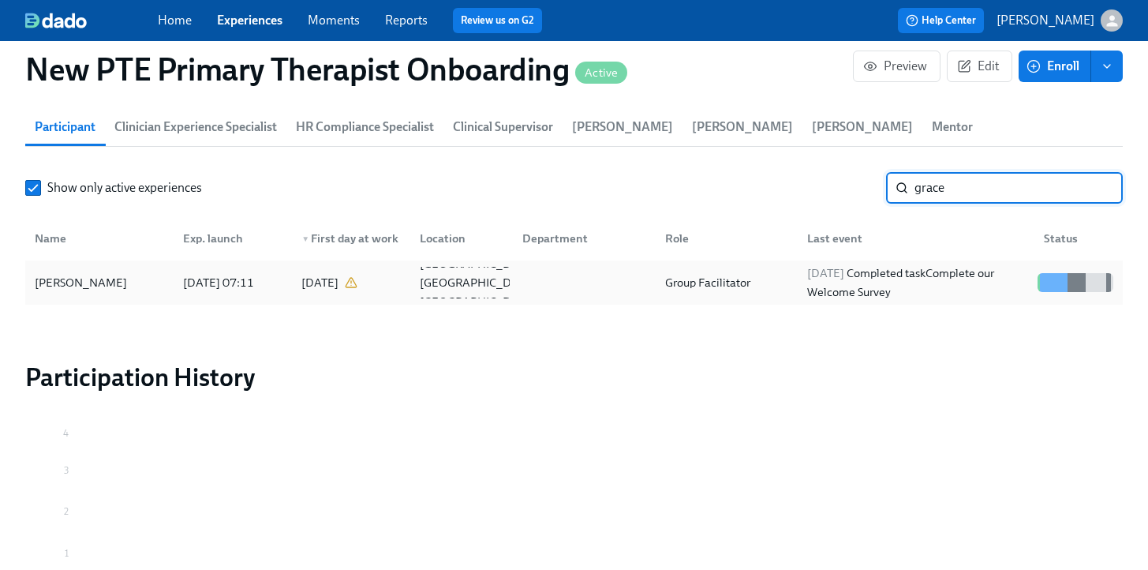
type input "grace"
click at [166, 267] on div "[PERSON_NAME]" at bounding box center [99, 283] width 142 height 32
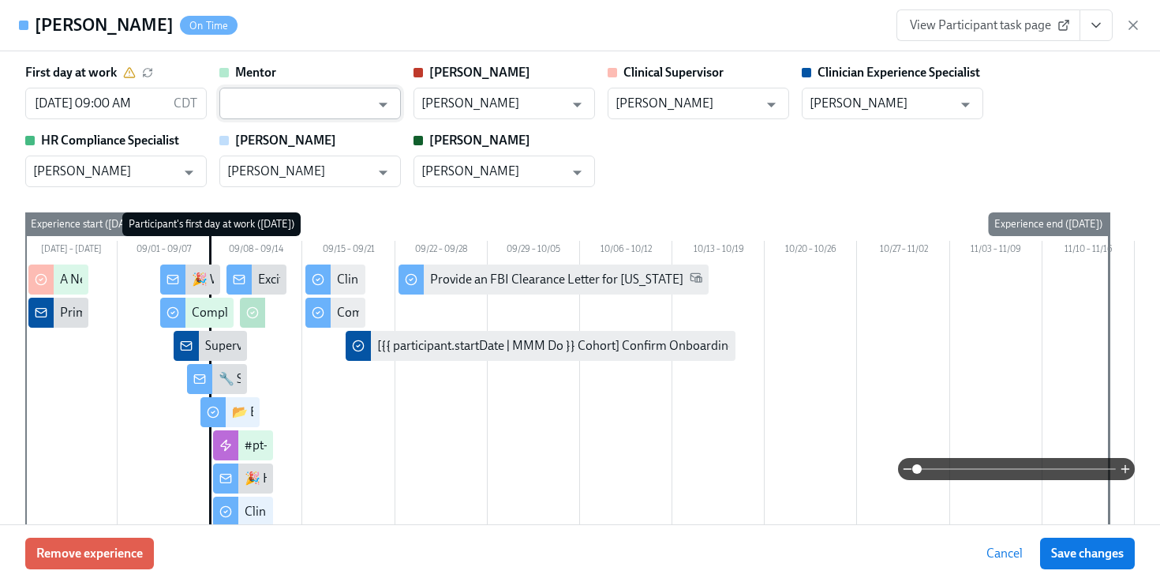
drag, startPoint x: 276, startPoint y: 85, endPoint x: 274, endPoint y: 98, distance: 12.8
click at [275, 88] on div "Mentor ​" at bounding box center [309, 91] width 181 height 55
click at [274, 98] on input "text" at bounding box center [298, 104] width 143 height 32
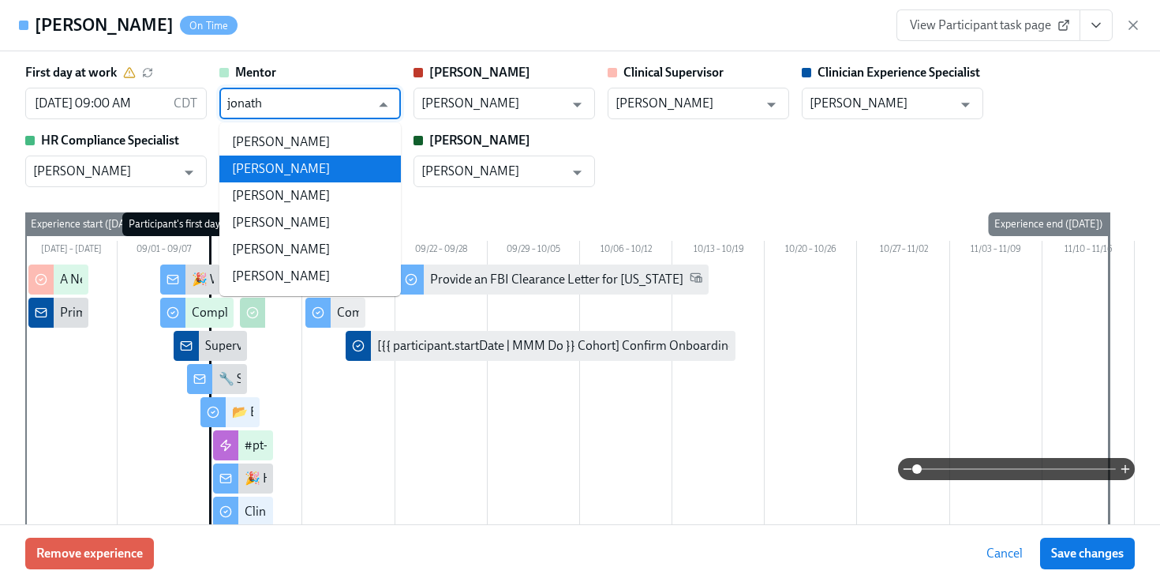
click at [282, 167] on li "[PERSON_NAME]" at bounding box center [309, 168] width 181 height 27
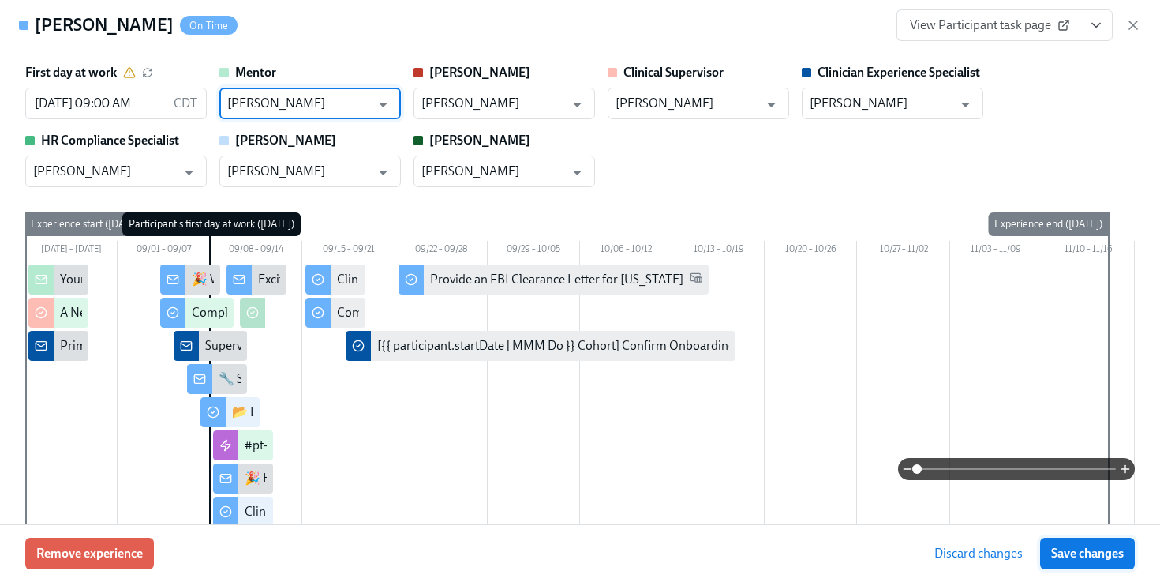
type input "[PERSON_NAME]"
click at [1095, 556] on span "Save changes" at bounding box center [1087, 553] width 73 height 16
type input "[PERSON_NAME]"
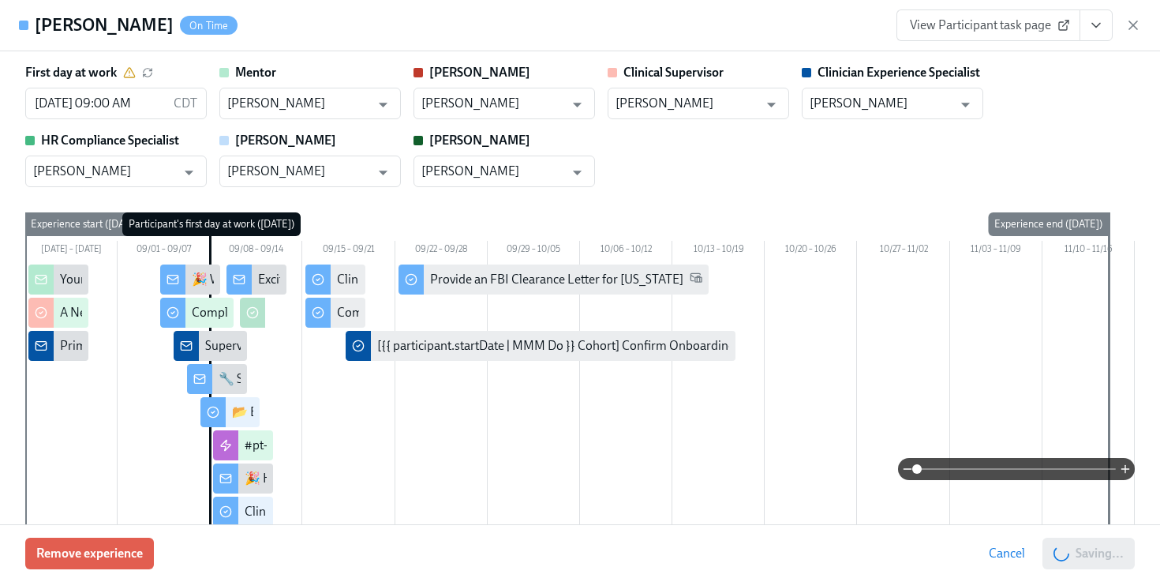
scroll to position [0, 6869]
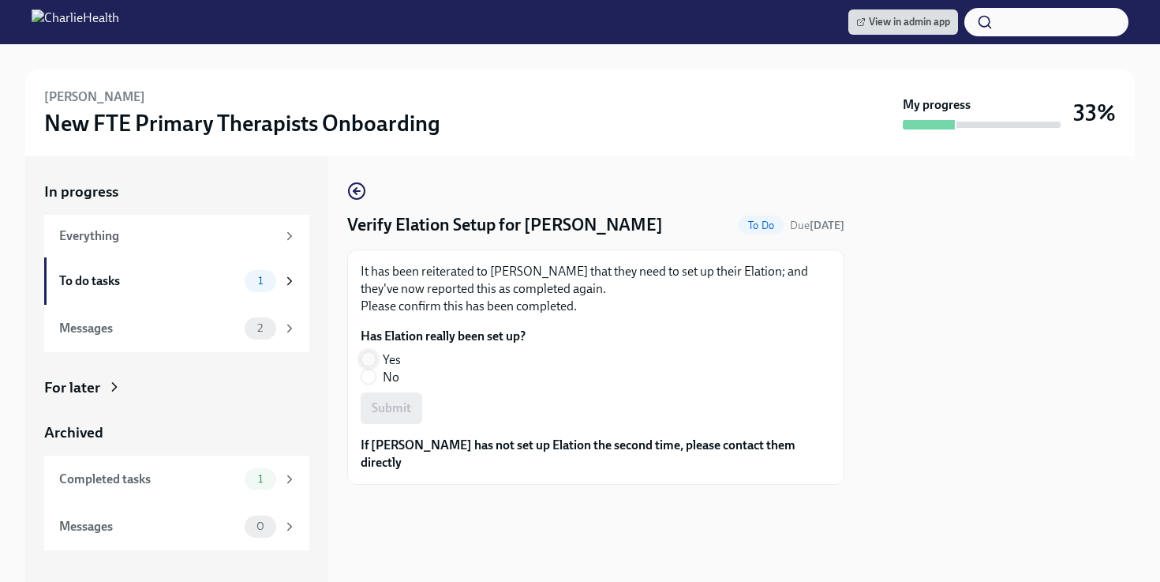
click at [365, 362] on input "Yes" at bounding box center [368, 359] width 14 height 14
radio input "true"
click at [386, 401] on span "Submit" at bounding box center [391, 408] width 39 height 16
